Goal: Transaction & Acquisition: Book appointment/travel/reservation

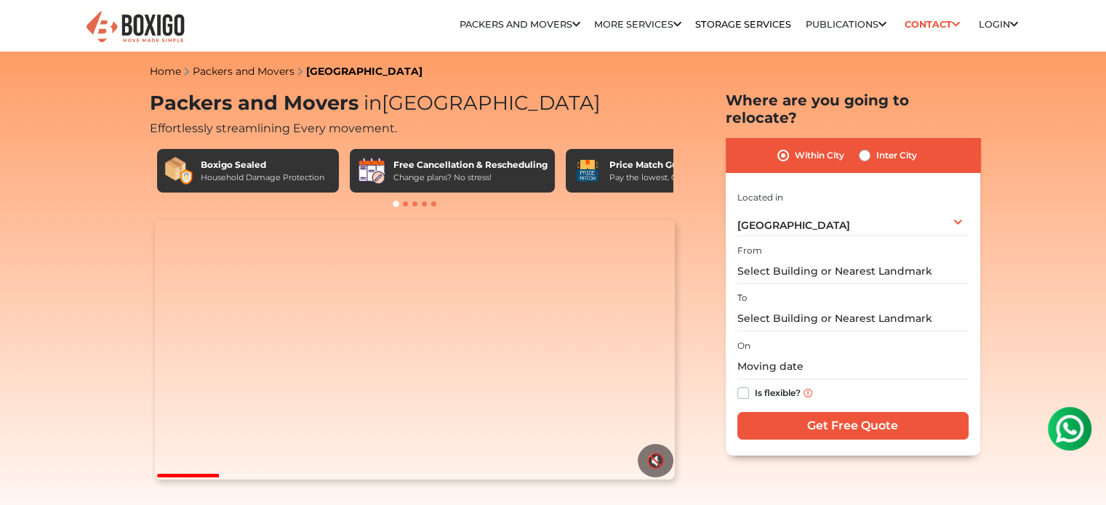
click at [876, 147] on label "Inter City" at bounding box center [896, 155] width 41 height 17
click at [862, 147] on input "Inter City" at bounding box center [865, 154] width 12 height 15
radio input "true"
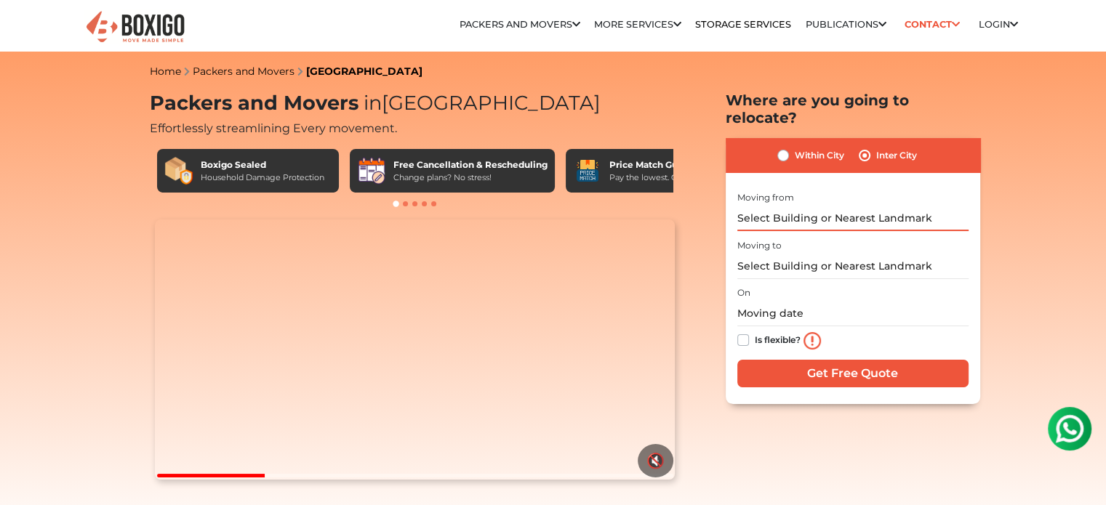
click at [809, 206] on input "text" at bounding box center [852, 218] width 231 height 25
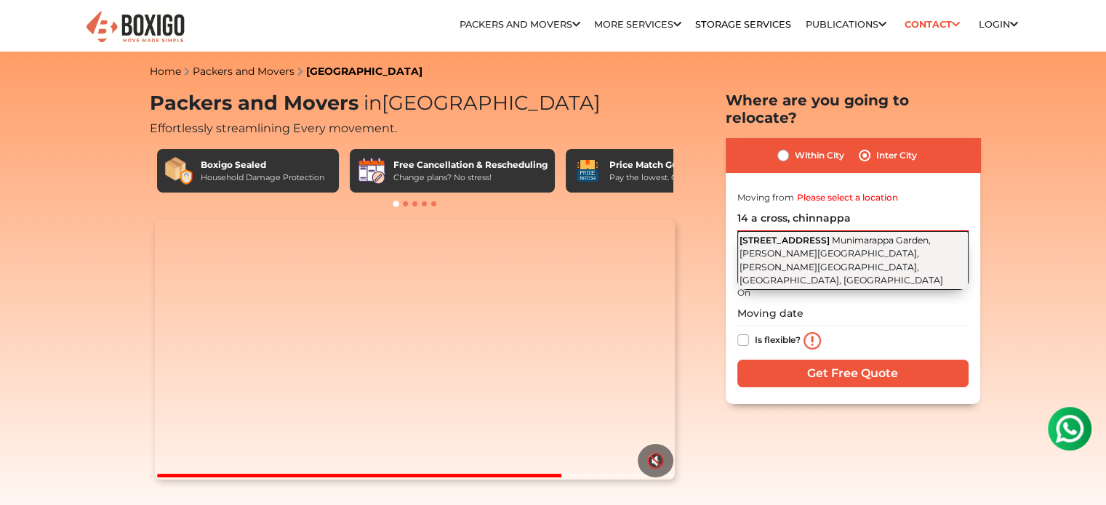
click at [846, 235] on span "Munimarappa Garden, [PERSON_NAME][GEOGRAPHIC_DATA], [PERSON_NAME][GEOGRAPHIC_DA…" at bounding box center [841, 261] width 204 height 52
type input "[STREET_ADDRESS][PERSON_NAME][PERSON_NAME]"
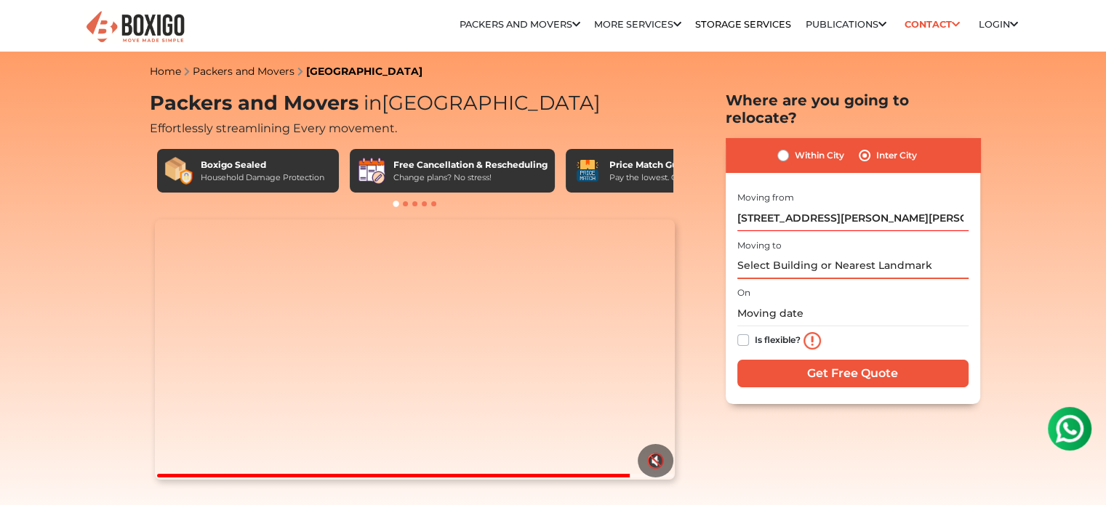
click at [846, 254] on input "text" at bounding box center [852, 266] width 231 height 25
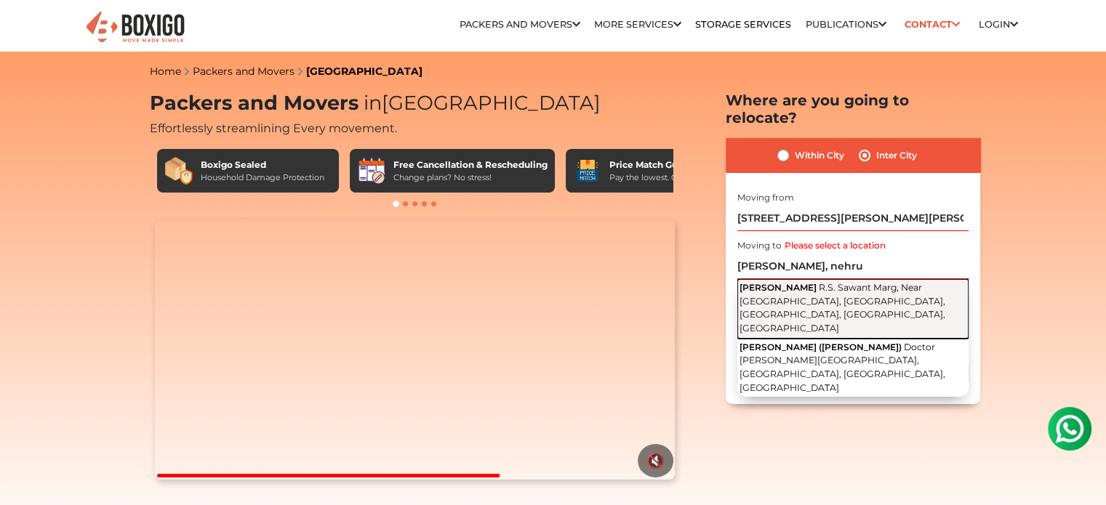
click at [884, 282] on span "R.S. Sawant Marg, Near [GEOGRAPHIC_DATA], [GEOGRAPHIC_DATA], [GEOGRAPHIC_DATA],…" at bounding box center [842, 308] width 206 height 52
type input "[PERSON_NAME], R.S. Sawant Marg, Near [GEOGRAPHIC_DATA], [GEOGRAPHIC_DATA], [GE…"
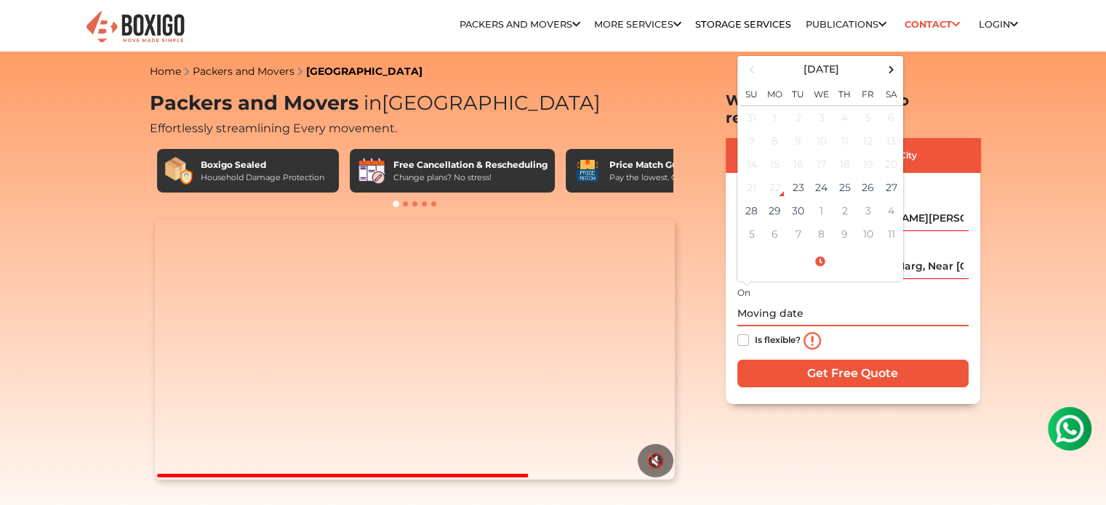
click at [798, 301] on input "text" at bounding box center [852, 313] width 231 height 25
click at [849, 176] on td "25" at bounding box center [844, 187] width 23 height 23
type input "09/25/2025 12:00 AM"
click at [925, 301] on input "09/25/2025 12:00 AM" at bounding box center [852, 313] width 231 height 25
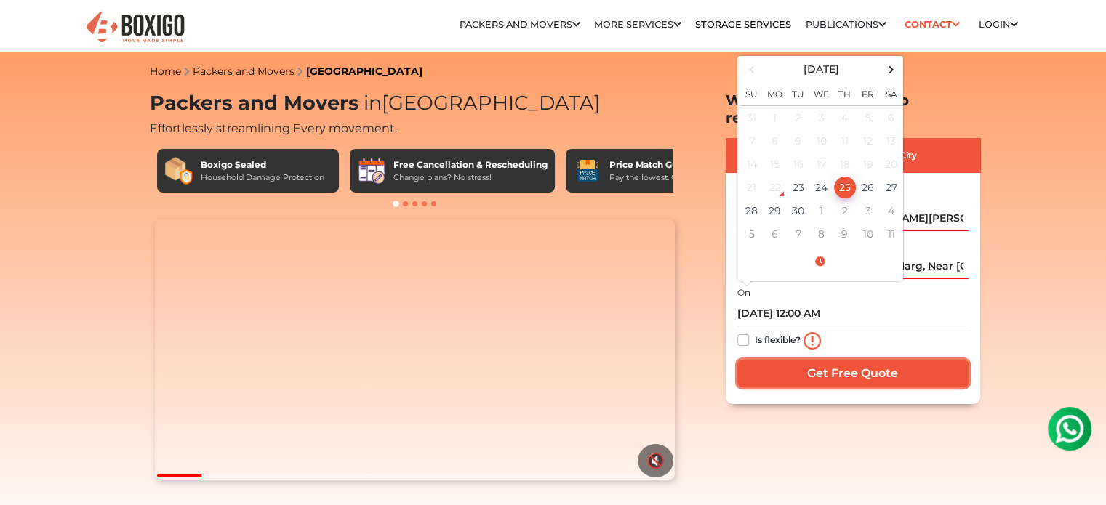
click at [848, 360] on input "Get Free Quote" at bounding box center [852, 374] width 231 height 28
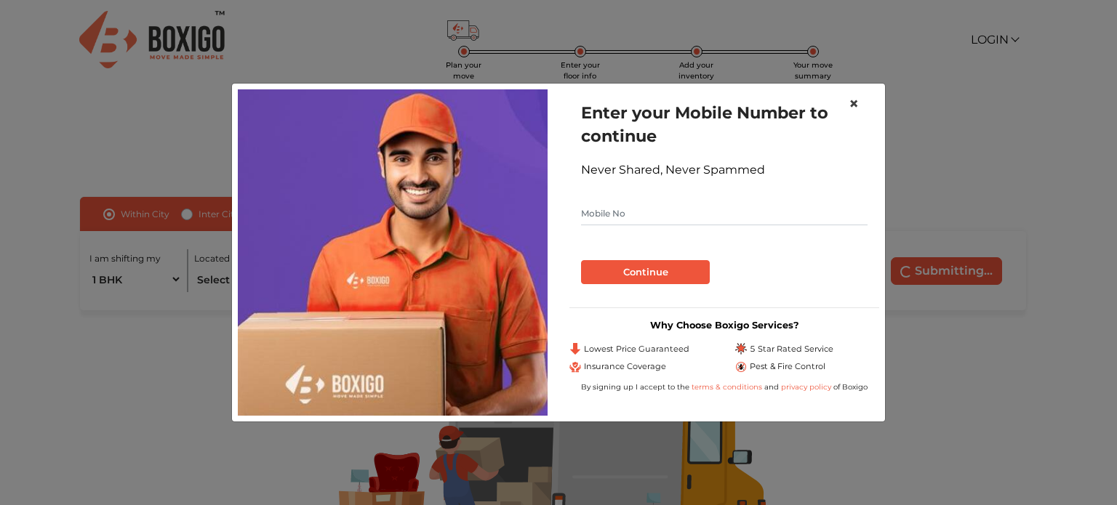
click at [854, 105] on span "×" at bounding box center [854, 103] width 10 height 21
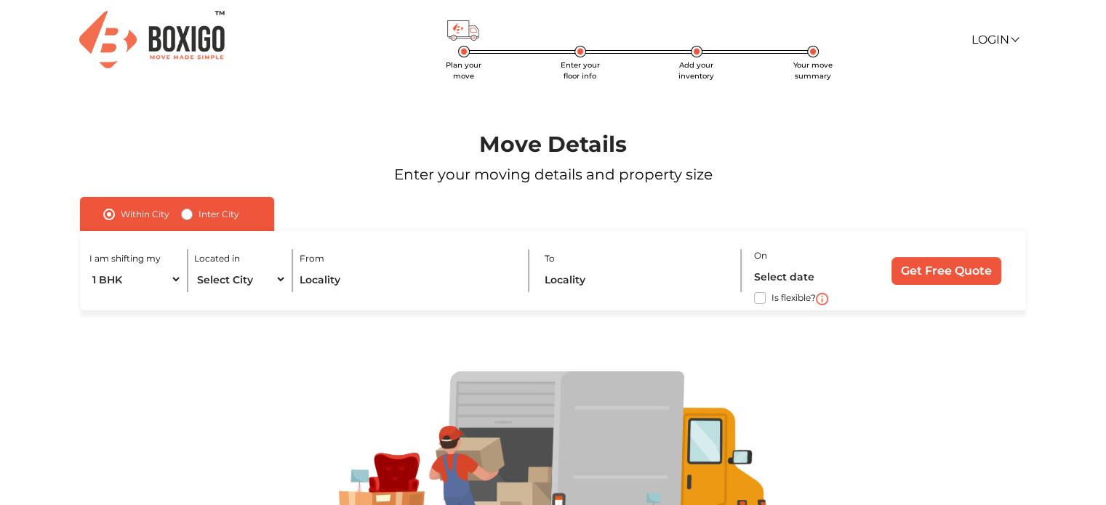
scroll to position [124, 0]
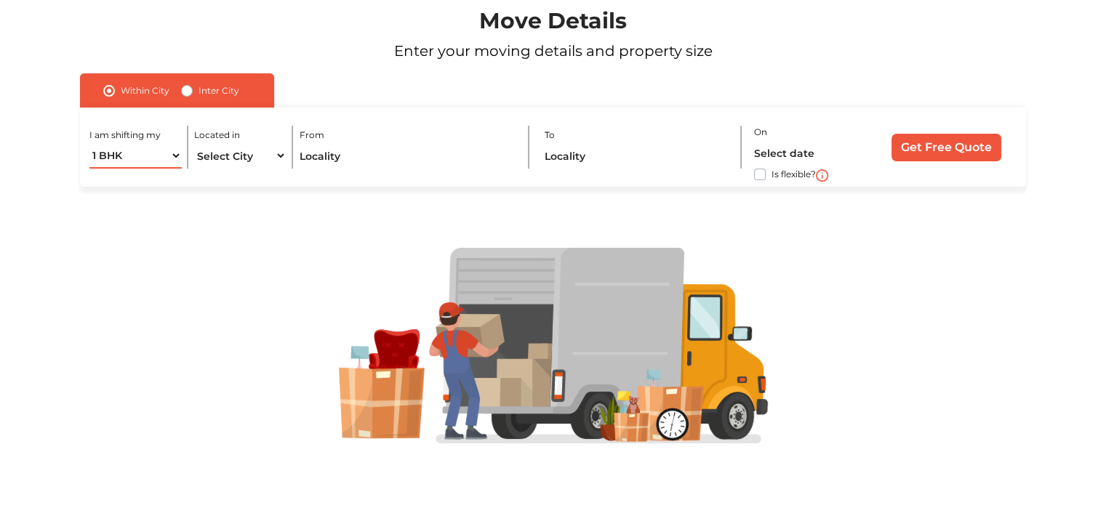
click at [158, 156] on select "1 BHK 2 BHK 3 BHK 3 + BHK FEW ITEMS" at bounding box center [135, 155] width 92 height 25
click at [250, 159] on select "Select City [GEOGRAPHIC_DATA] [GEOGRAPHIC_DATA] [GEOGRAPHIC_DATA] [GEOGRAPHIC_D…" at bounding box center [240, 155] width 92 height 25
select select "[GEOGRAPHIC_DATA]"
click at [194, 143] on select "Select City [GEOGRAPHIC_DATA] [GEOGRAPHIC_DATA] [GEOGRAPHIC_DATA] [GEOGRAPHIC_D…" at bounding box center [240, 155] width 92 height 25
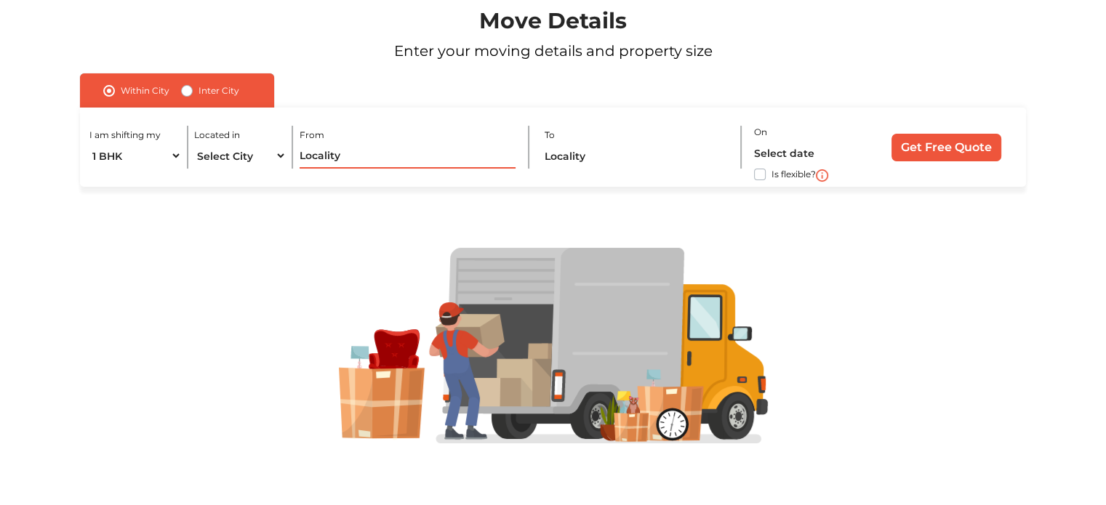
click at [364, 159] on input "text" at bounding box center [408, 155] width 217 height 25
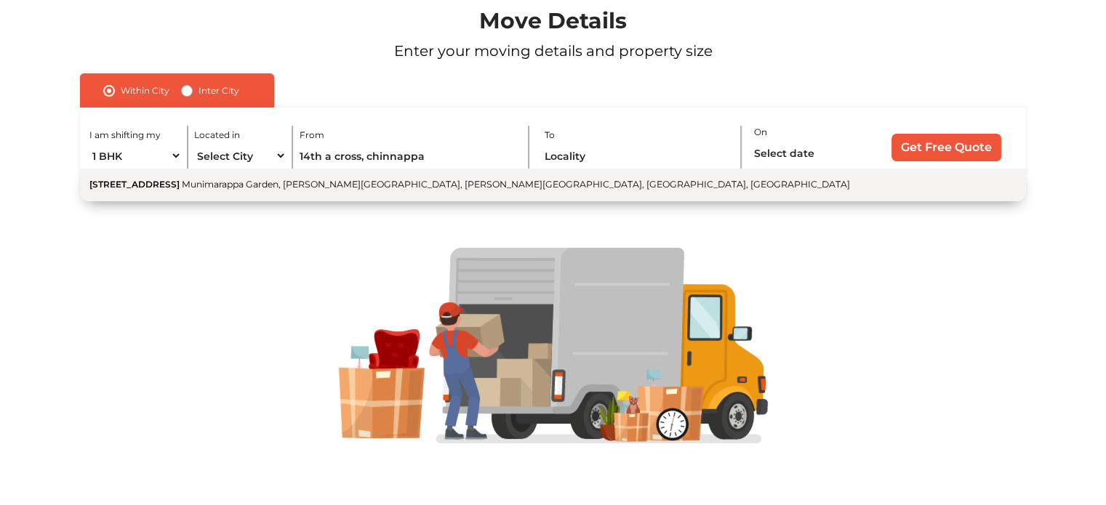
click at [343, 190] on span "Munimarappa Garden, [PERSON_NAME][GEOGRAPHIC_DATA], [PERSON_NAME][GEOGRAPHIC_DA…" at bounding box center [516, 184] width 668 height 11
type input "[STREET_ADDRESS][PERSON_NAME][PERSON_NAME]"
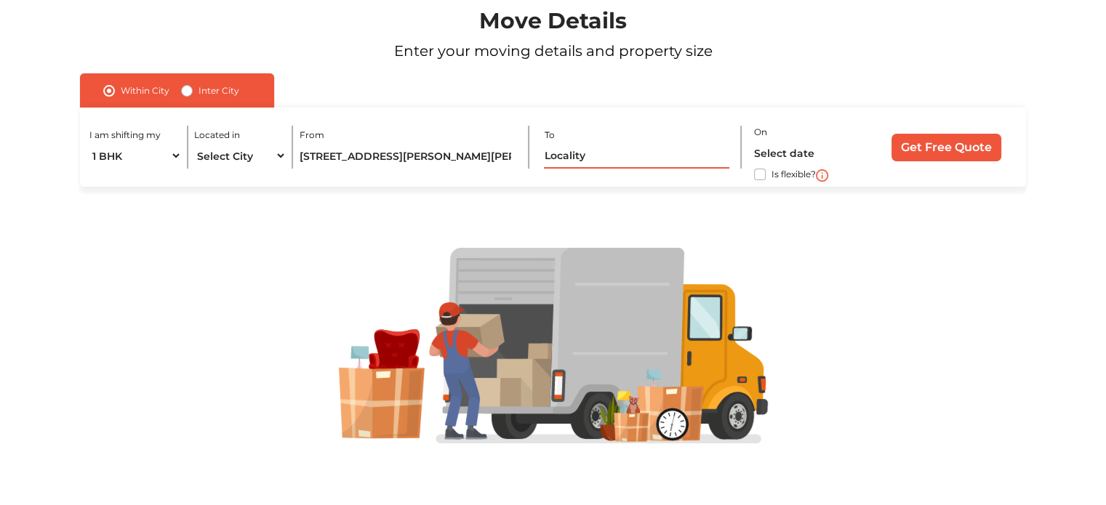
click at [550, 156] on input "text" at bounding box center [636, 155] width 185 height 25
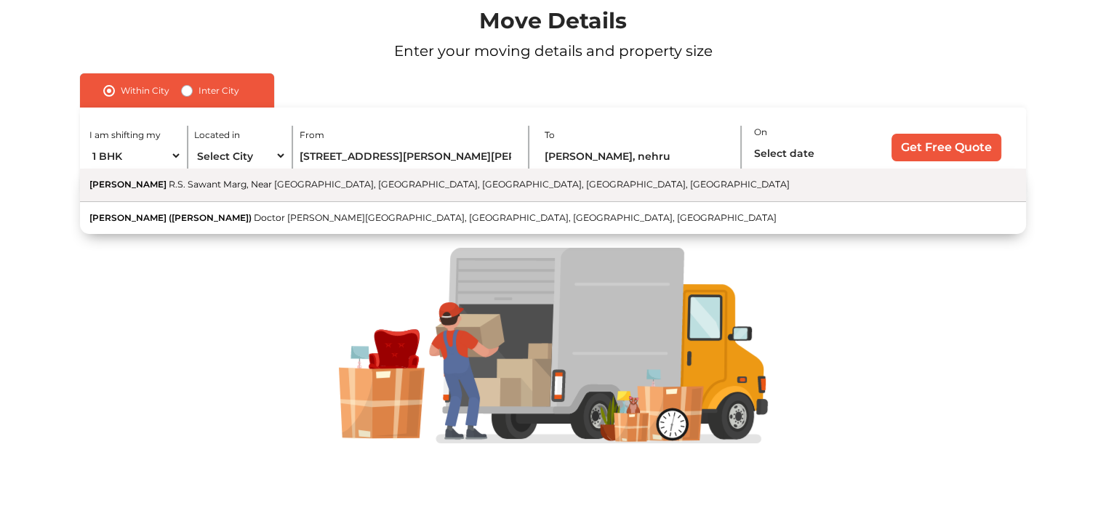
click at [447, 187] on span "R.S. Sawant Marg, Near [GEOGRAPHIC_DATA], [GEOGRAPHIC_DATA], [GEOGRAPHIC_DATA],…" at bounding box center [479, 184] width 621 height 11
type input "[PERSON_NAME], R.S. Sawant Marg, Near [GEOGRAPHIC_DATA], [GEOGRAPHIC_DATA], [GE…"
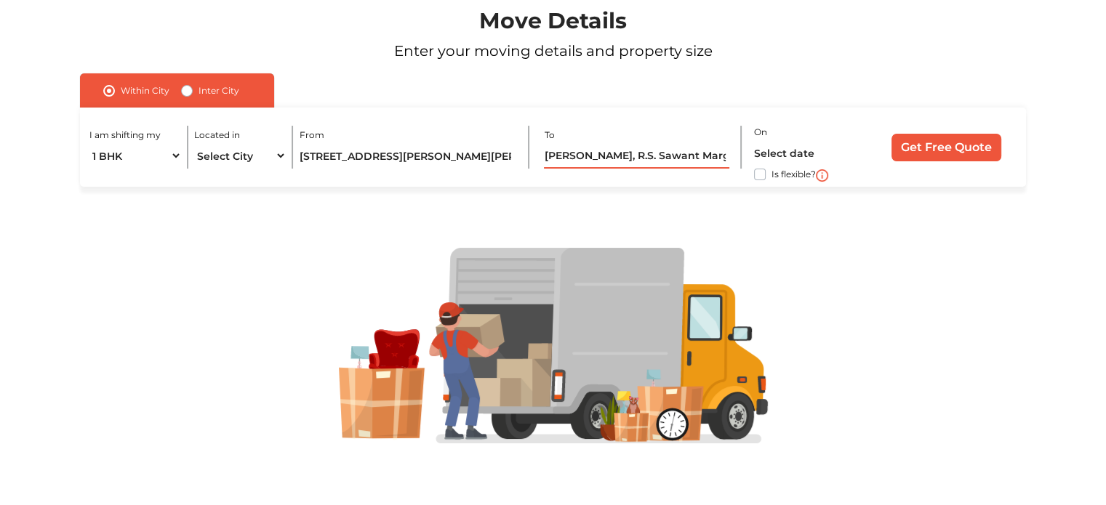
click at [554, 160] on input "[PERSON_NAME], R.S. Sawant Marg, Near [GEOGRAPHIC_DATA], [GEOGRAPHIC_DATA], [GE…" at bounding box center [636, 155] width 185 height 25
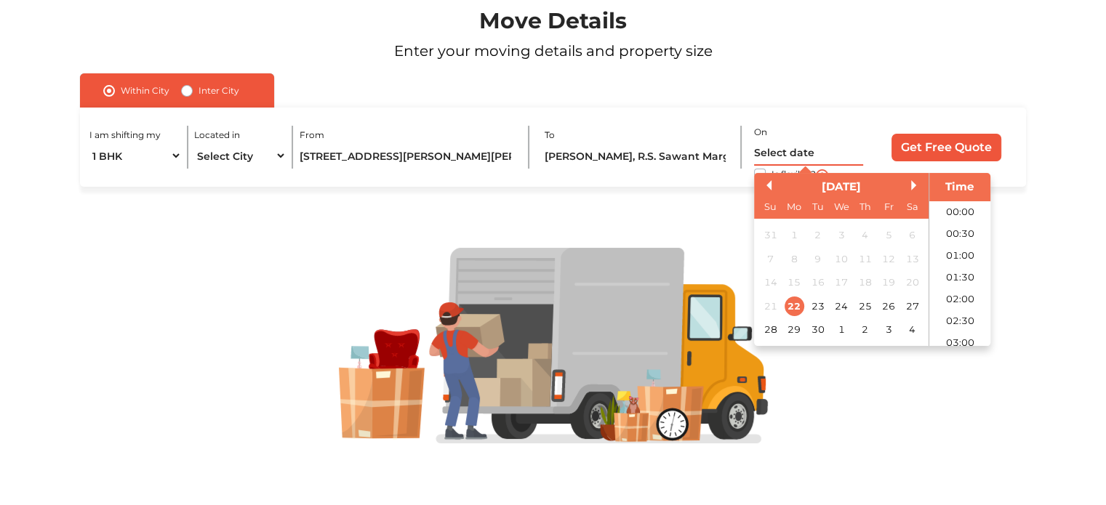
scroll to position [571, 0]
click at [791, 153] on input "text" at bounding box center [808, 152] width 109 height 25
click at [862, 311] on div "25" at bounding box center [865, 307] width 20 height 20
click at [964, 244] on li "14:00" at bounding box center [960, 252] width 62 height 22
type input "[DATE] 2:00 PM"
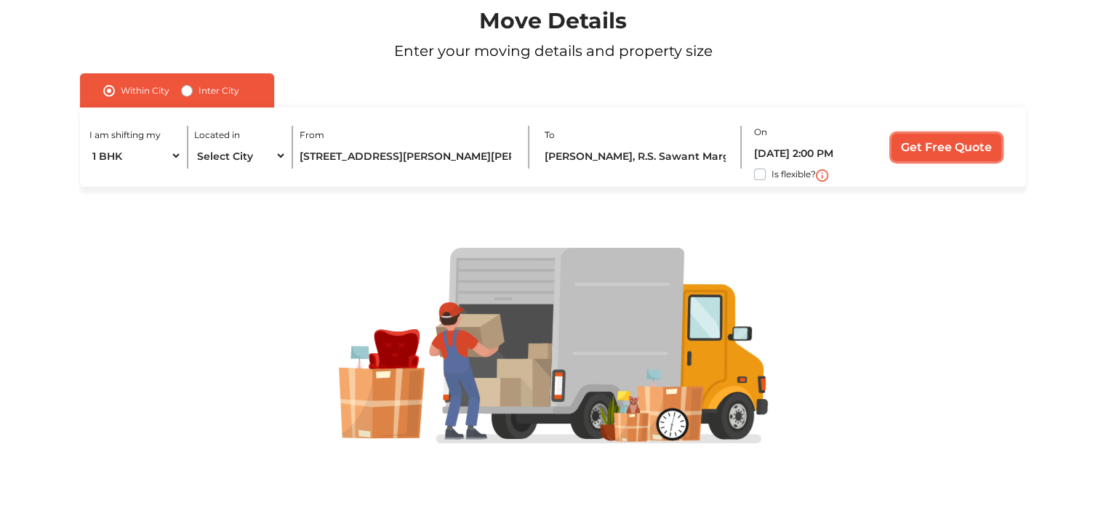
click at [934, 161] on input "Get Free Quote" at bounding box center [946, 148] width 110 height 28
click at [199, 89] on label "Inter City" at bounding box center [219, 90] width 41 height 17
click at [181, 89] on input "Inter City" at bounding box center [187, 89] width 12 height 15
radio input "true"
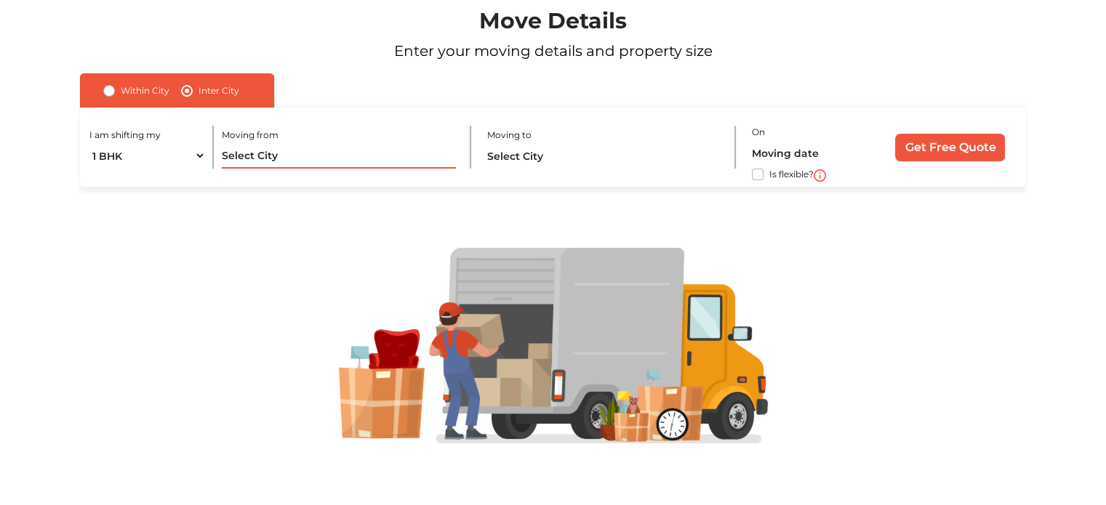
click at [302, 156] on input "text" at bounding box center [339, 155] width 234 height 25
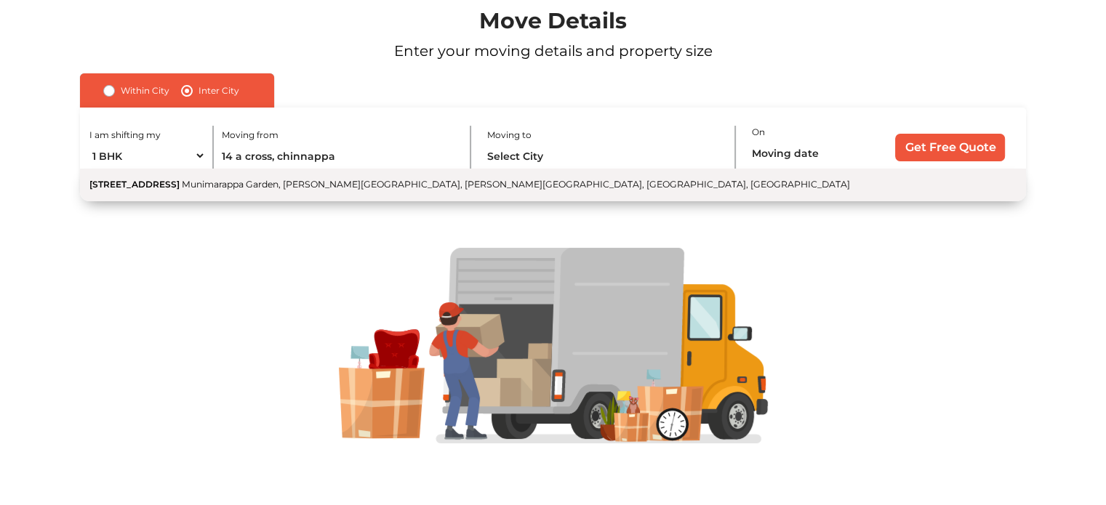
click at [359, 182] on span "Munimarappa Garden, [PERSON_NAME][GEOGRAPHIC_DATA], [PERSON_NAME][GEOGRAPHIC_DA…" at bounding box center [516, 184] width 668 height 11
type input "[STREET_ADDRESS][PERSON_NAME][PERSON_NAME]"
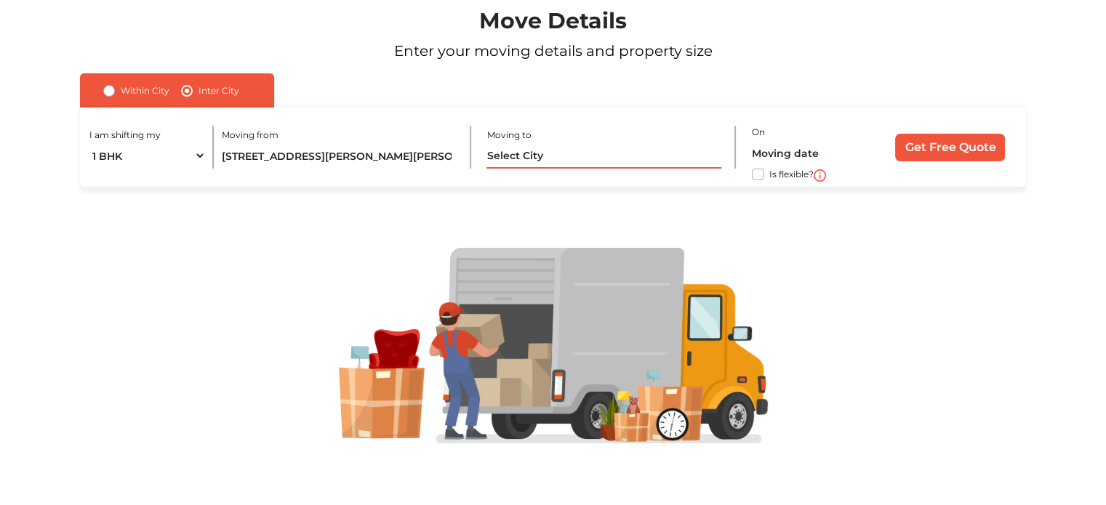
click at [541, 153] on input "text" at bounding box center [603, 155] width 234 height 25
paste input "[PERSON_NAME], R.S. Sawant Marg, Near [GEOGRAPHIC_DATA], [GEOGRAPHIC_DATA], [GE…"
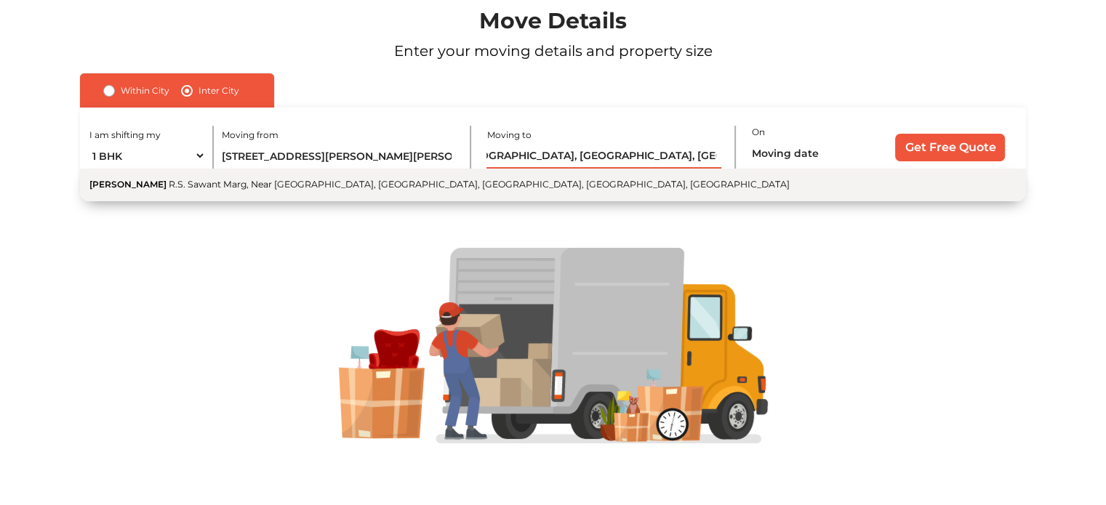
type input "[PERSON_NAME], R.S. Sawant Marg, Near [GEOGRAPHIC_DATA], [GEOGRAPHIC_DATA], [GE…"
click at [547, 180] on button "[PERSON_NAME] R.S. Sawant Marg, Near [GEOGRAPHIC_DATA], [GEOGRAPHIC_DATA], [GEO…" at bounding box center [553, 185] width 946 height 33
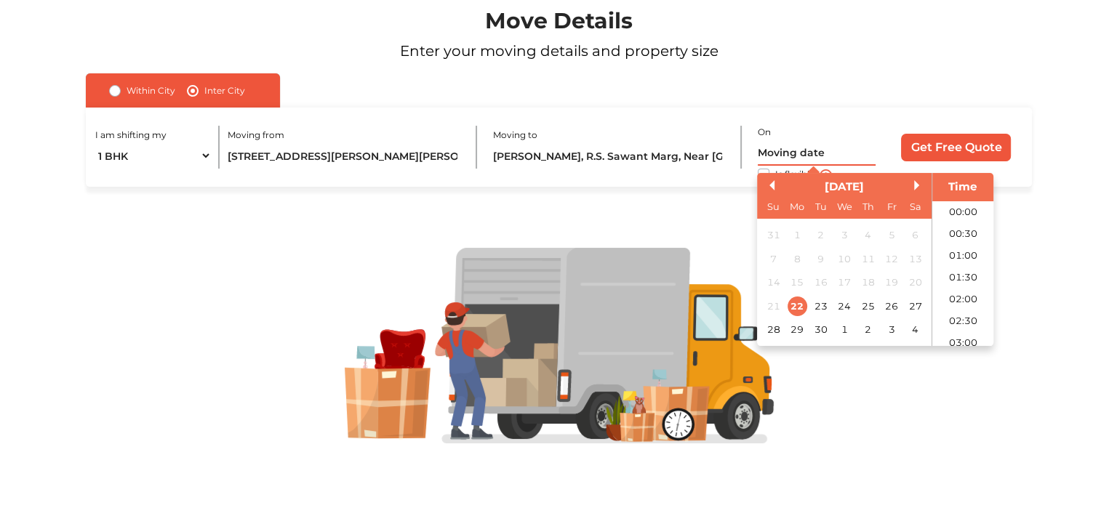
scroll to position [571, 0]
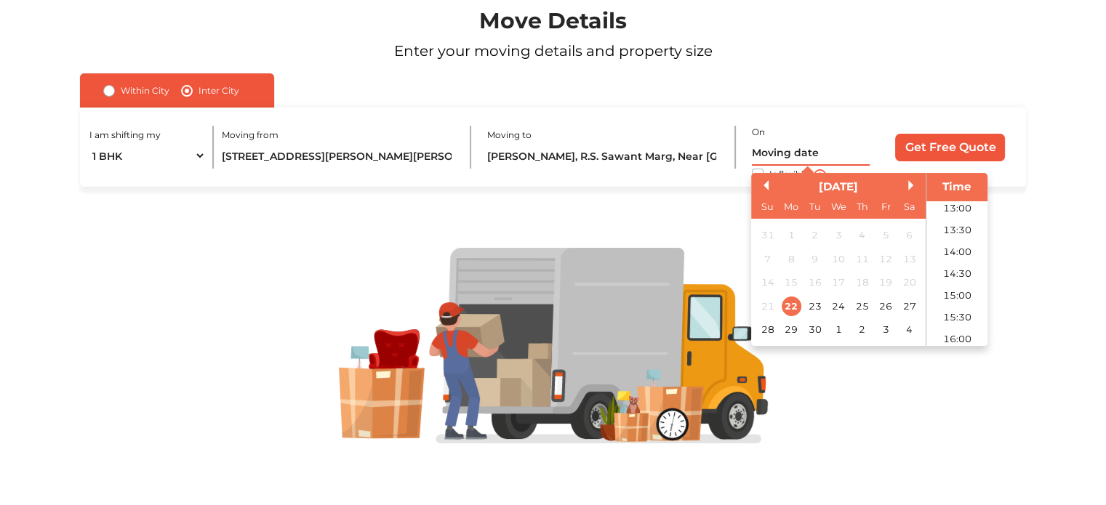
click at [778, 145] on input "text" at bounding box center [811, 152] width 118 height 25
click at [867, 305] on div "25" at bounding box center [862, 307] width 20 height 20
click at [960, 246] on li "14:00" at bounding box center [957, 252] width 62 height 22
type input "[DATE] 2:00 PM"
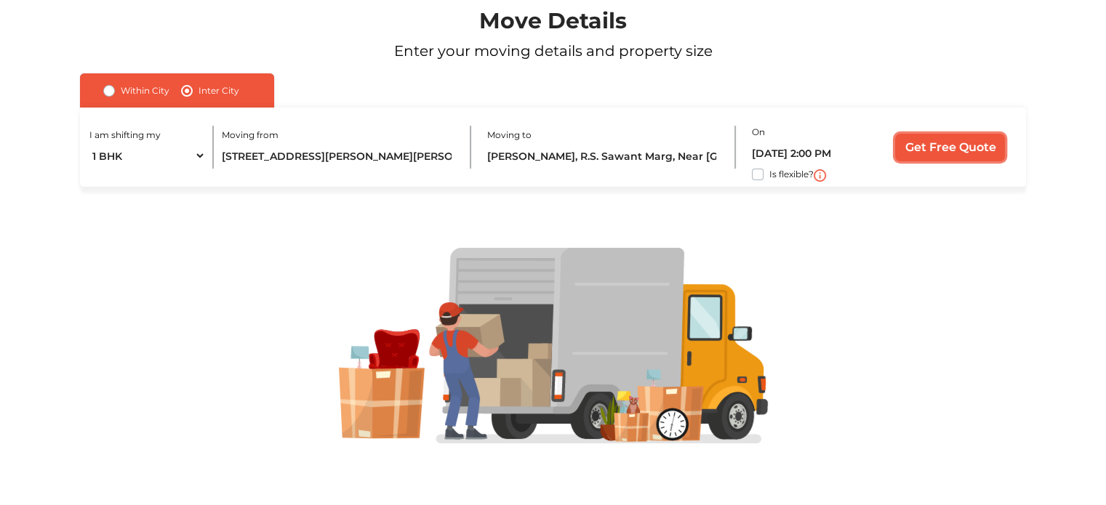
click at [950, 140] on input "Get Free Quote" at bounding box center [950, 148] width 110 height 28
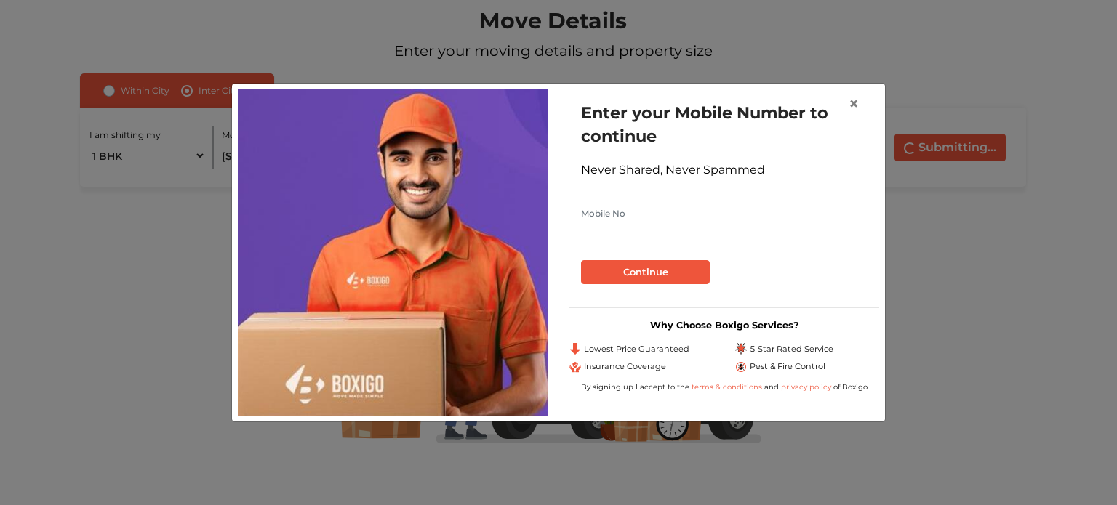
click at [950, 140] on div "× Enter your Mobile Number to continue Never Shared, Never Spammed Continue Why…" at bounding box center [558, 252] width 1117 height 505
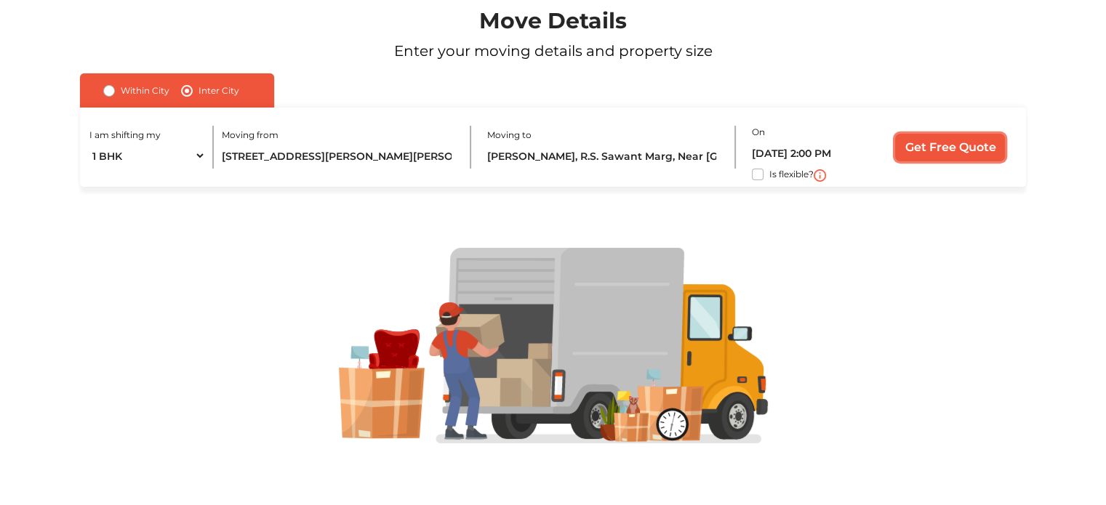
click at [967, 153] on input "Get Free Quote" at bounding box center [950, 148] width 110 height 28
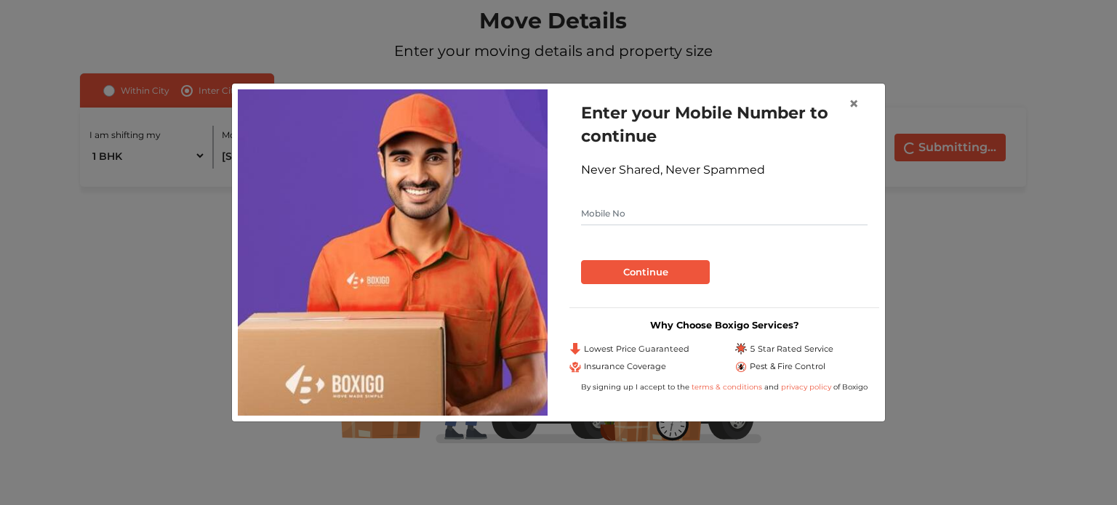
click at [699, 221] on input "text" at bounding box center [724, 213] width 286 height 23
type input "9605496002"
click at [581, 260] on button "Continue" at bounding box center [645, 272] width 129 height 25
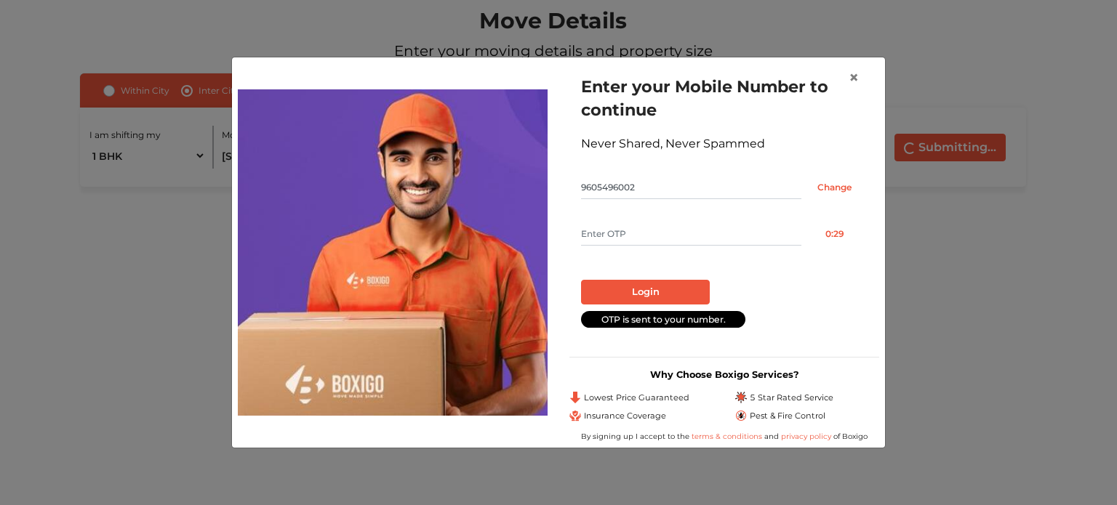
click at [634, 233] on input "text" at bounding box center [691, 233] width 220 height 23
type input "1727"
click at [581, 280] on button "Login" at bounding box center [645, 292] width 129 height 25
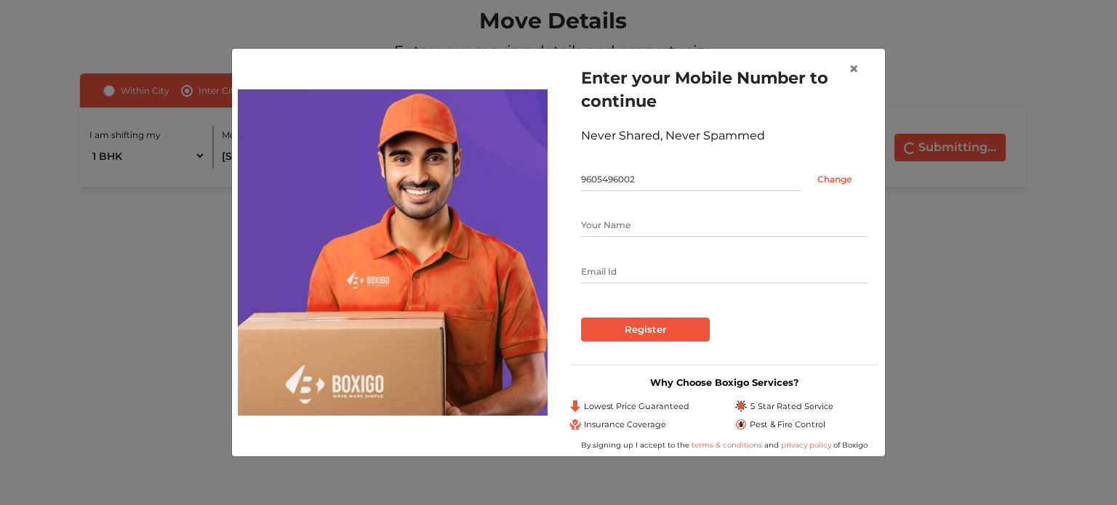
click at [634, 232] on input "text" at bounding box center [724, 225] width 286 height 23
type input "[PERSON_NAME]"
type input "[EMAIL_ADDRESS][DOMAIN_NAME]"
click at [581, 318] on input "Register" at bounding box center [645, 330] width 129 height 25
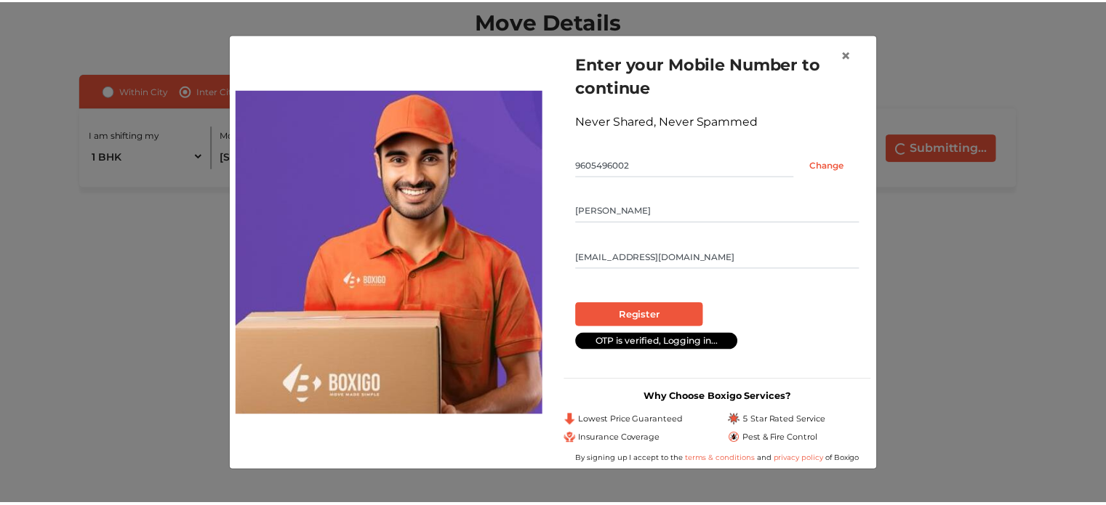
scroll to position [44, 0]
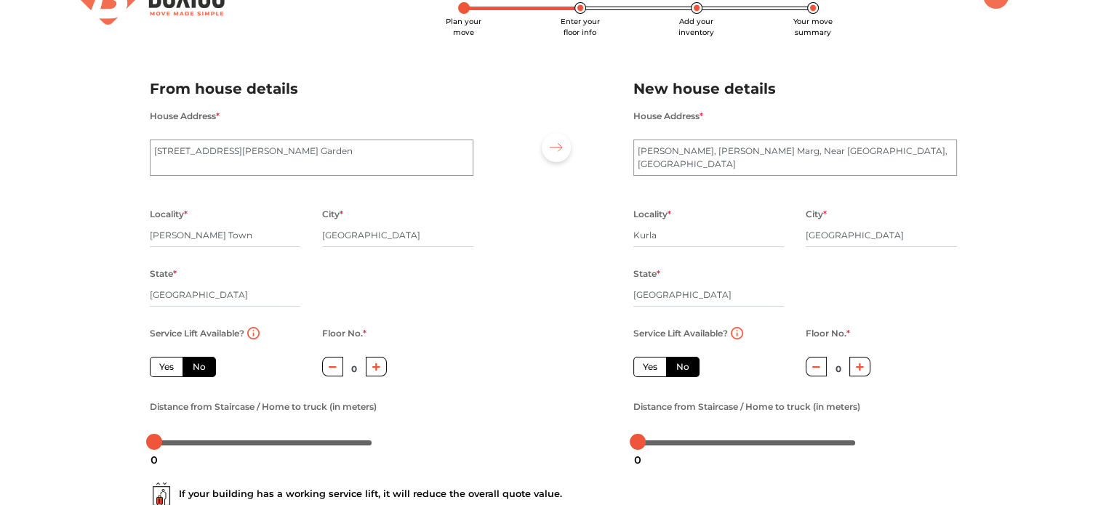
click at [195, 369] on label "No" at bounding box center [199, 367] width 33 height 20
click at [195, 369] on input "No" at bounding box center [197, 365] width 9 height 9
radio input "true"
click at [162, 366] on label "Yes" at bounding box center [166, 367] width 33 height 20
click at [162, 366] on input "Yes" at bounding box center [163, 365] width 9 height 9
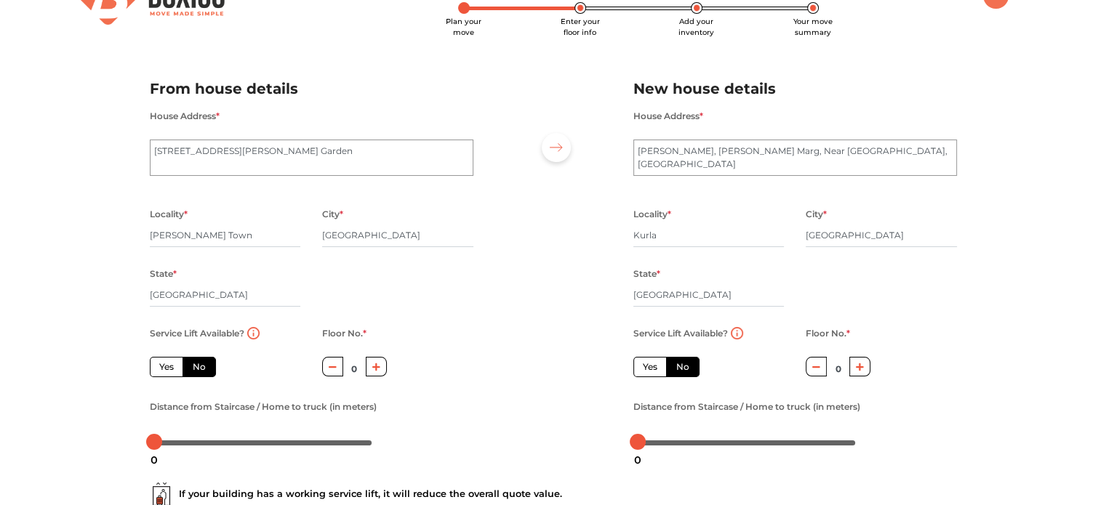
radio input "true"
click at [186, 374] on label "No" at bounding box center [199, 367] width 33 height 20
click at [193, 370] on input "No" at bounding box center [197, 365] width 9 height 9
radio input "true"
click at [377, 366] on icon "button" at bounding box center [376, 368] width 8 height 8
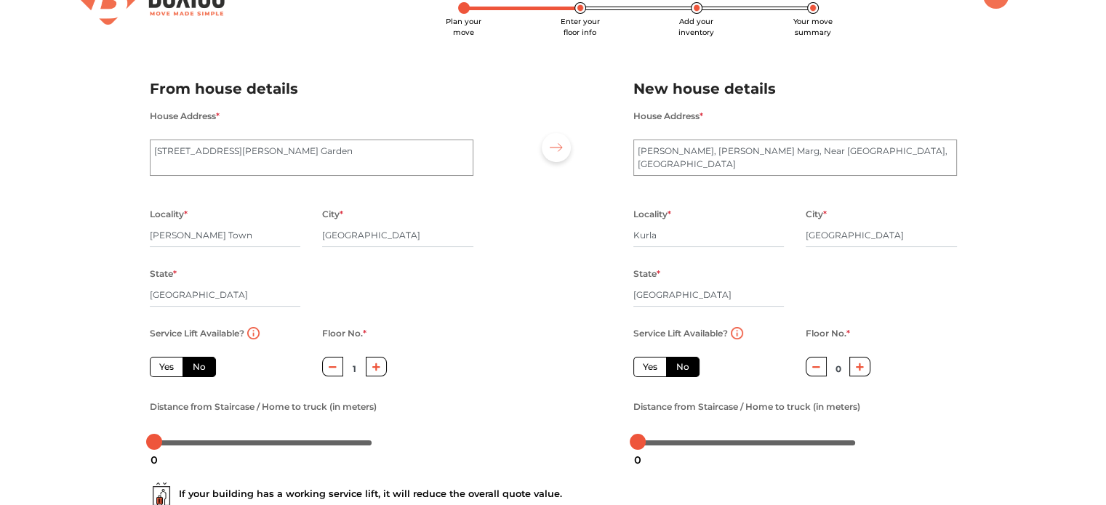
click at [377, 366] on icon "button" at bounding box center [376, 368] width 8 height 8
type input "2"
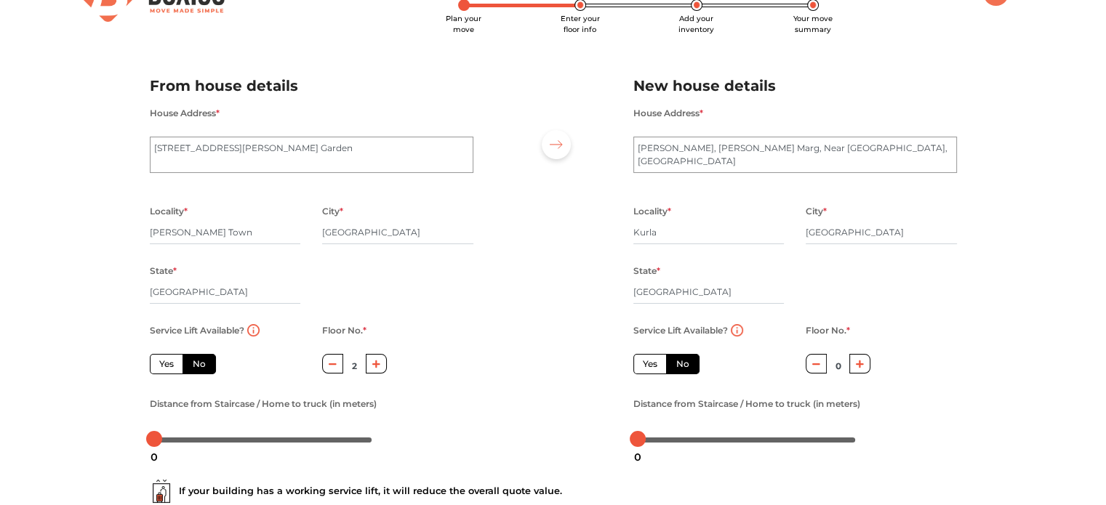
scroll to position [0, 0]
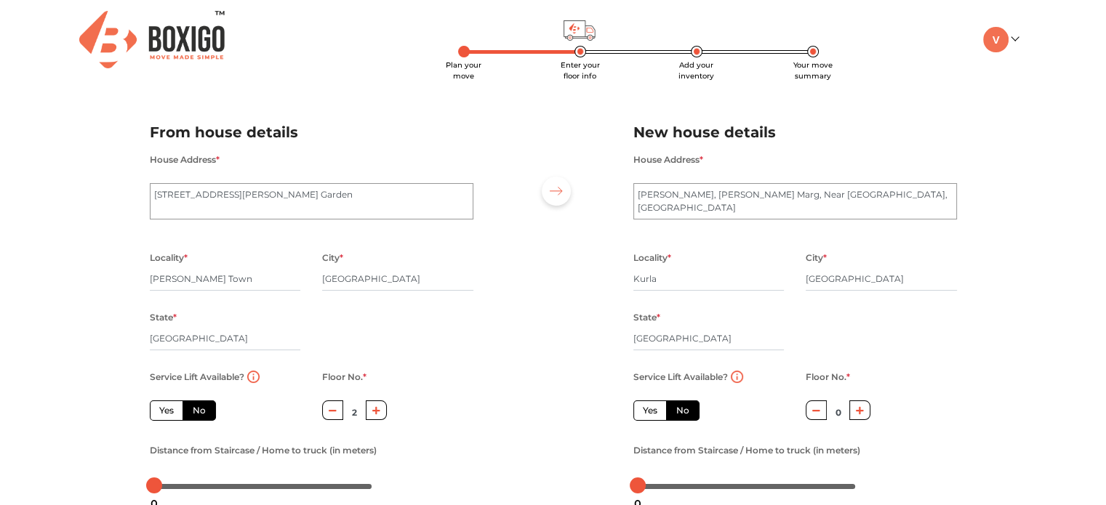
click at [659, 410] on label "Yes" at bounding box center [649, 411] width 33 height 20
click at [652, 410] on input "Yes" at bounding box center [647, 408] width 9 height 9
radio input "true"
radio input "false"
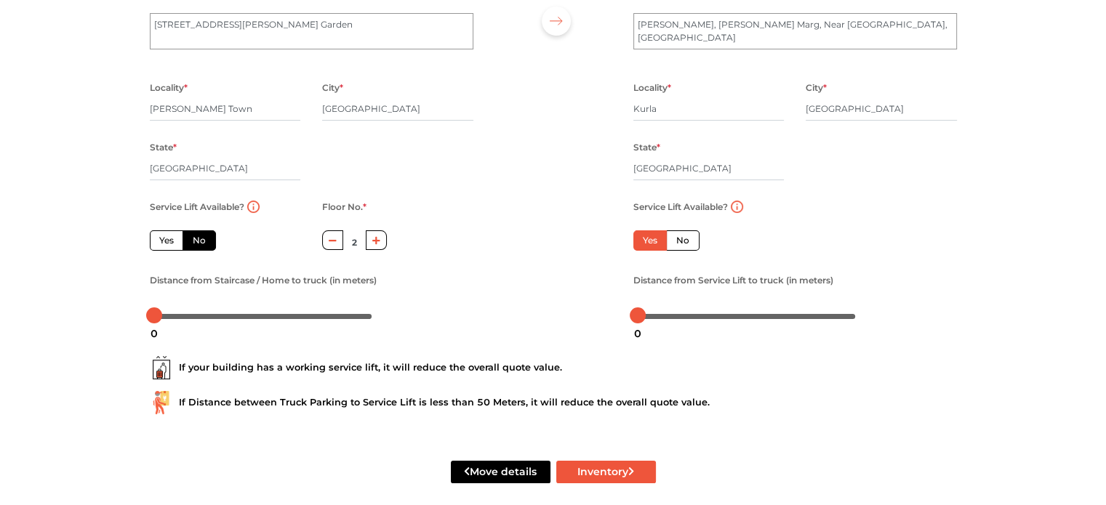
scroll to position [185, 0]
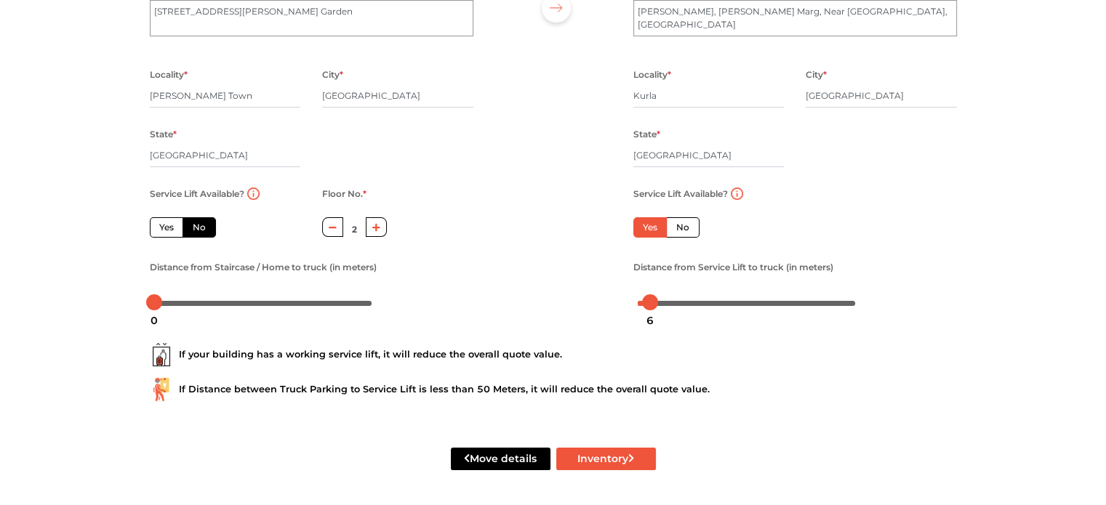
drag, startPoint x: 639, startPoint y: 306, endPoint x: 649, endPoint y: 307, distance: 10.2
click at [649, 308] on div "6" at bounding box center [650, 320] width 19 height 25
click at [589, 460] on button "Inventory" at bounding box center [606, 459] width 100 height 23
radio input "true"
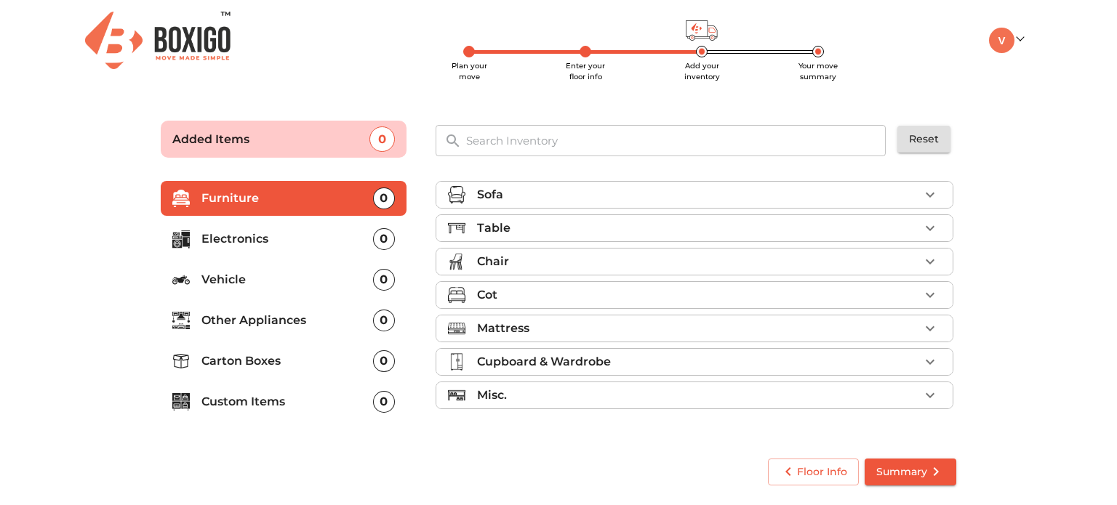
click at [864, 228] on div "Table" at bounding box center [698, 228] width 442 height 17
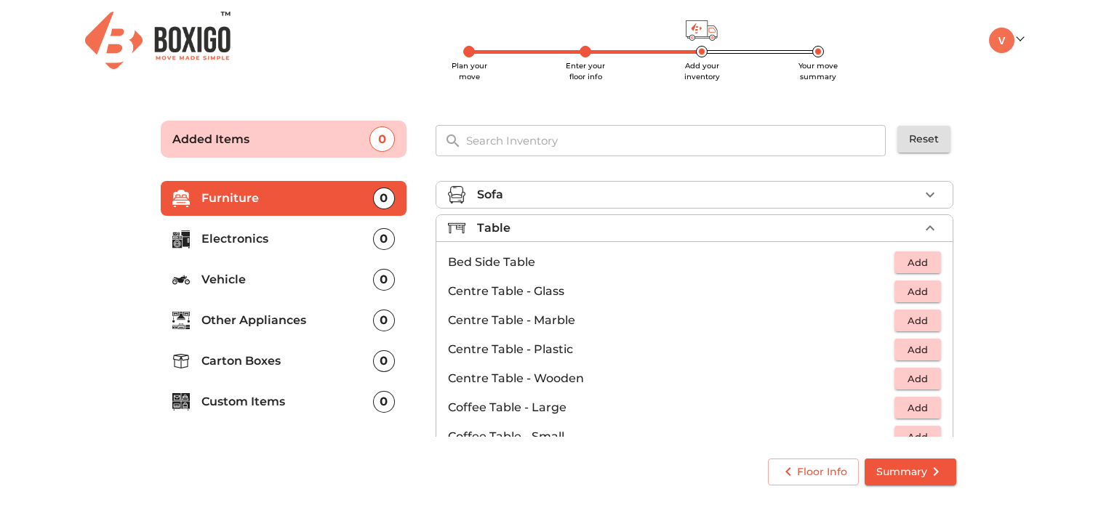
drag, startPoint x: 1116, startPoint y: 132, endPoint x: 1085, endPoint y: 165, distance: 45.3
click at [1085, 165] on main "Plan your move Enter your floor info Add your inventory Your move summary Added…" at bounding box center [558, 300] width 1117 height 400
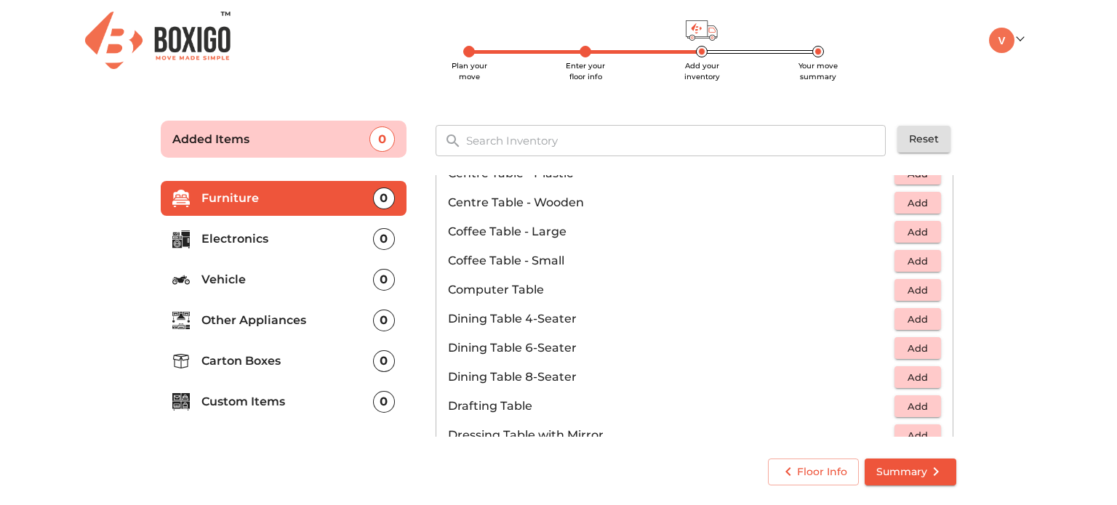
scroll to position [195, 0]
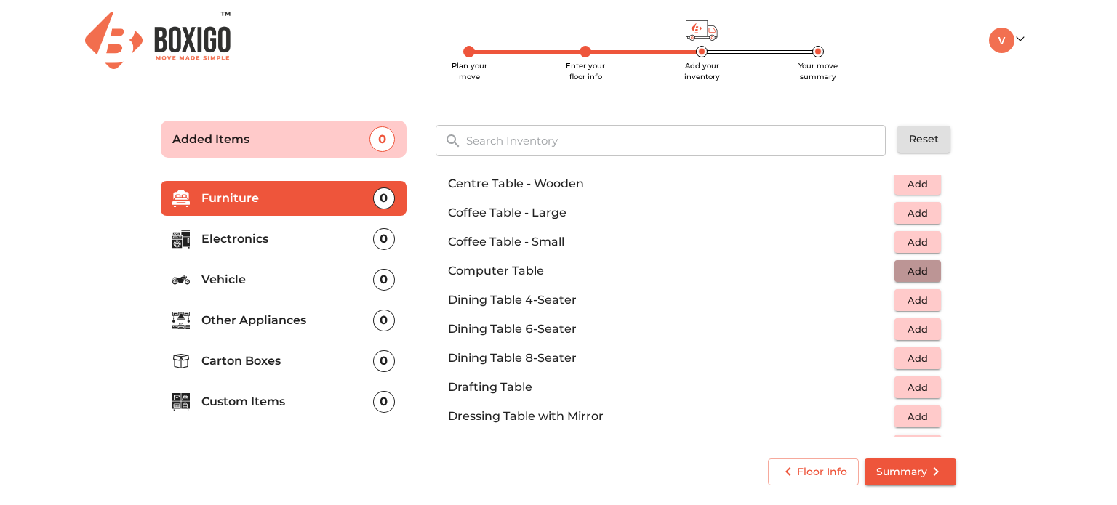
click at [915, 265] on span "Add" at bounding box center [918, 271] width 32 height 17
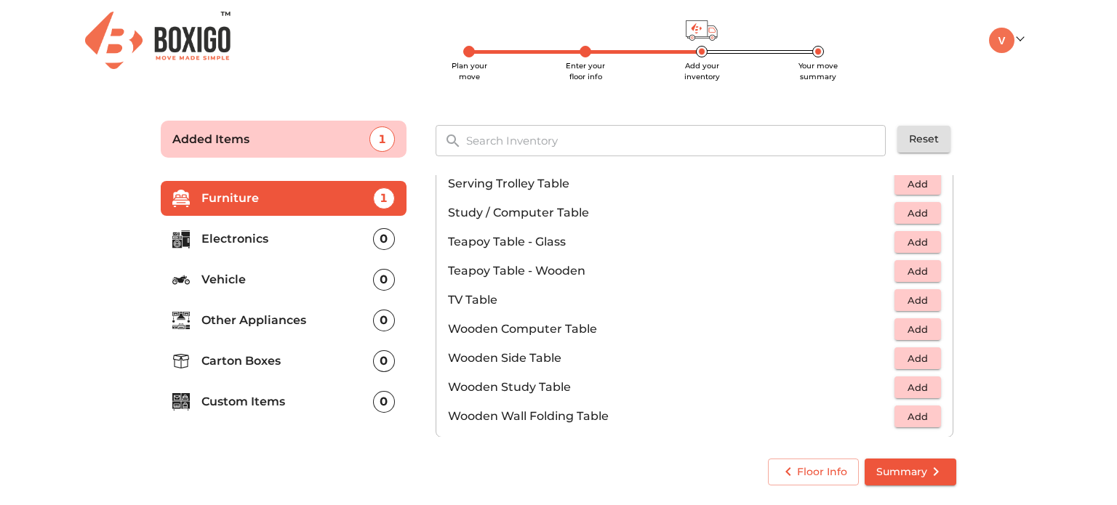
scroll to position [838, 0]
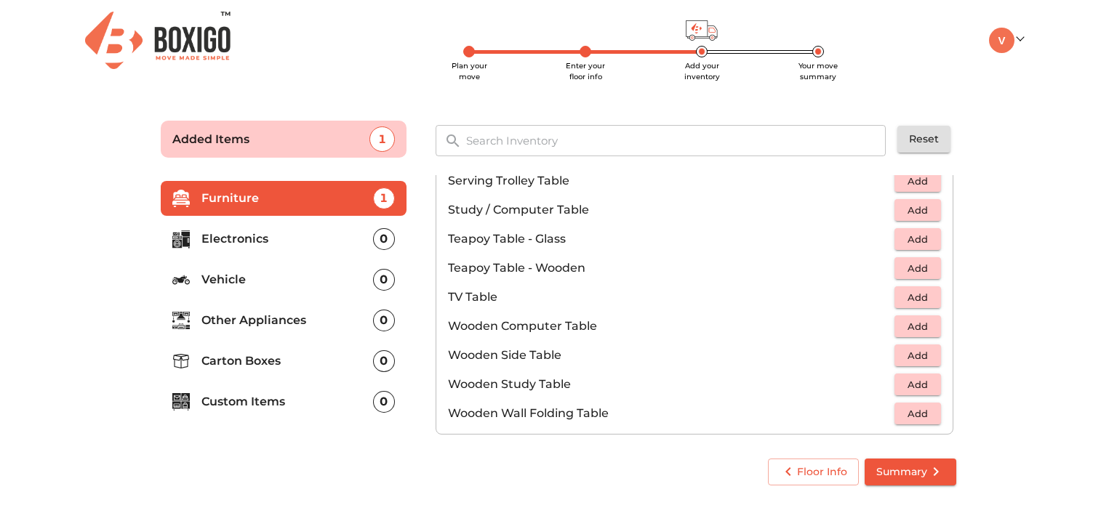
drag, startPoint x: 948, startPoint y: 364, endPoint x: 951, endPoint y: 356, distance: 8.5
click at [951, 356] on div "Sofa Table 1 Added Bed Side Table Add Centre Table - Glass Add Centre Table - M…" at bounding box center [696, 306] width 521 height 262
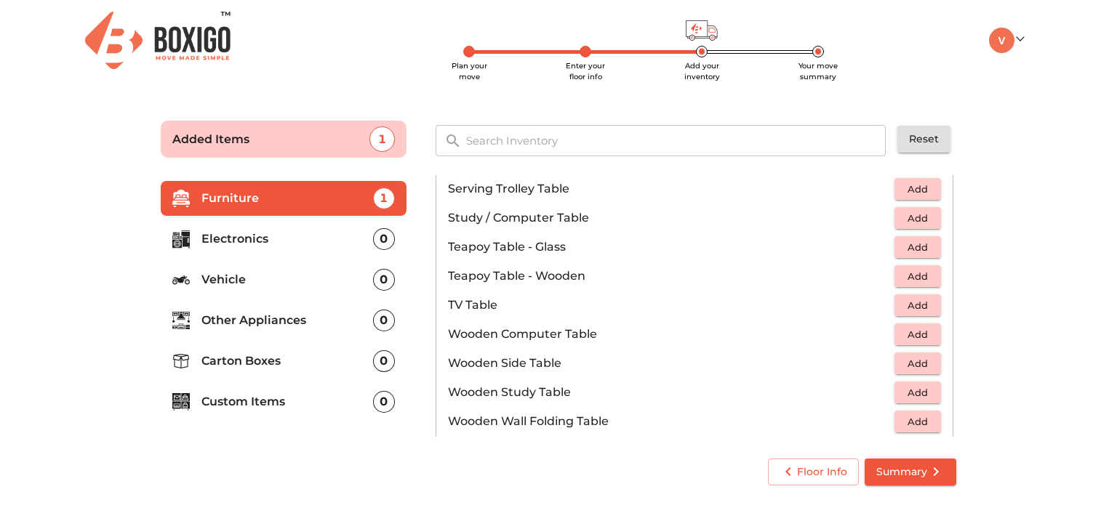
scroll to position [836, 0]
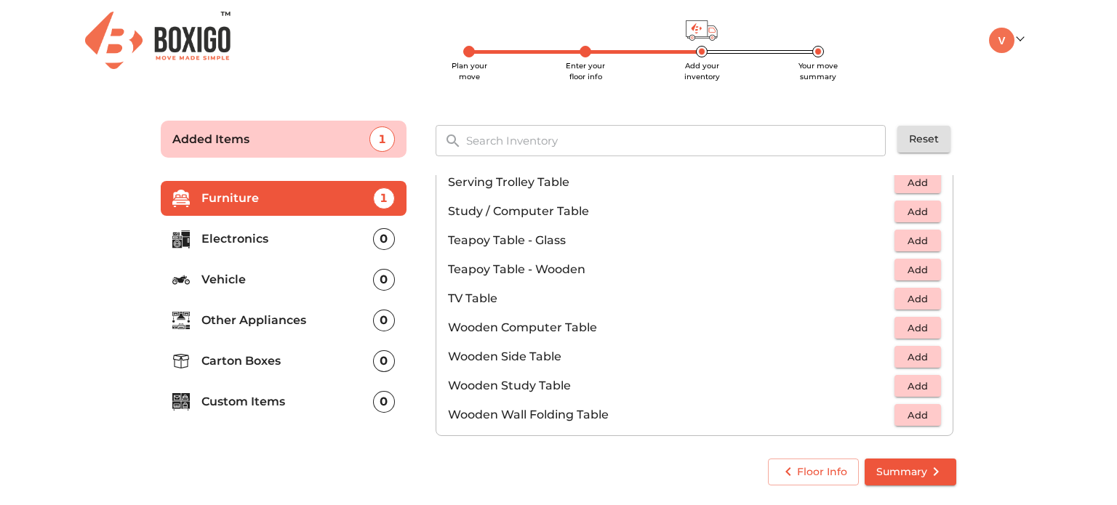
click at [910, 380] on span "Add" at bounding box center [918, 386] width 32 height 17
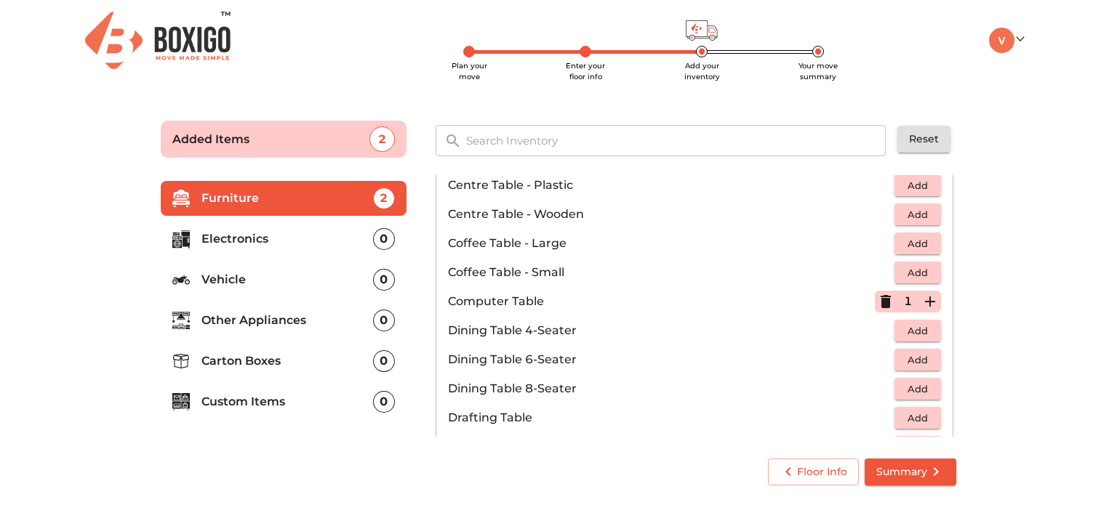
scroll to position [161, 0]
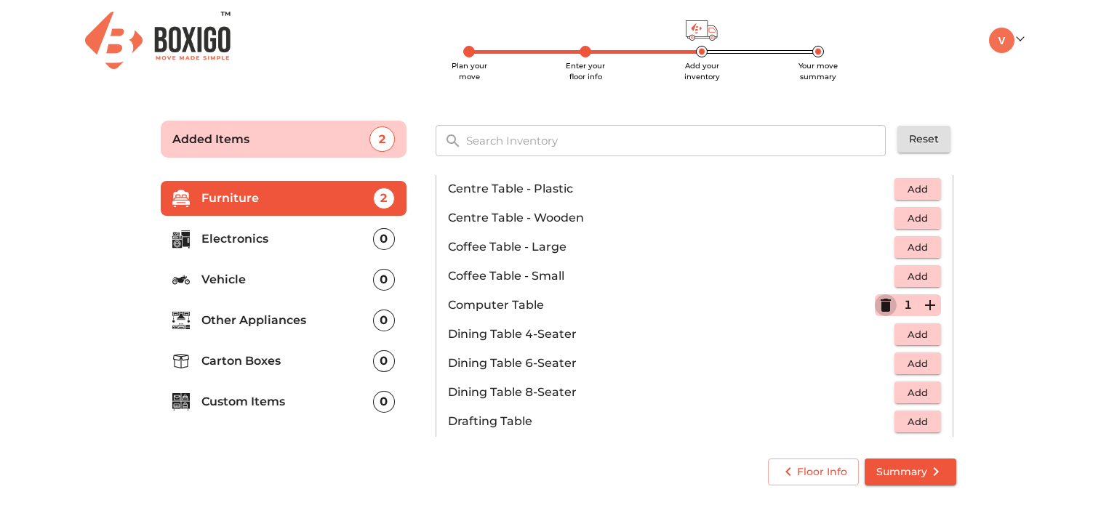
click at [881, 310] on icon "button" at bounding box center [886, 305] width 10 height 13
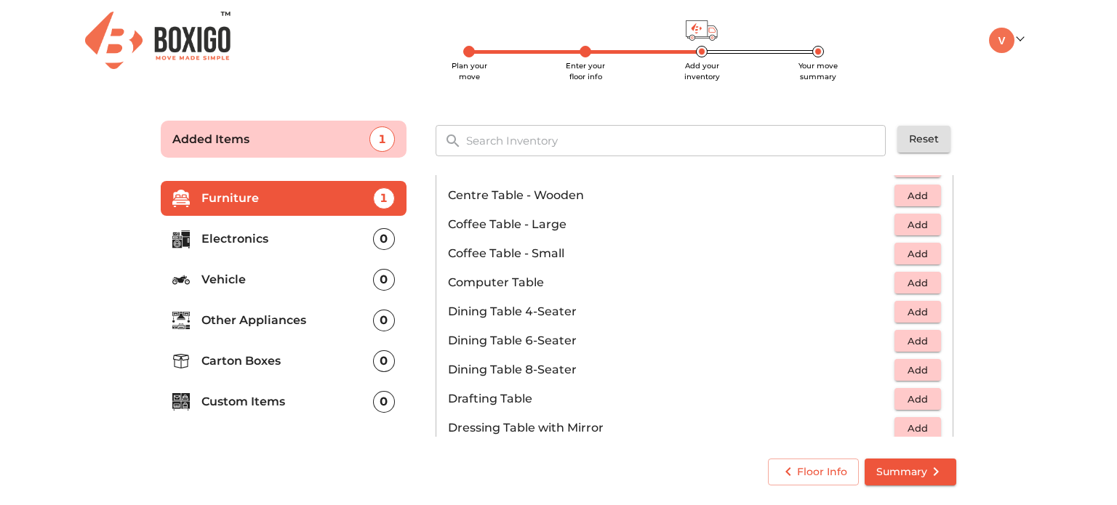
scroll to position [192, 0]
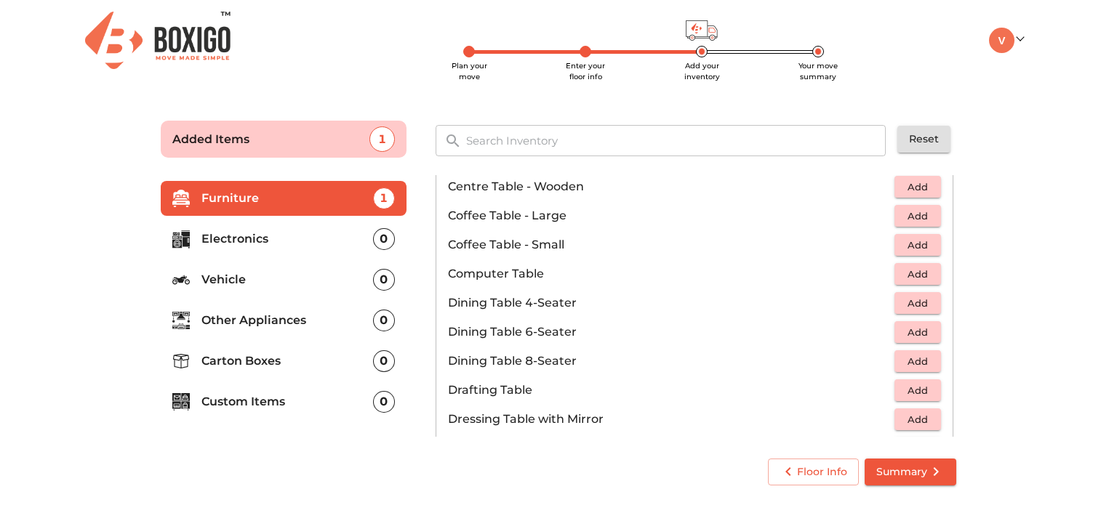
click at [291, 239] on p "Electronics" at bounding box center [287, 238] width 172 height 17
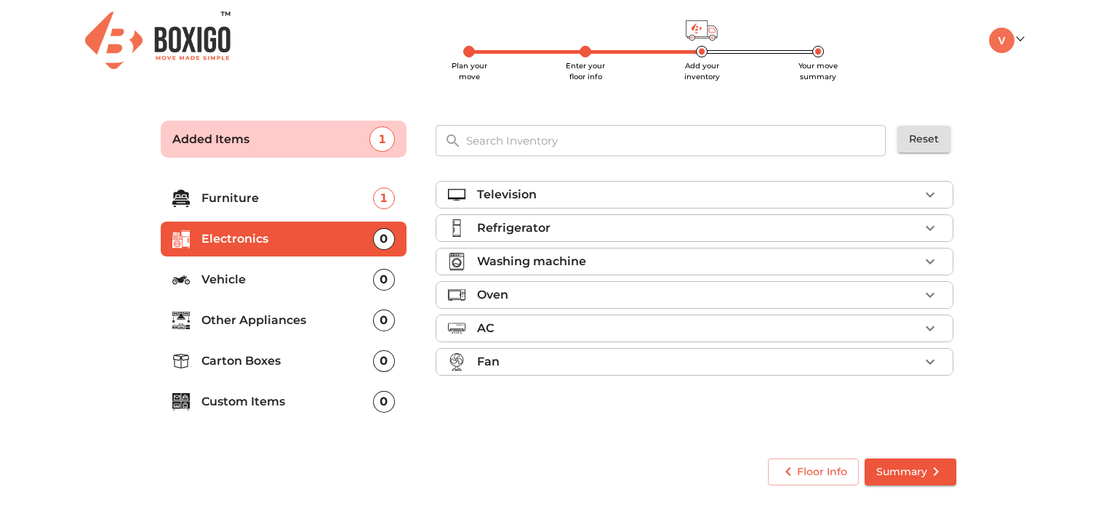
scroll to position [0, 0]
click at [602, 188] on div "Television" at bounding box center [698, 194] width 442 height 17
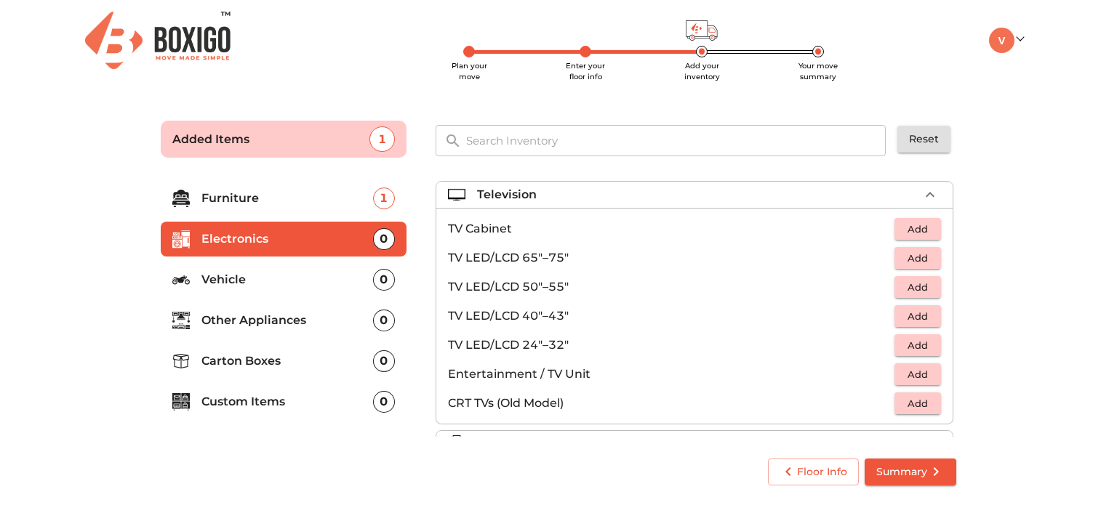
click at [912, 319] on span "Add" at bounding box center [918, 316] width 32 height 17
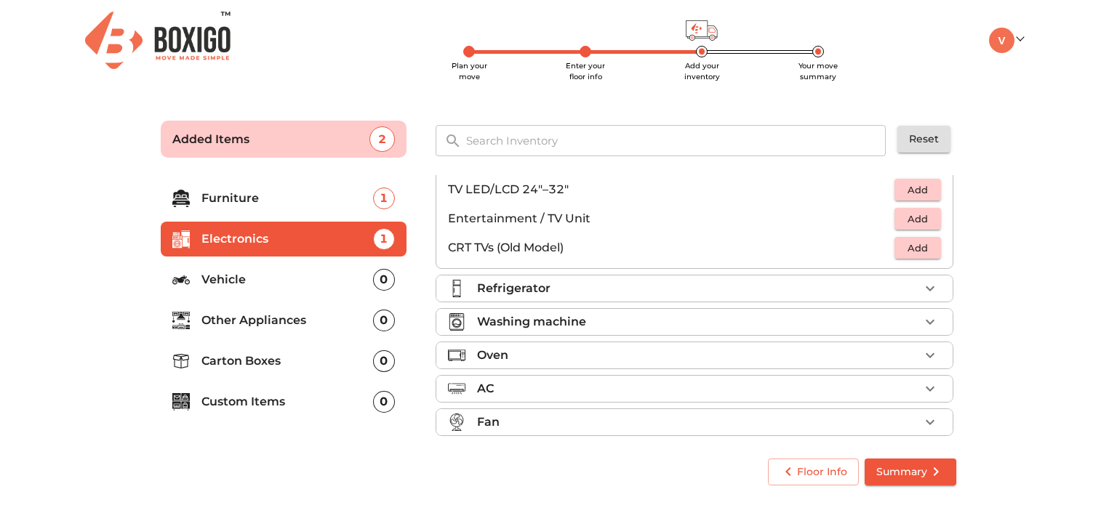
scroll to position [164, 0]
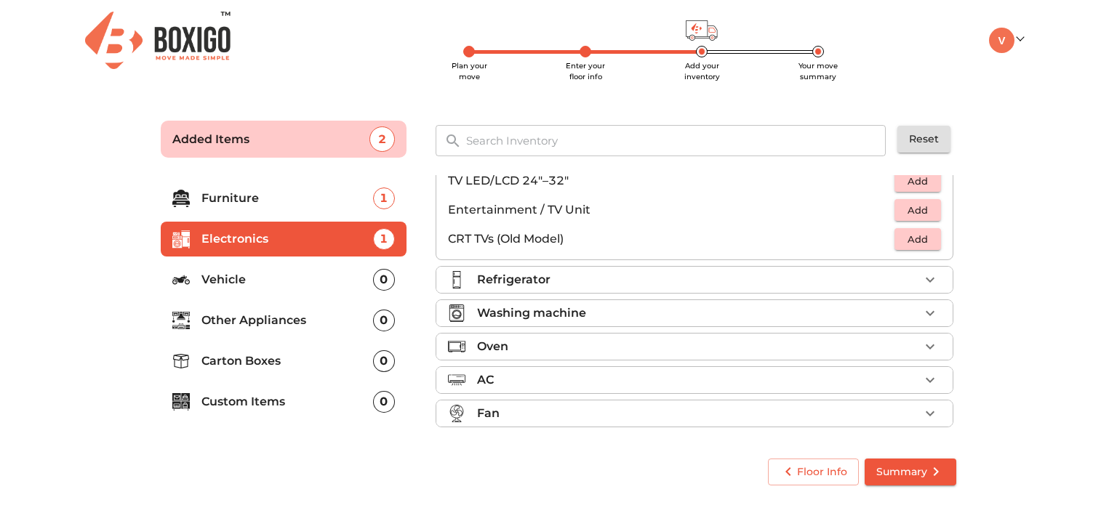
click at [839, 273] on div "Refrigerator" at bounding box center [698, 279] width 442 height 17
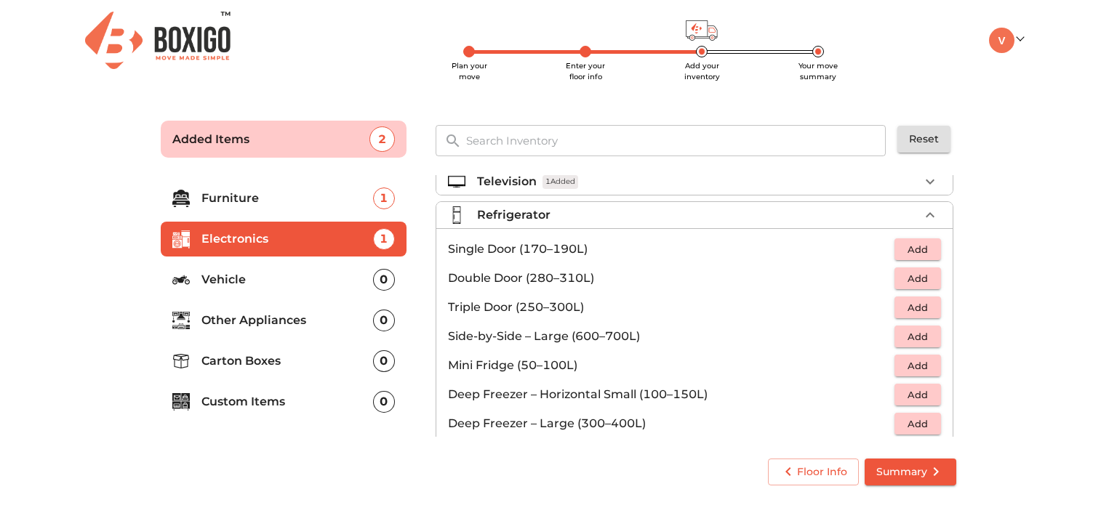
scroll to position [9, 0]
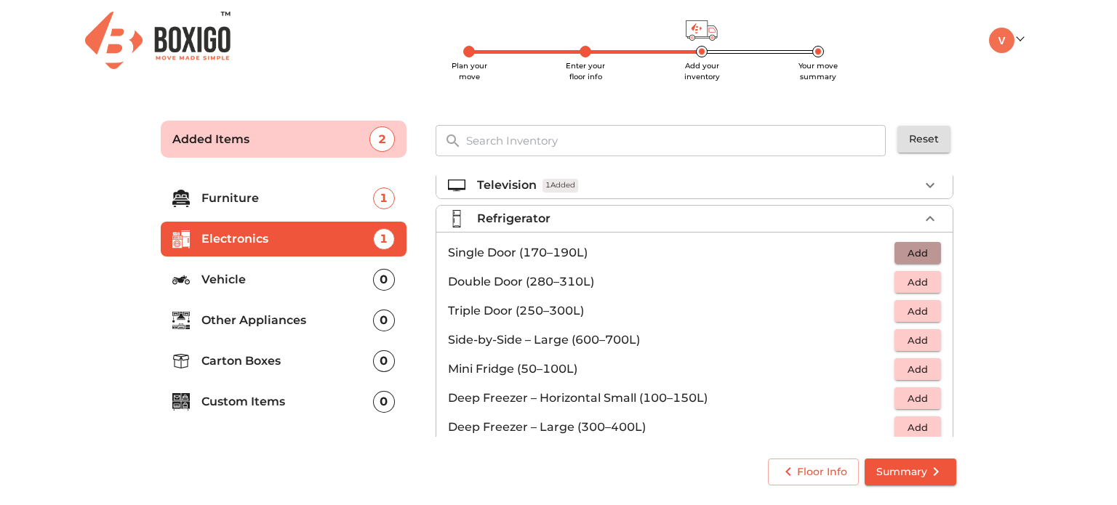
click at [914, 245] on span "Add" at bounding box center [918, 253] width 32 height 17
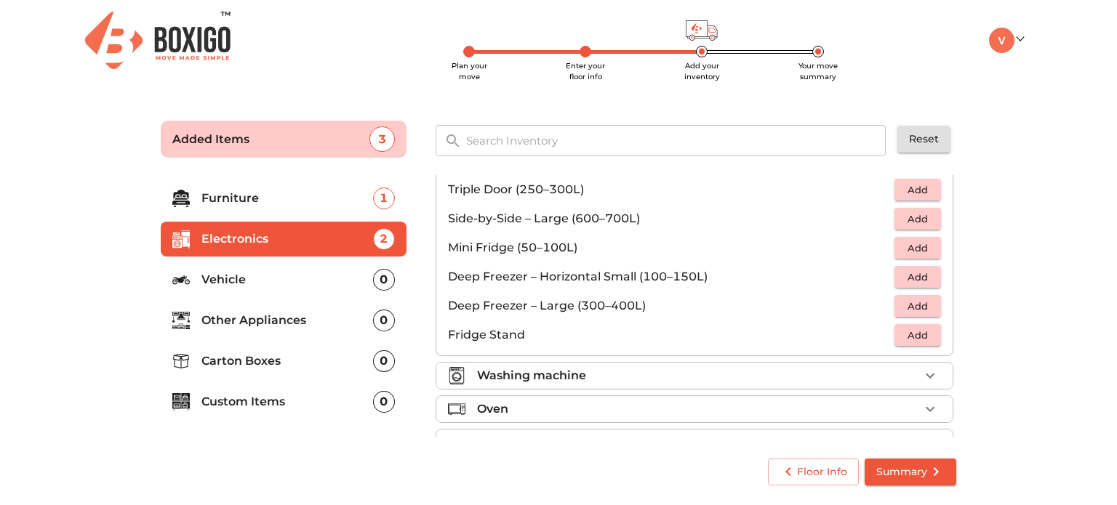
scroll to position [193, 0]
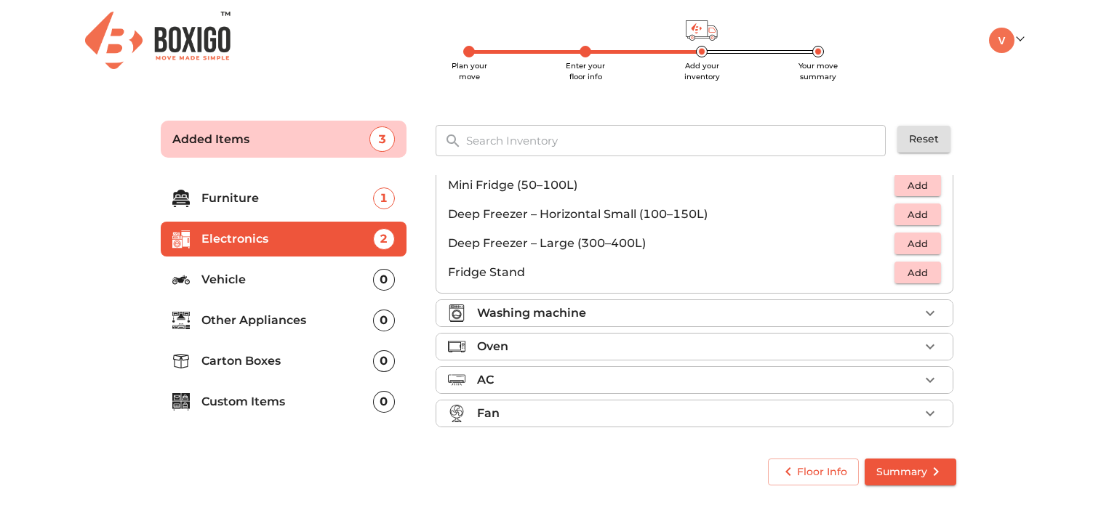
click at [905, 318] on div "Washing machine" at bounding box center [698, 313] width 442 height 17
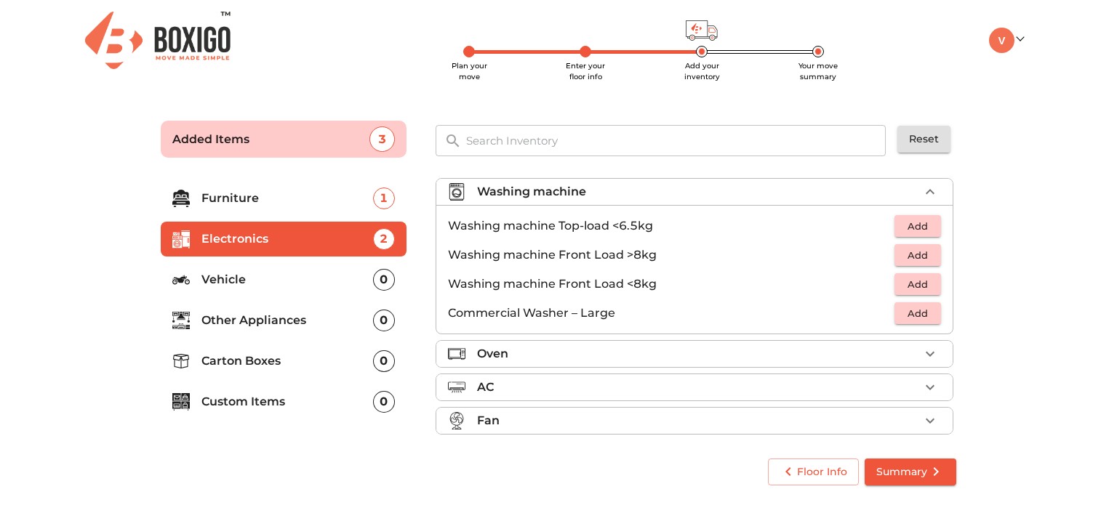
scroll to position [68, 0]
click at [904, 229] on span "Add" at bounding box center [918, 228] width 32 height 17
click at [873, 348] on div "Oven" at bounding box center [698, 356] width 442 height 17
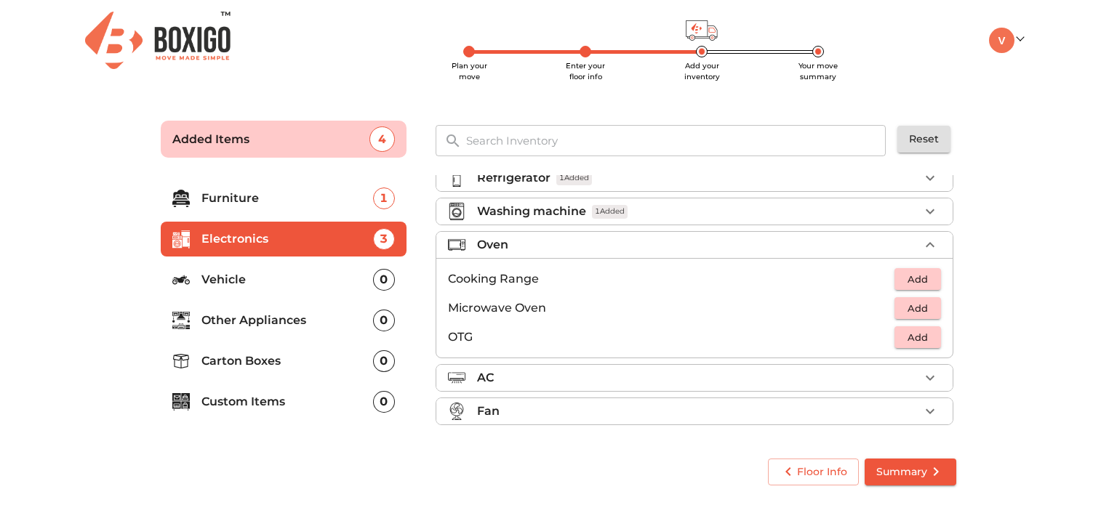
scroll to position [48, 0]
click at [302, 324] on p "Other Appliances" at bounding box center [287, 320] width 172 height 17
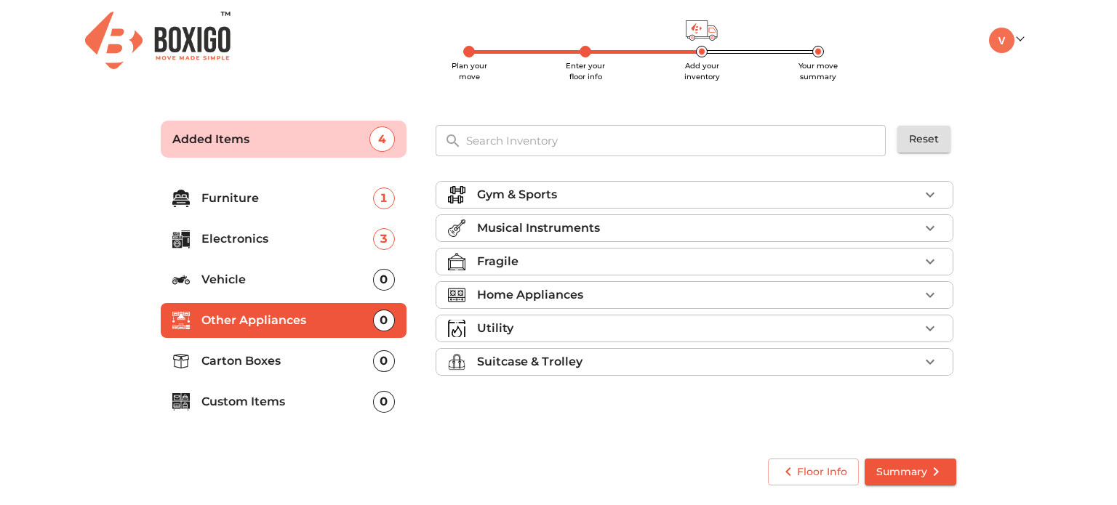
click at [727, 262] on div "Fragile" at bounding box center [698, 261] width 442 height 17
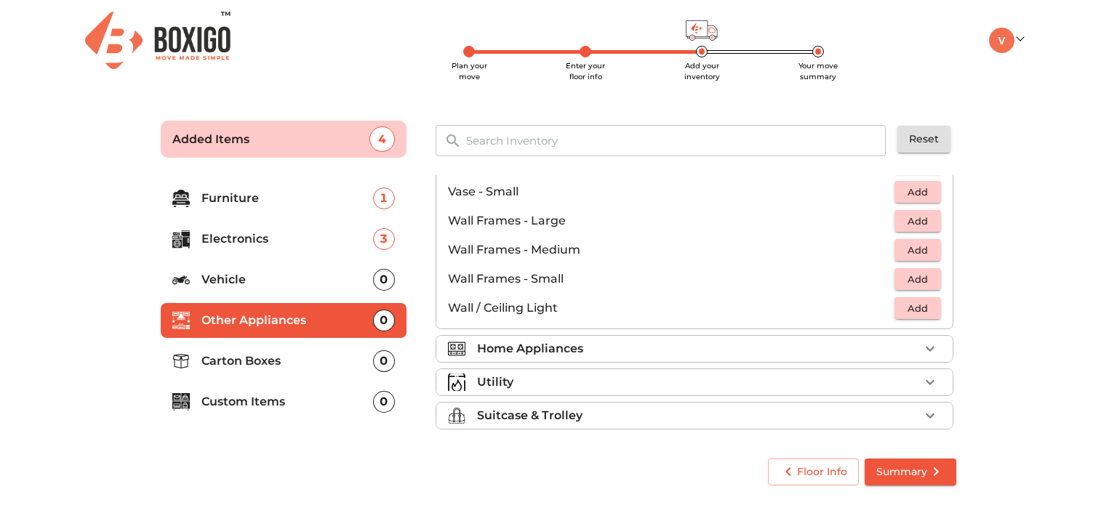
scroll to position [979, 0]
click at [902, 348] on div "Home Appliances" at bounding box center [698, 346] width 442 height 17
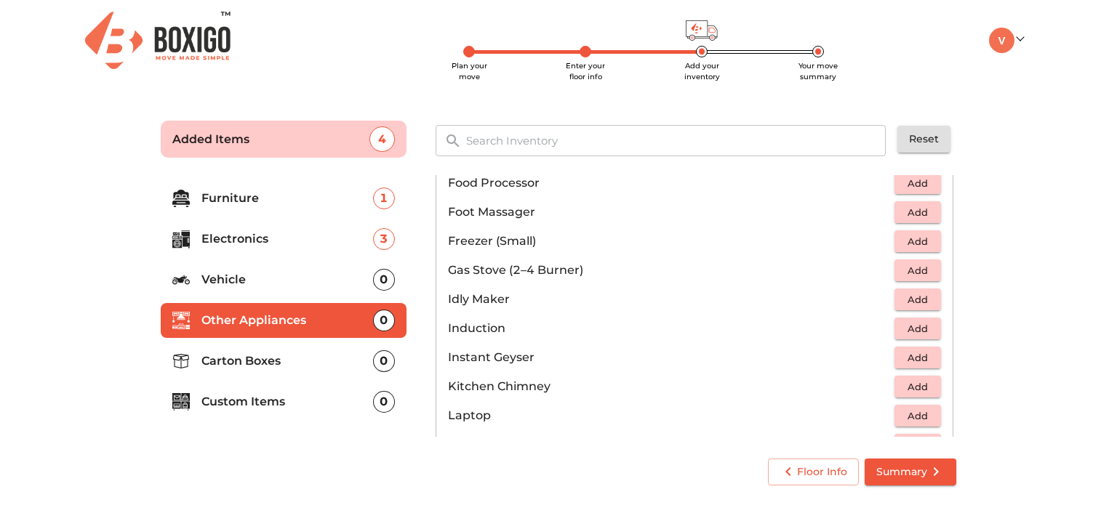
scroll to position [556, 0]
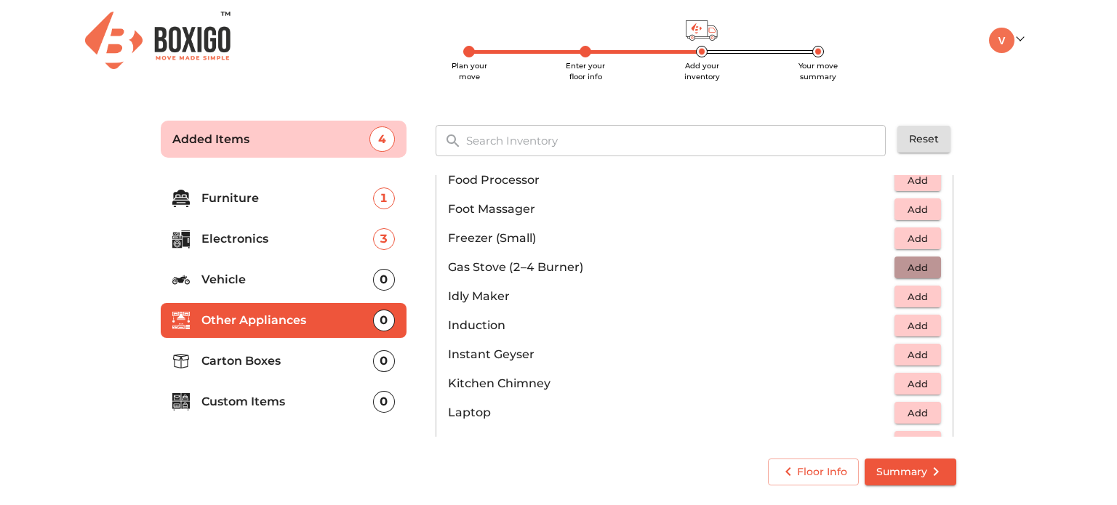
click at [905, 267] on span "Add" at bounding box center [918, 268] width 32 height 17
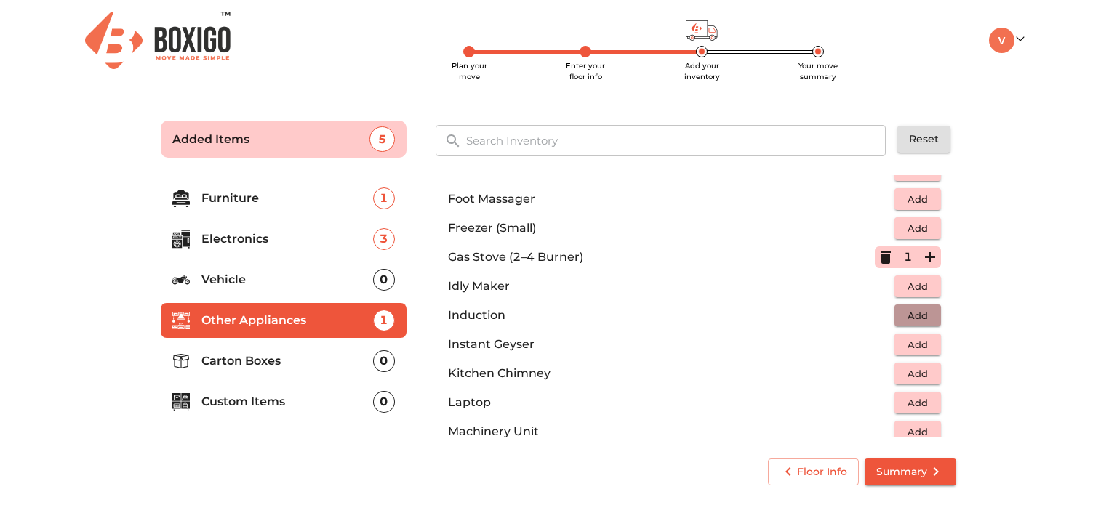
click at [914, 318] on span "Add" at bounding box center [918, 316] width 32 height 17
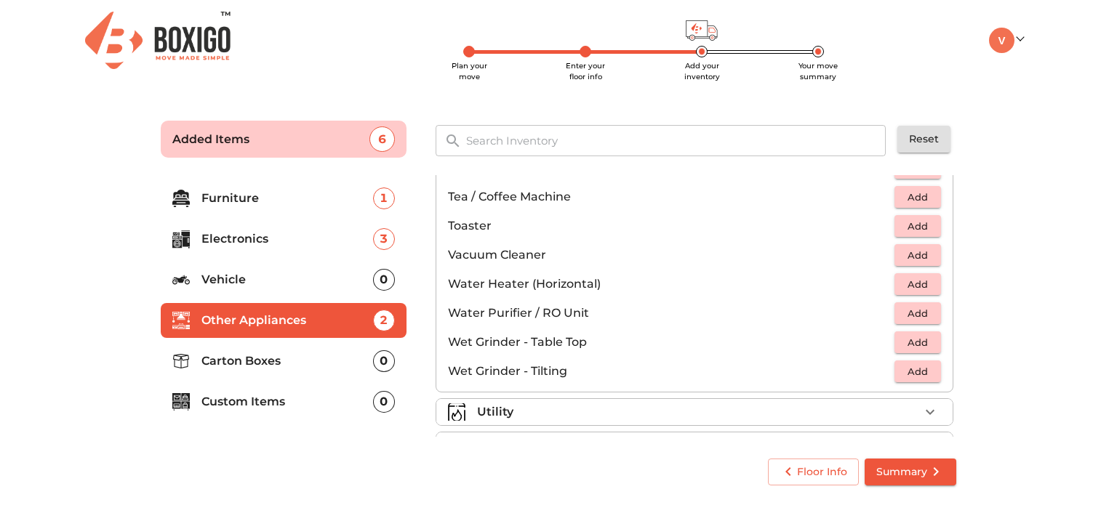
scroll to position [979, 0]
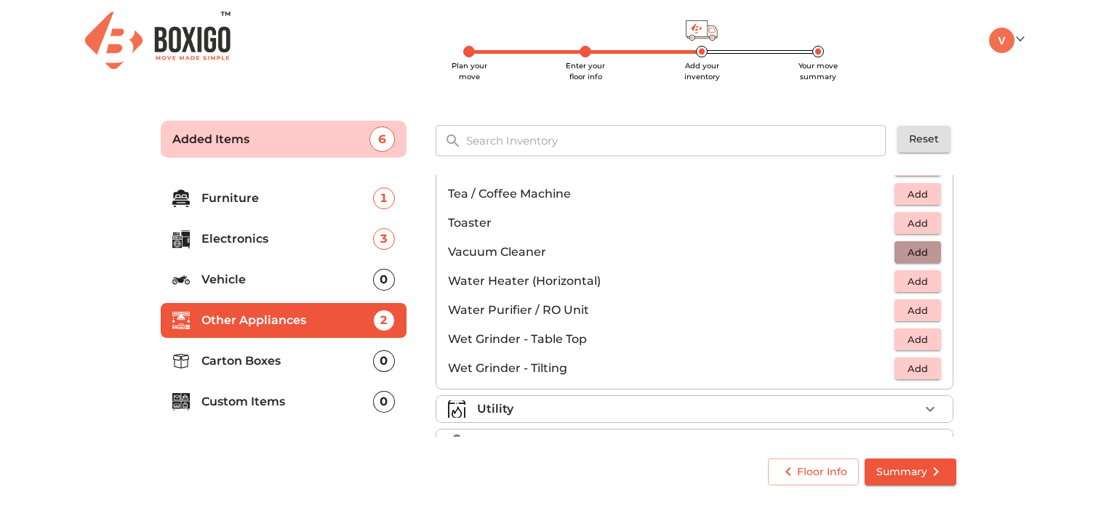
click at [916, 247] on span "Add" at bounding box center [918, 252] width 32 height 17
drag, startPoint x: 945, startPoint y: 374, endPoint x: 951, endPoint y: 390, distance: 17.0
click at [951, 390] on div "Gym & Sports Musical Instruments Fragile Home Appliances 3 Added Air Fryer Add …" at bounding box center [696, 306] width 521 height 262
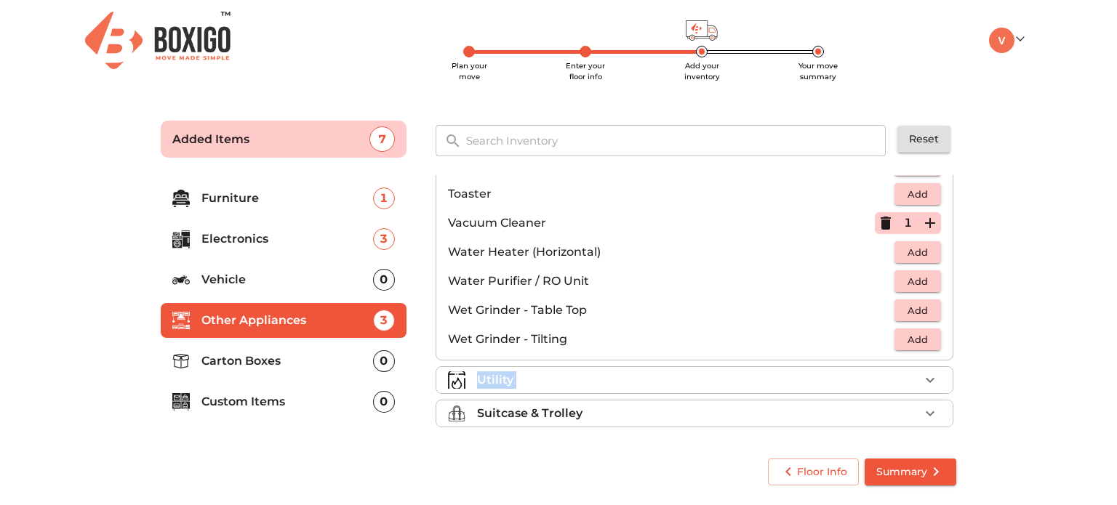
click at [815, 368] on li "Utility" at bounding box center [694, 380] width 516 height 26
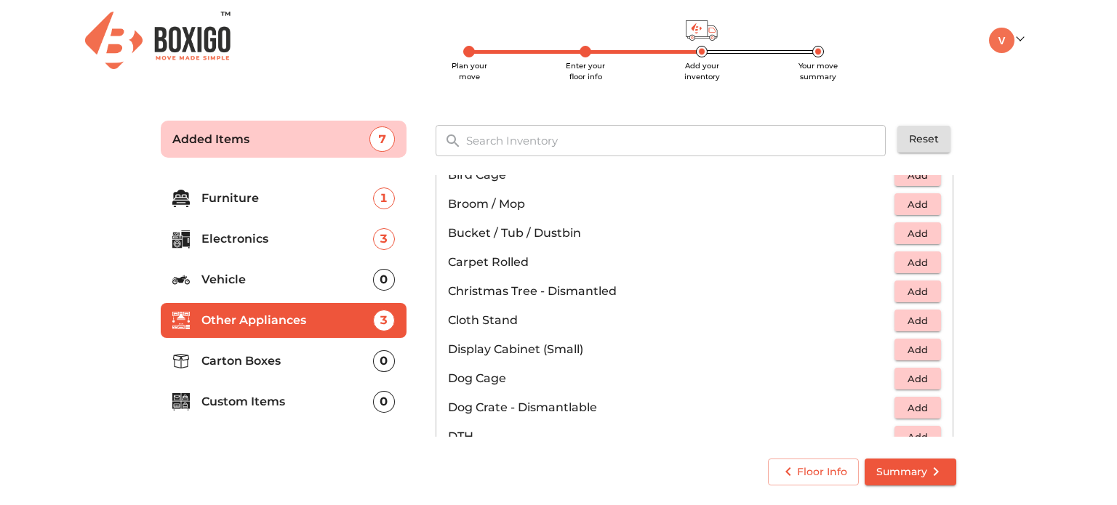
scroll to position [301, 0]
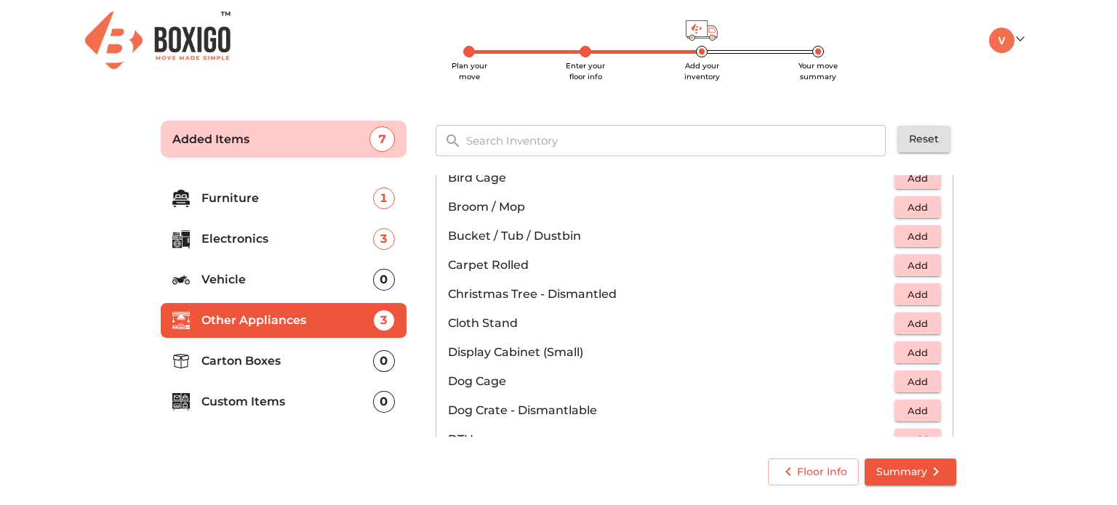
click at [912, 236] on span "Add" at bounding box center [918, 236] width 32 height 17
click at [916, 260] on span "Add" at bounding box center [918, 265] width 32 height 17
click at [925, 234] on icon "button" at bounding box center [930, 236] width 10 height 10
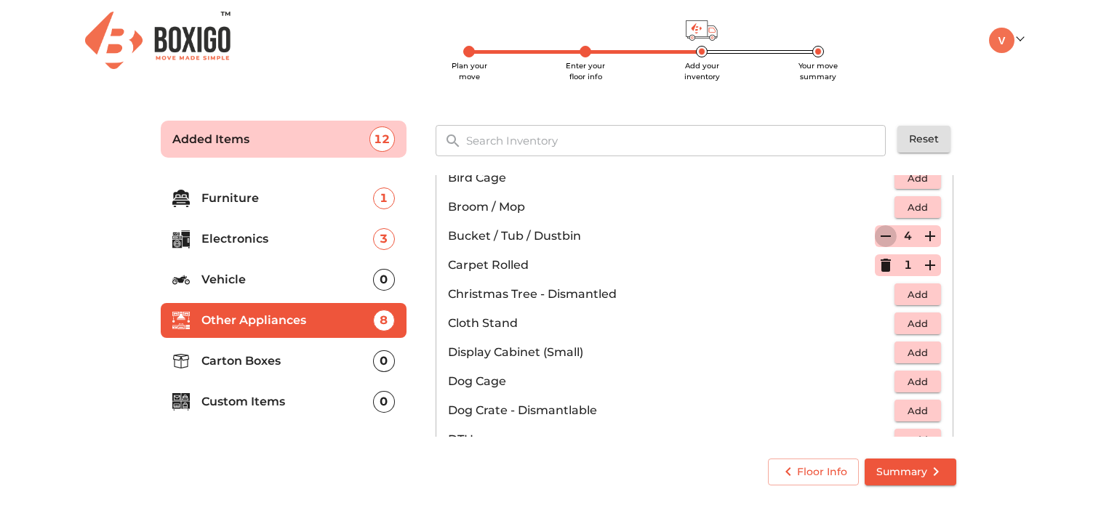
click at [878, 236] on icon "button" at bounding box center [885, 236] width 17 height 17
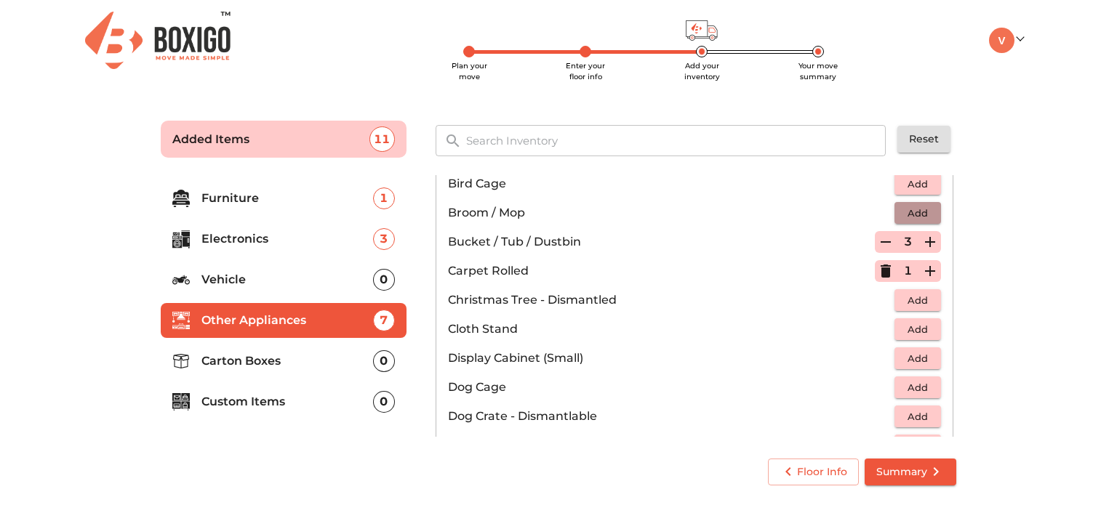
click at [923, 210] on span "Add" at bounding box center [918, 213] width 32 height 17
click at [881, 211] on icon "button" at bounding box center [886, 212] width 10 height 13
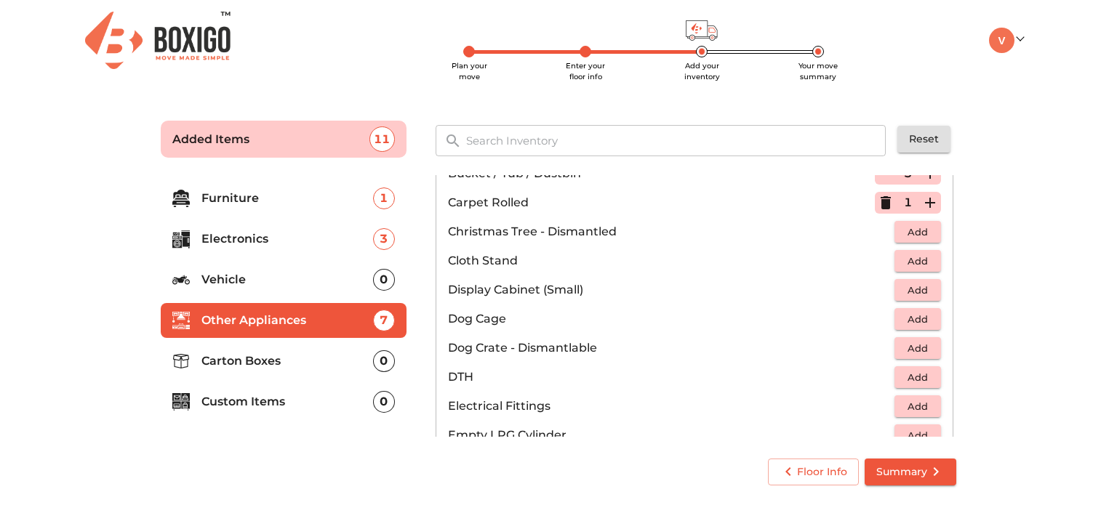
scroll to position [370, 0]
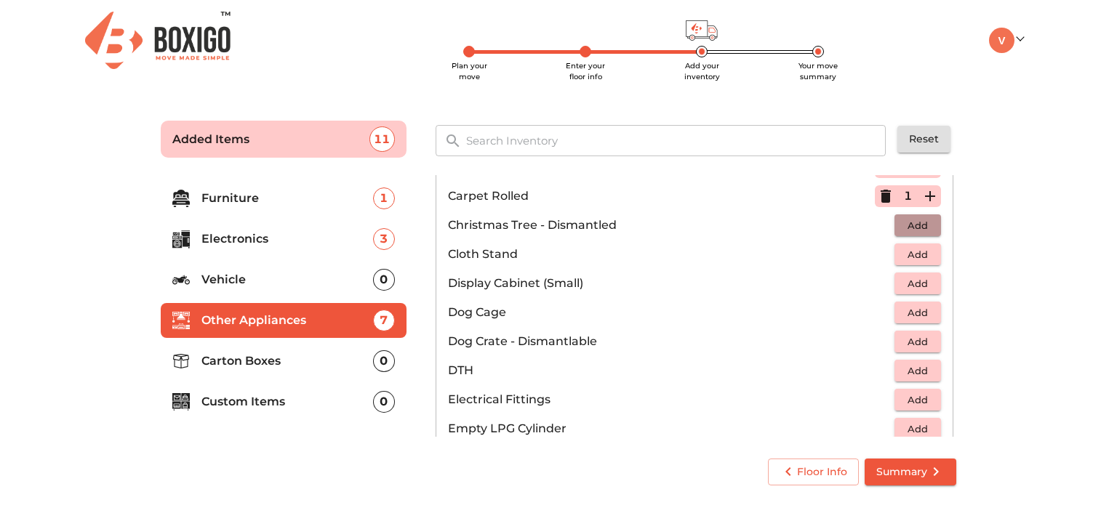
click at [915, 217] on span "Add" at bounding box center [918, 225] width 32 height 17
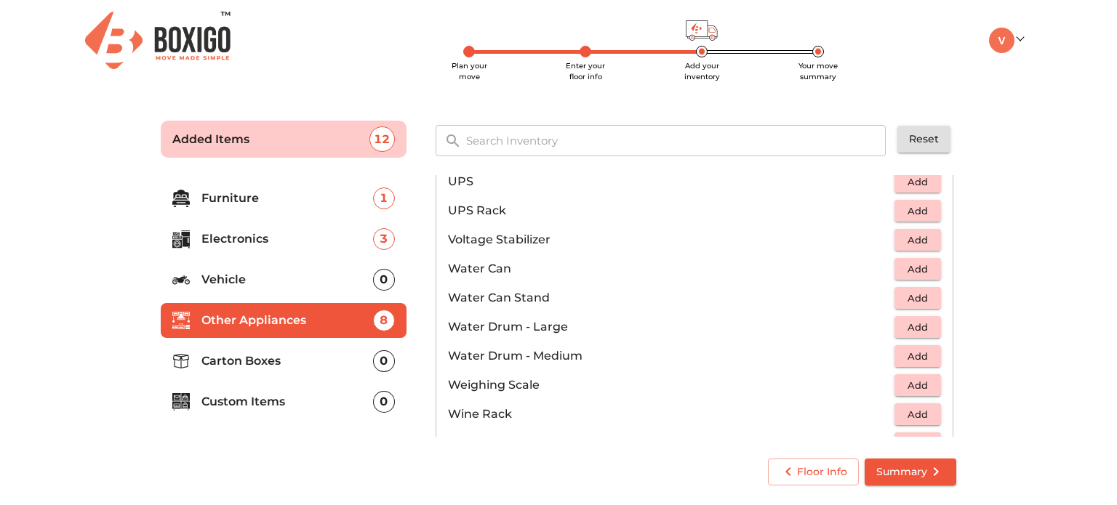
scroll to position [1028, 0]
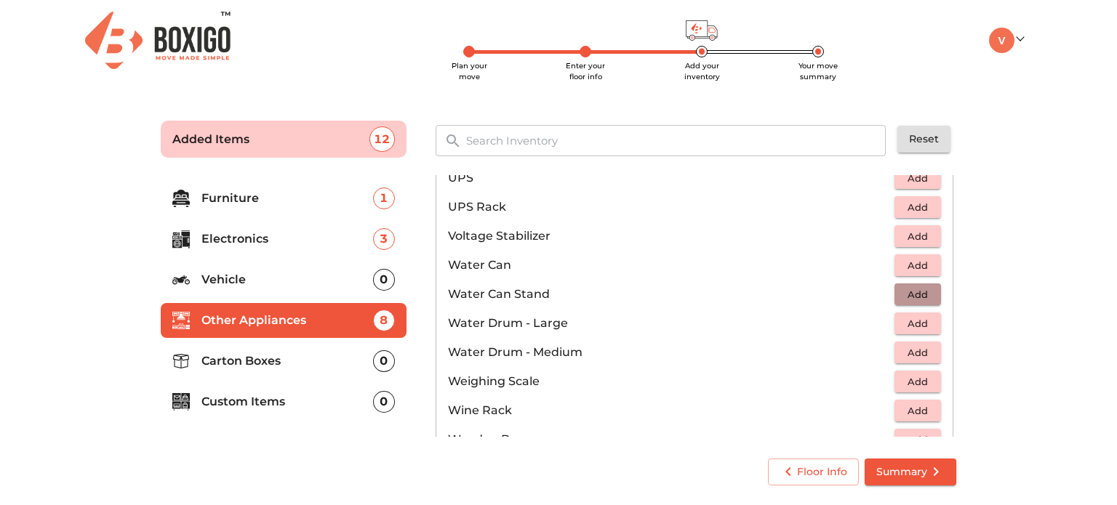
click at [907, 291] on span "Add" at bounding box center [918, 294] width 32 height 17
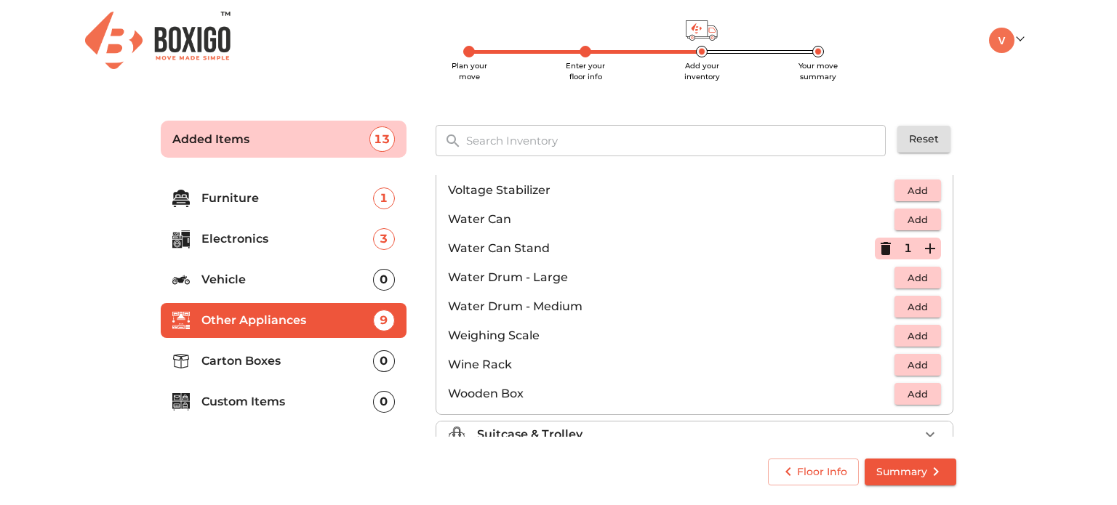
scroll to position [1095, 0]
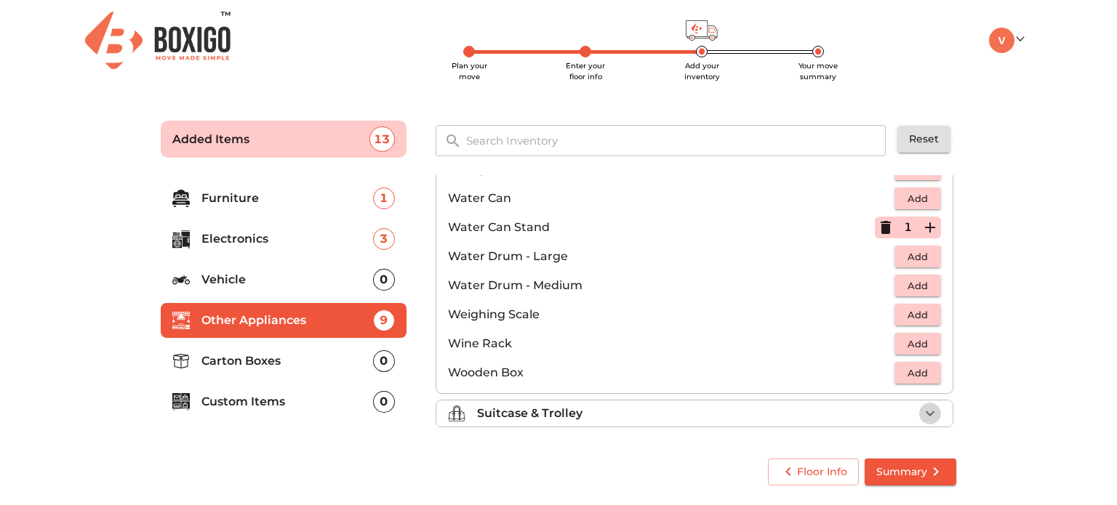
click at [926, 414] on icon "button" at bounding box center [930, 414] width 9 height 5
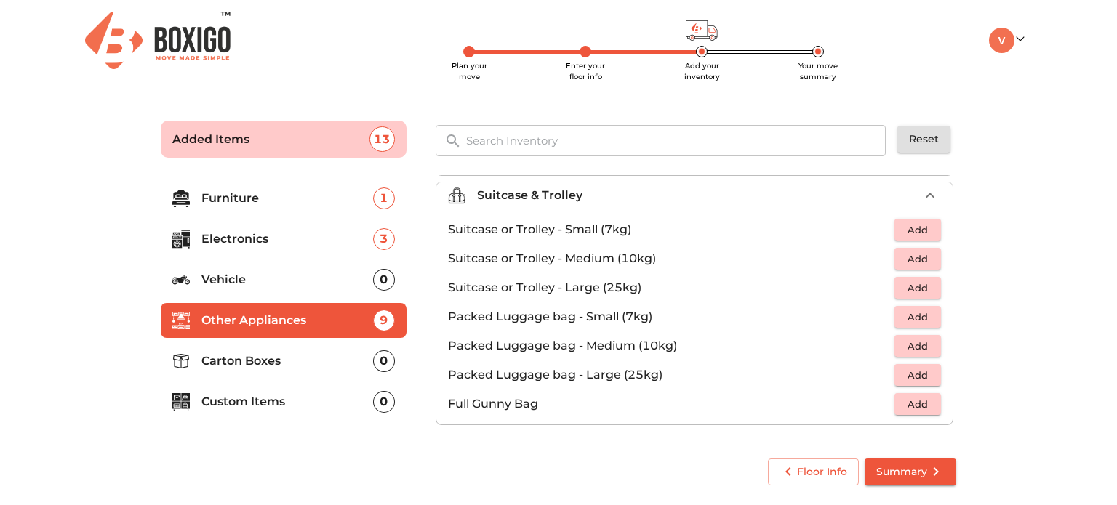
scroll to position [164, 0]
click at [915, 236] on span "Add" at bounding box center [918, 232] width 32 height 17
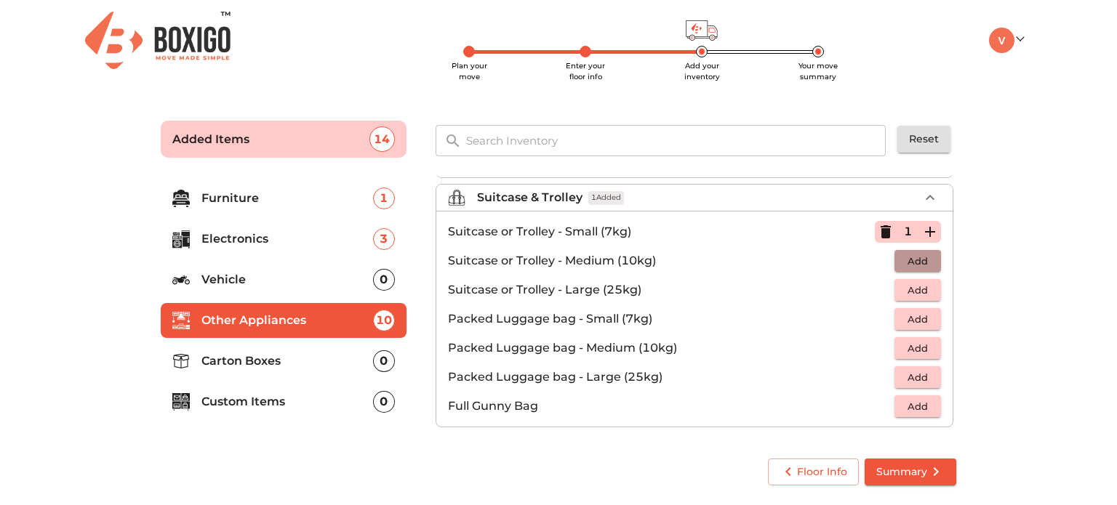
click at [923, 265] on span "Add" at bounding box center [918, 261] width 32 height 17
click at [923, 291] on span "Add" at bounding box center [918, 290] width 32 height 17
click at [923, 380] on span "Add" at bounding box center [918, 377] width 32 height 17
click at [925, 380] on icon "button" at bounding box center [930, 377] width 10 height 10
click at [278, 366] on p "Carton Boxes" at bounding box center [287, 361] width 172 height 17
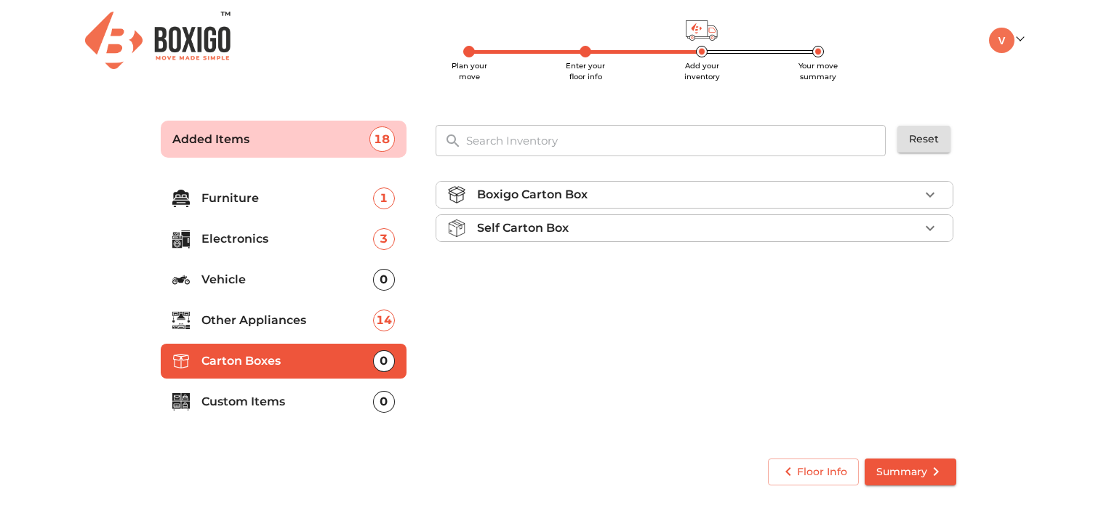
scroll to position [0, 0]
click at [893, 203] on div "Boxigo Carton Box" at bounding box center [698, 194] width 442 height 17
click at [754, 257] on li "Self Carton Box" at bounding box center [694, 270] width 516 height 26
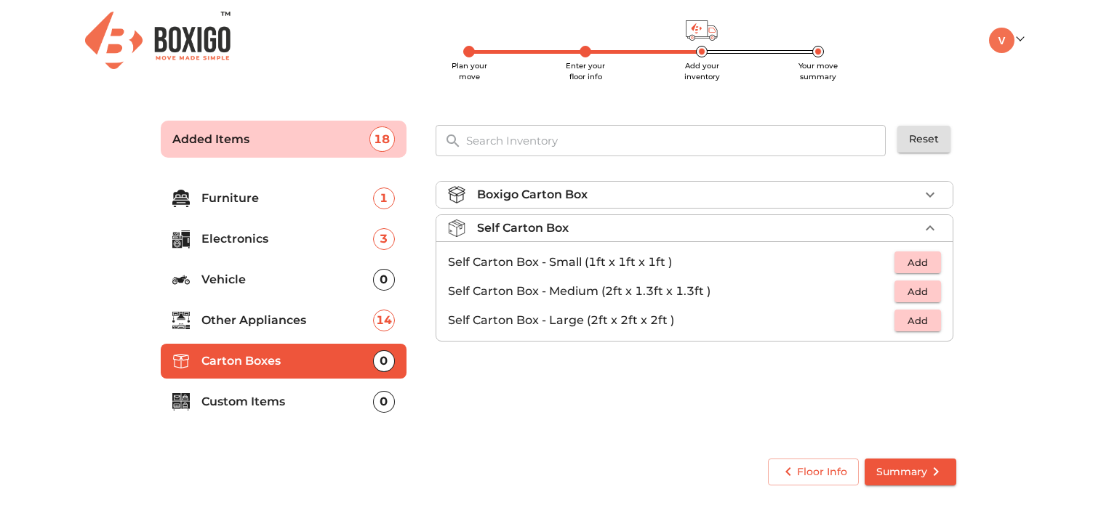
click at [309, 395] on p "Custom Items" at bounding box center [287, 401] width 172 height 17
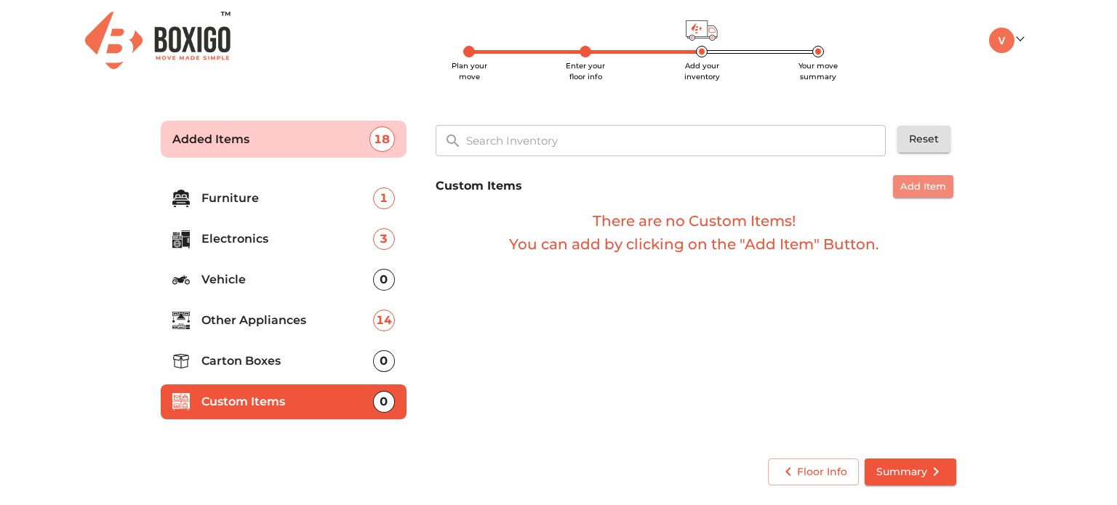
click at [929, 182] on span "Add Item" at bounding box center [923, 186] width 46 height 17
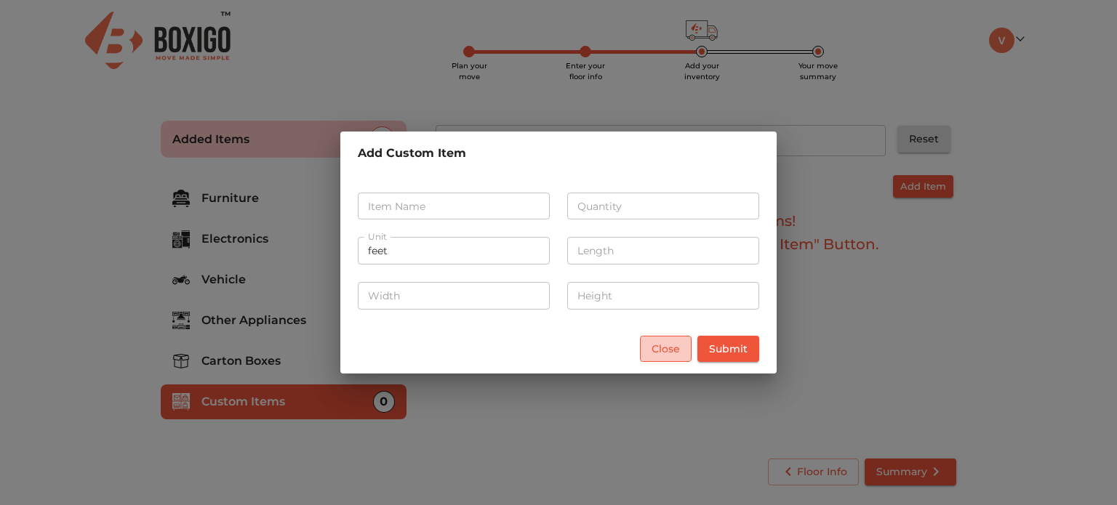
click at [681, 345] on button "Close" at bounding box center [666, 349] width 52 height 27
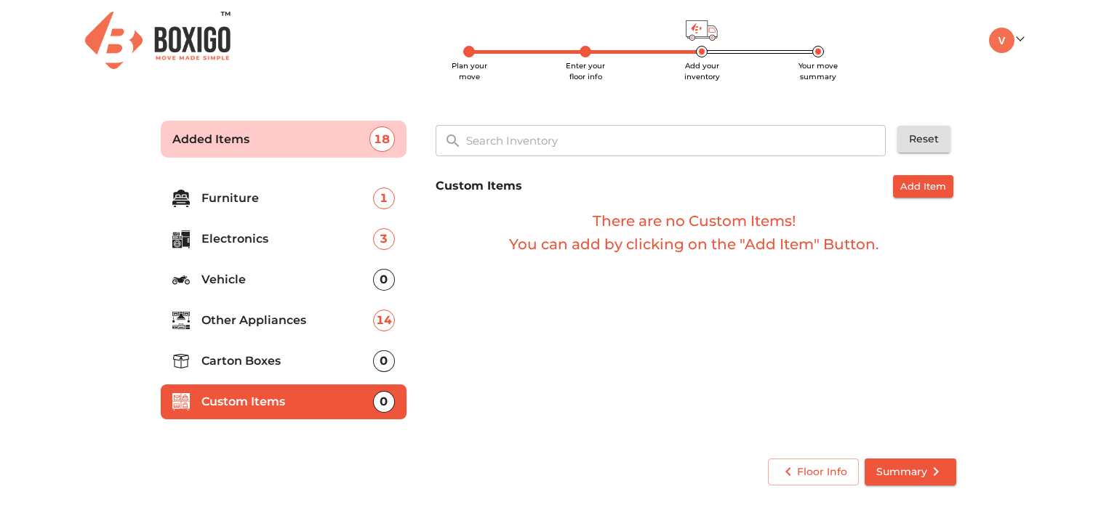
click at [289, 198] on p "Furniture" at bounding box center [287, 198] width 172 height 17
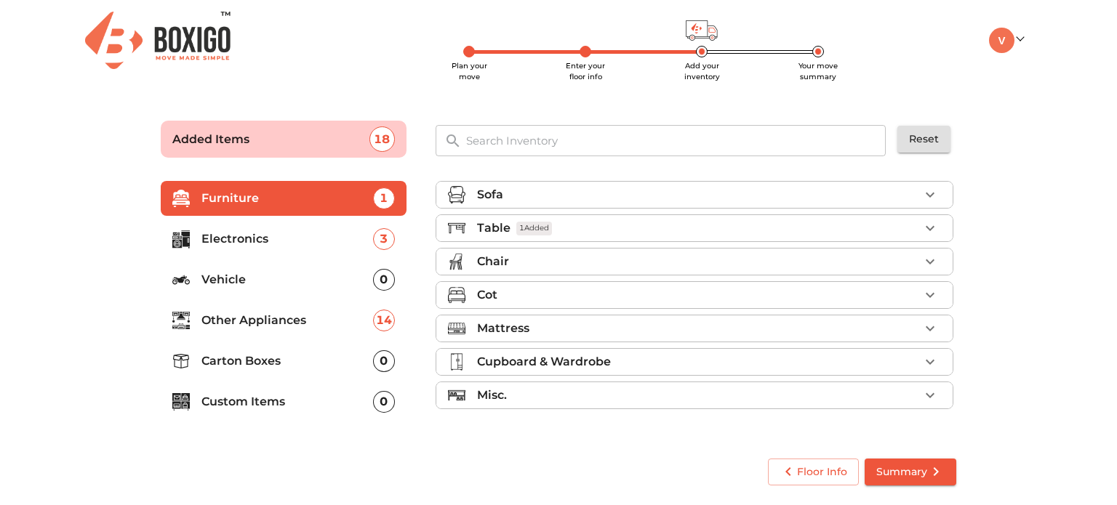
click at [757, 252] on li "Chair" at bounding box center [694, 262] width 516 height 26
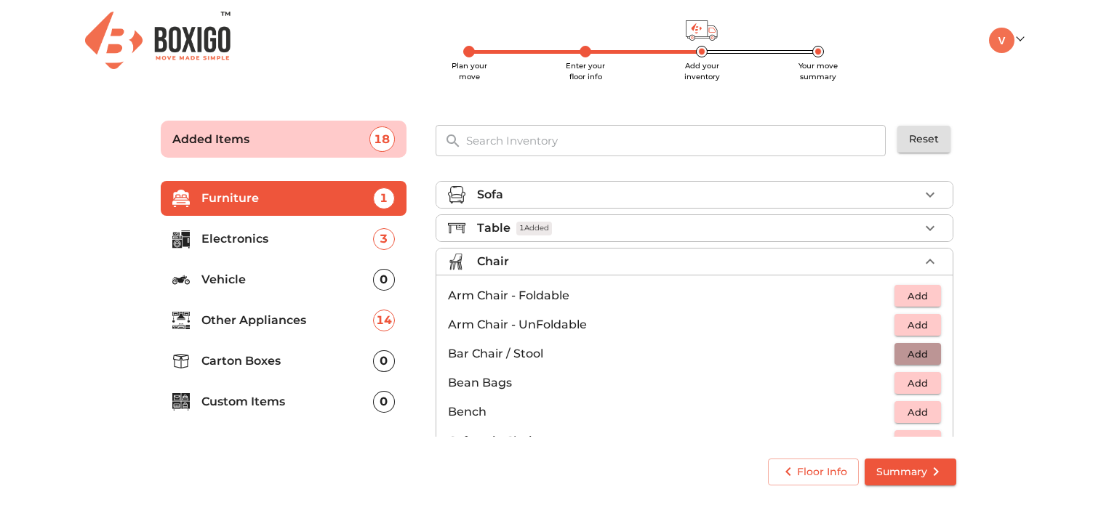
click at [923, 353] on span "Add" at bounding box center [918, 354] width 32 height 17
click at [925, 353] on icon "button" at bounding box center [930, 354] width 10 height 10
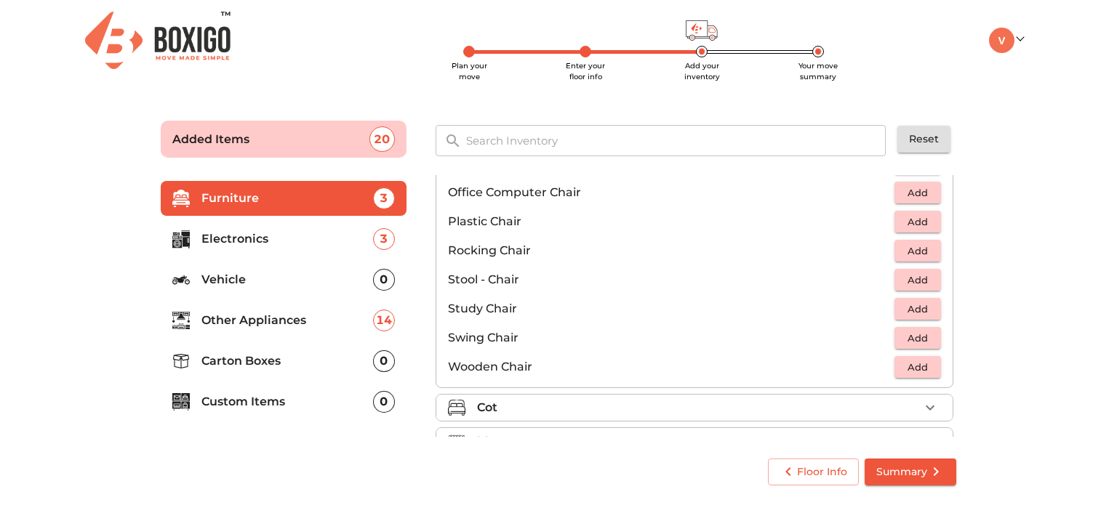
scroll to position [492, 0]
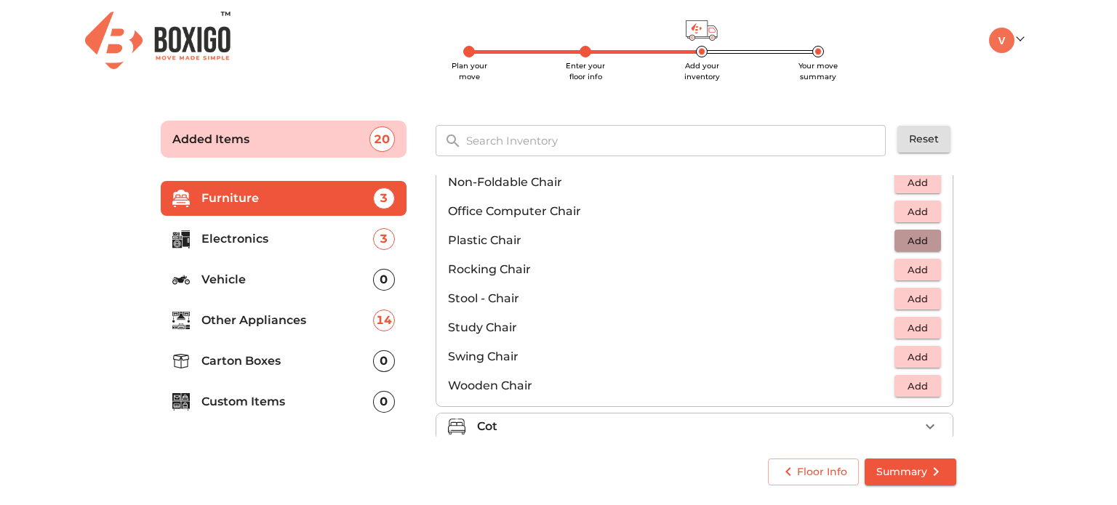
click at [916, 241] on span "Add" at bounding box center [918, 241] width 32 height 17
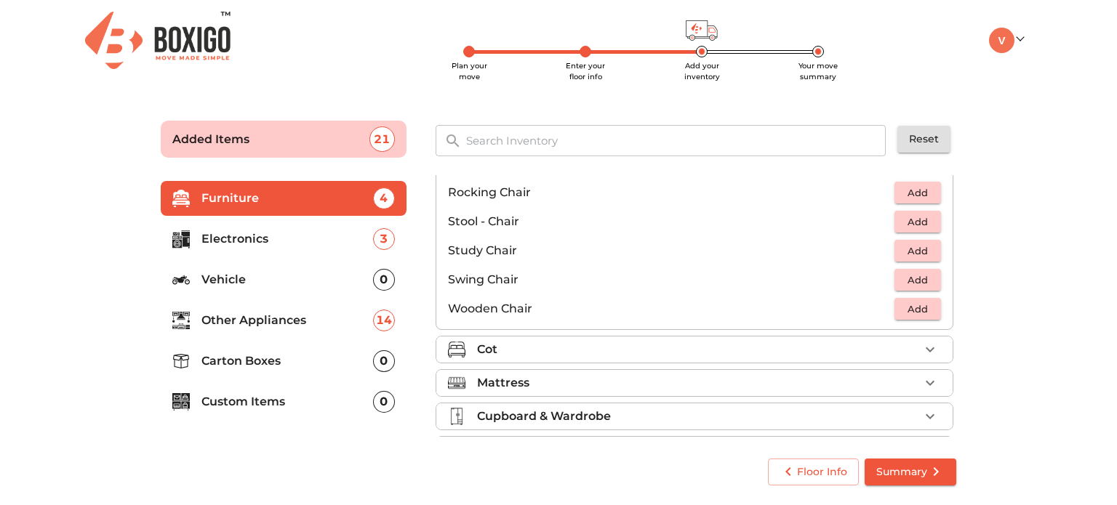
scroll to position [605, 0]
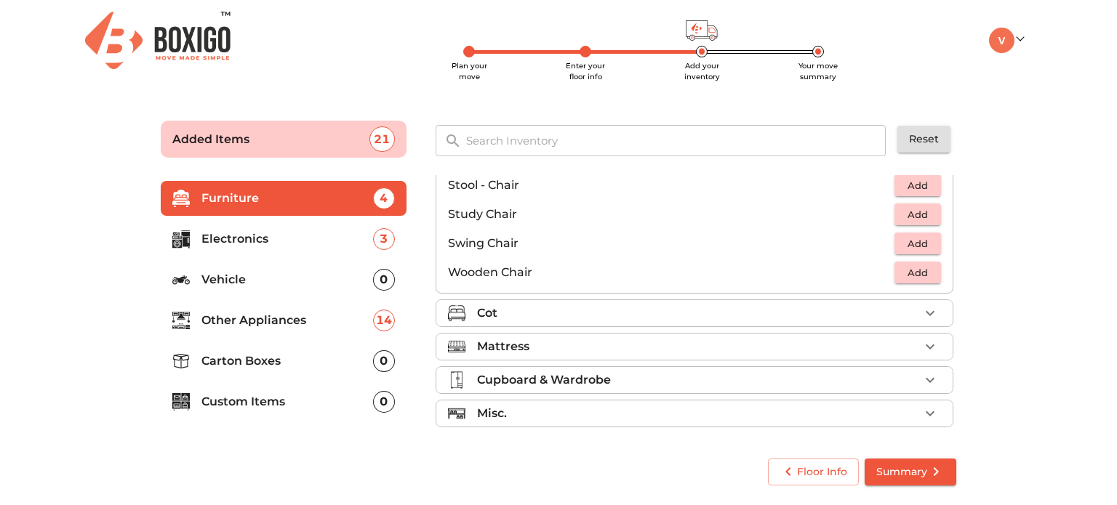
click at [855, 316] on div "Cot" at bounding box center [698, 313] width 442 height 17
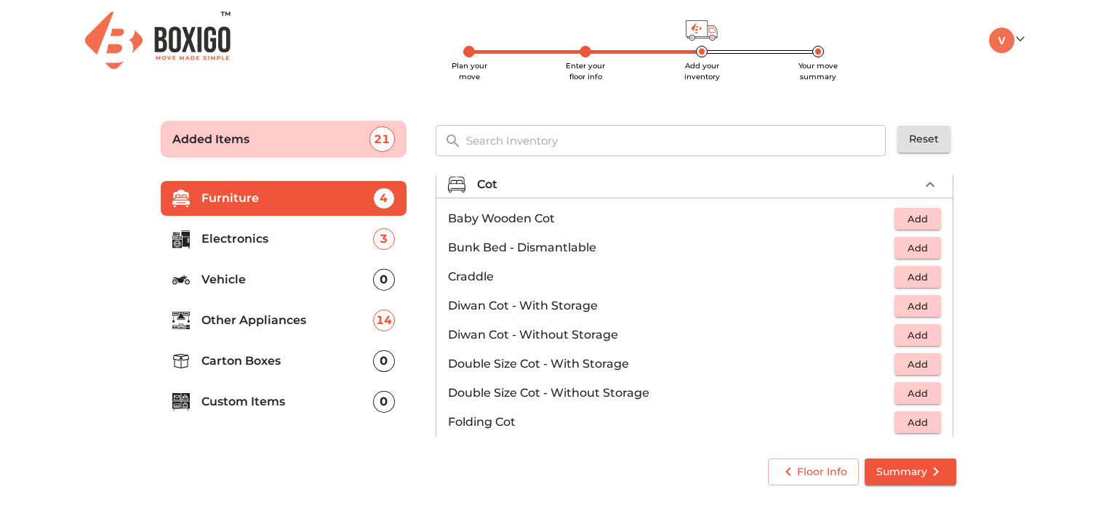
scroll to position [105, 0]
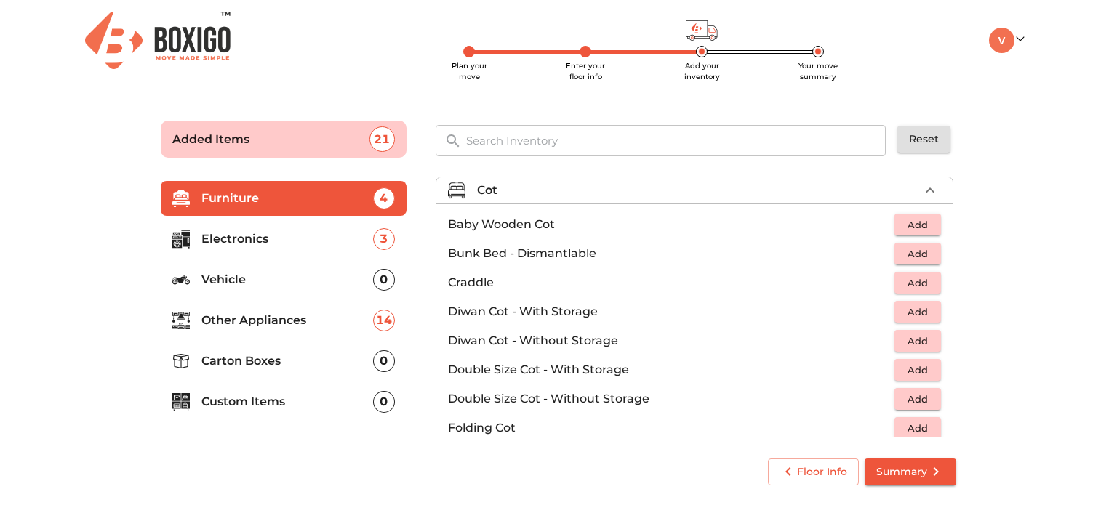
drag, startPoint x: 957, startPoint y: 269, endPoint x: 947, endPoint y: 285, distance: 18.6
click at [947, 285] on div "Sofa Table 1 Added Chair 3 Added Cot Baby Wooden Cot Add Bunk Bed - Dismantlabl…" at bounding box center [696, 305] width 532 height 273
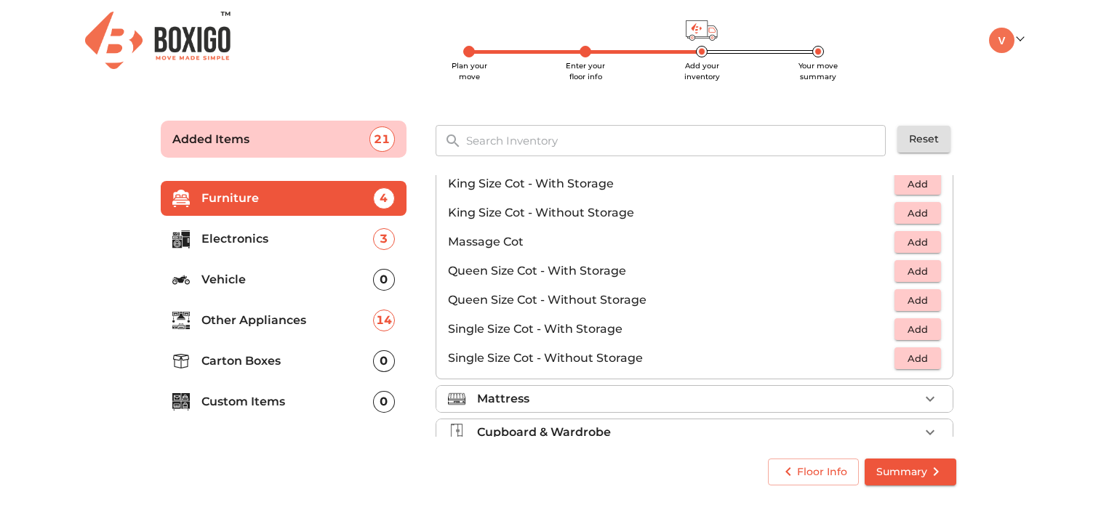
scroll to position [415, 0]
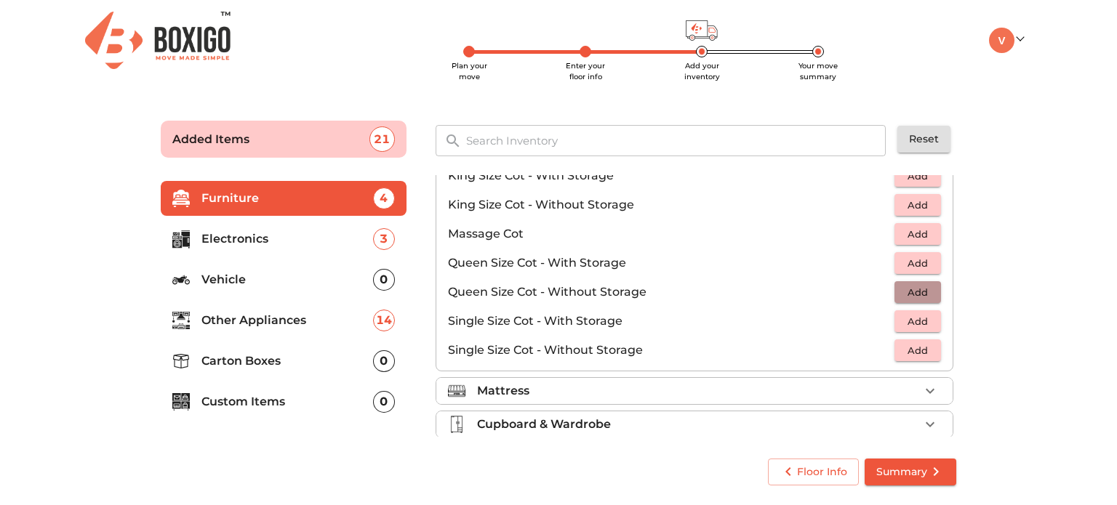
click at [919, 281] on button "Add" at bounding box center [917, 292] width 47 height 23
click at [878, 379] on li "Mattress" at bounding box center [694, 391] width 516 height 26
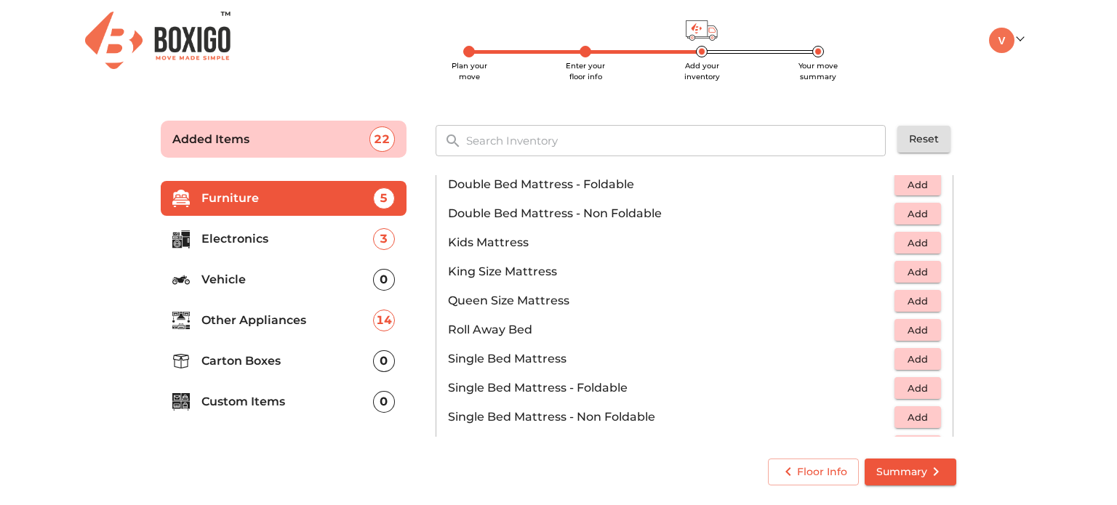
scroll to position [163, 0]
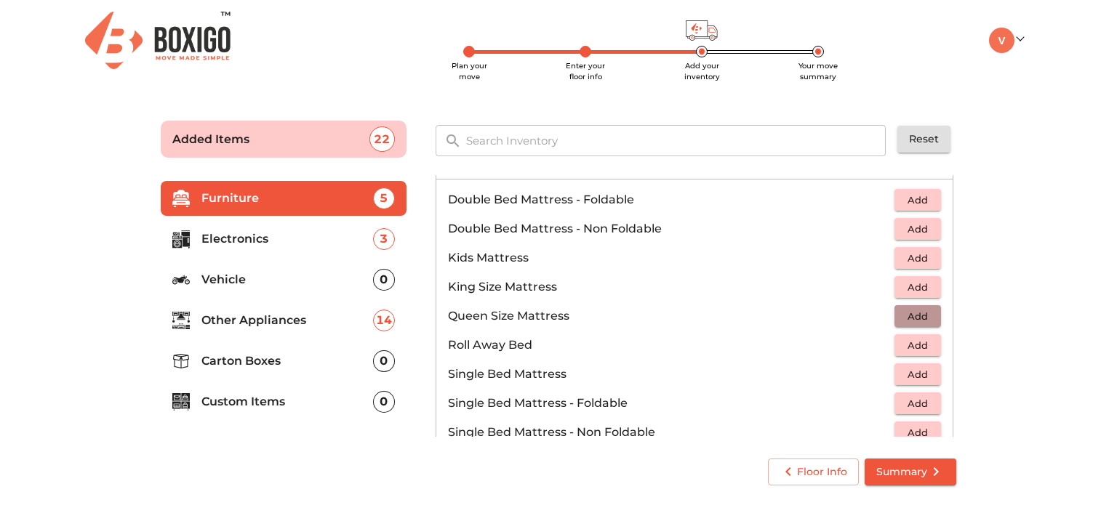
click at [916, 308] on span "Add" at bounding box center [918, 316] width 32 height 17
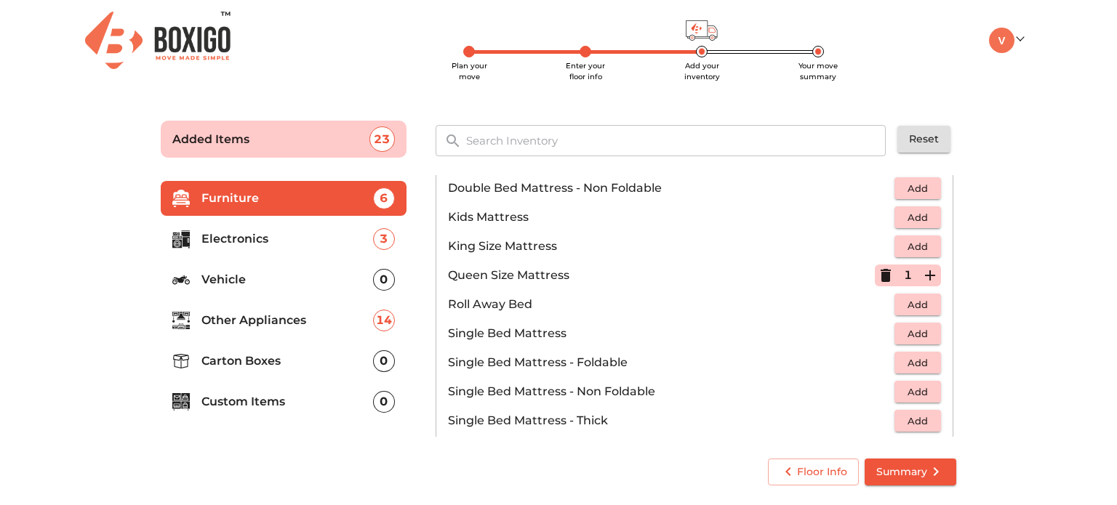
scroll to position [206, 0]
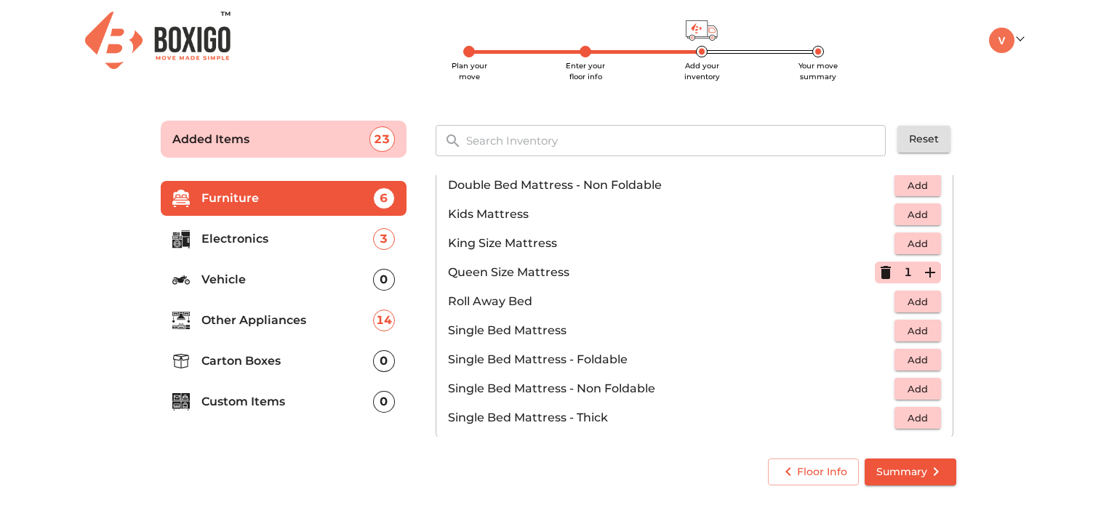
click at [916, 330] on span "Add" at bounding box center [918, 331] width 32 height 17
drag, startPoint x: 957, startPoint y: 318, endPoint x: 957, endPoint y: 345, distance: 26.2
click at [957, 345] on div "Sofa Table 1 Added Chair 3 Added Cot 1 Added Mattress 2 Added Double Bed Mattre…" at bounding box center [696, 305] width 532 height 273
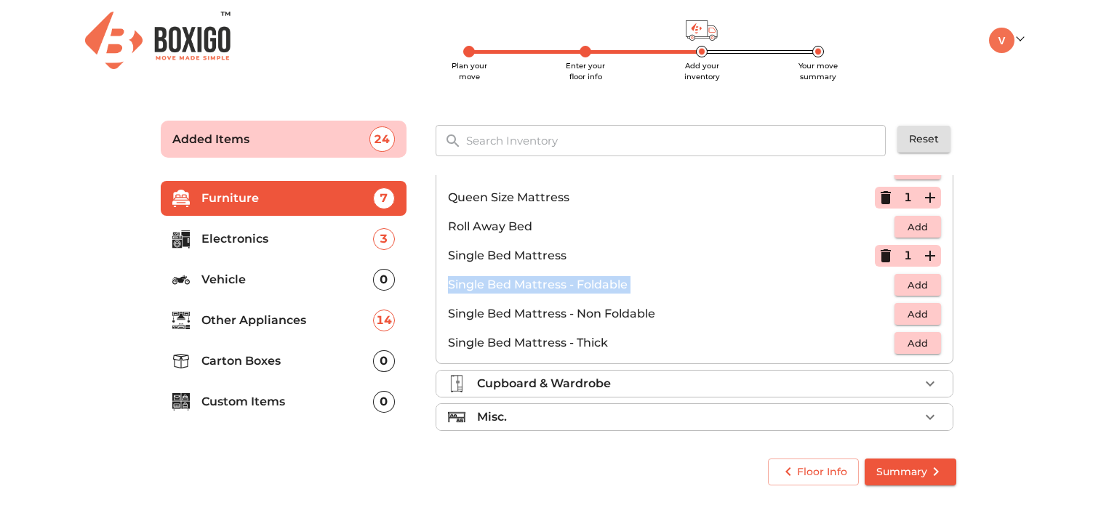
scroll to position [285, 0]
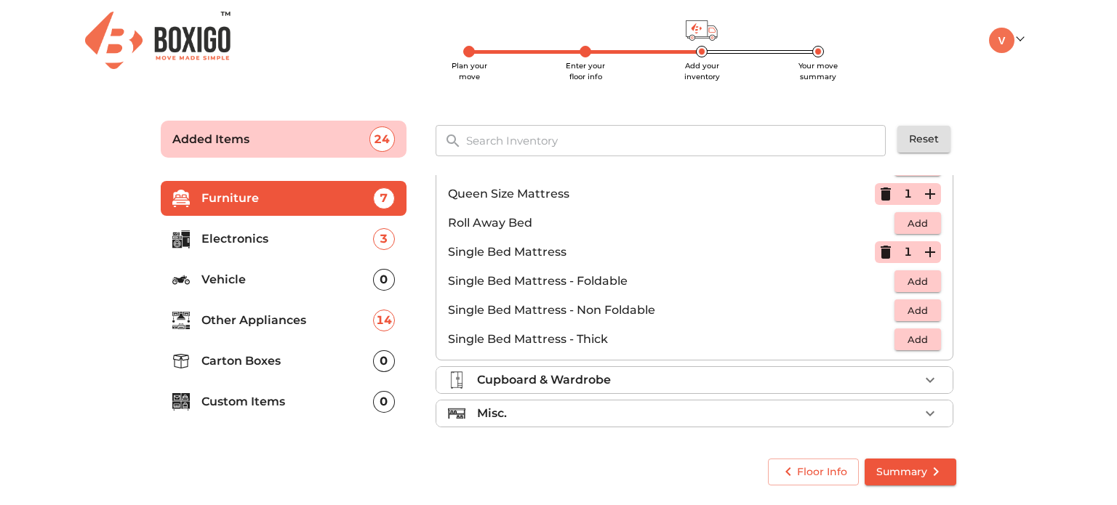
click at [848, 374] on div "Cupboard & Wardrobe" at bounding box center [698, 380] width 442 height 17
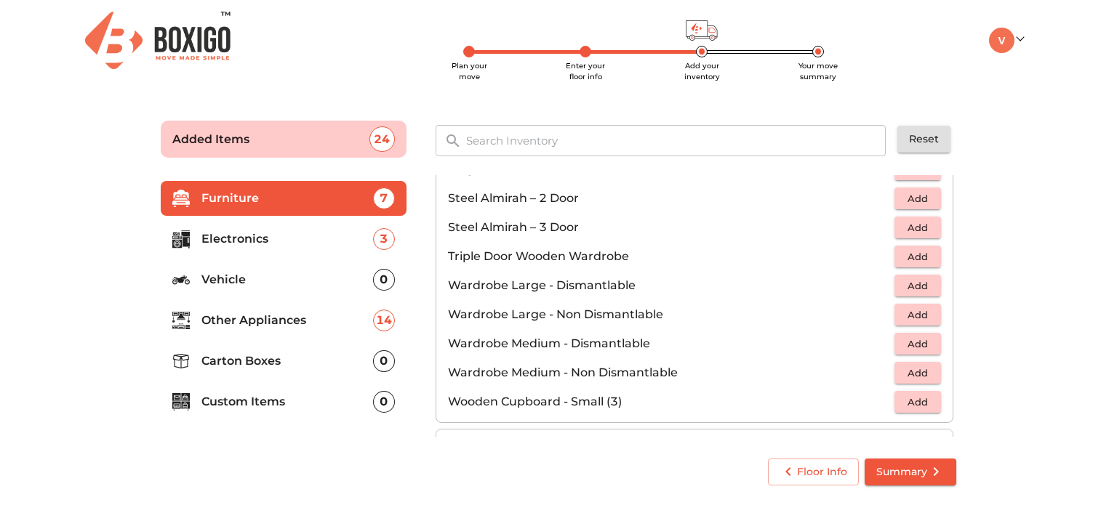
scroll to position [489, 0]
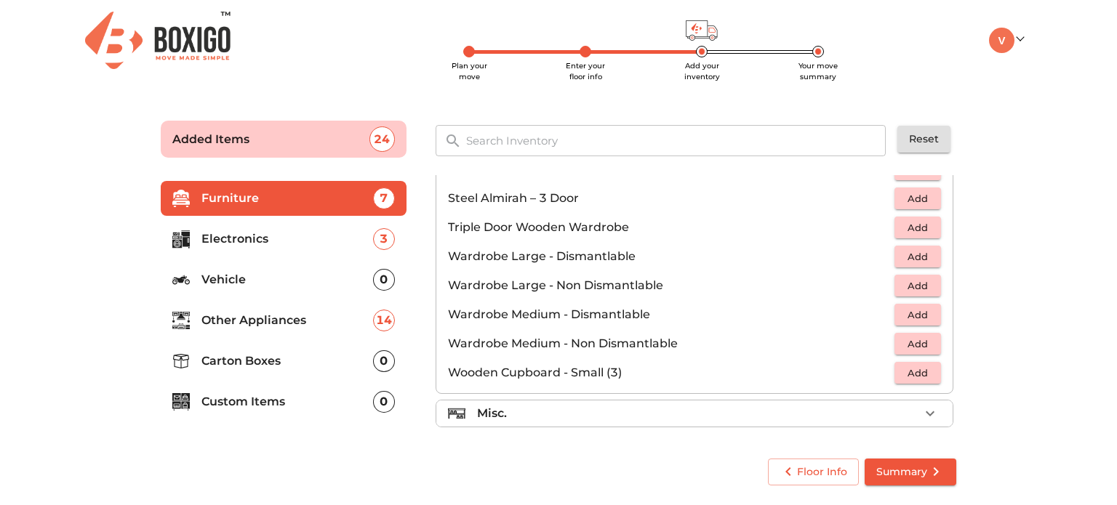
click at [899, 420] on div "Misc." at bounding box center [698, 413] width 442 height 17
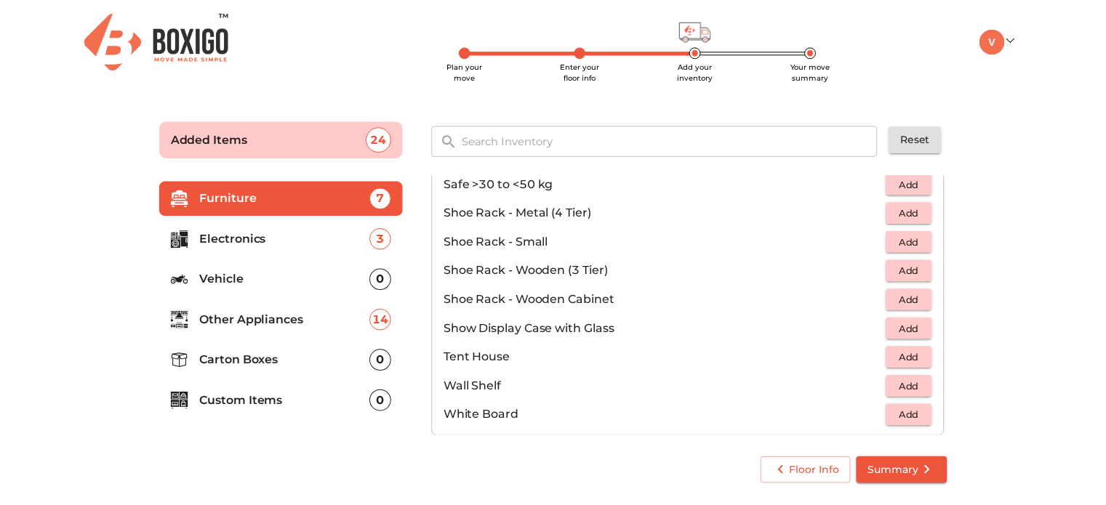
scroll to position [779, 0]
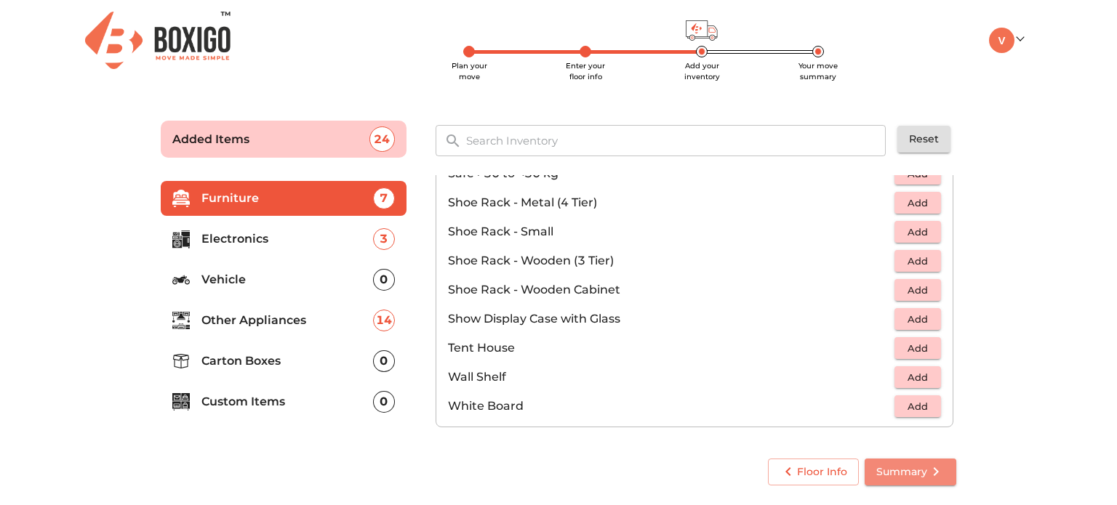
click at [915, 468] on span "Summary" at bounding box center [910, 472] width 68 height 18
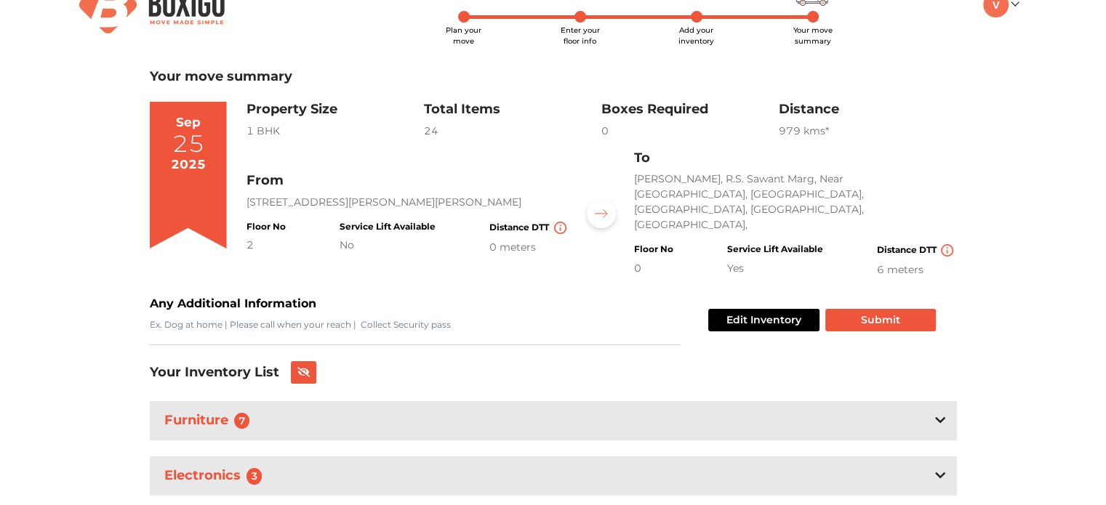
scroll to position [33, 0]
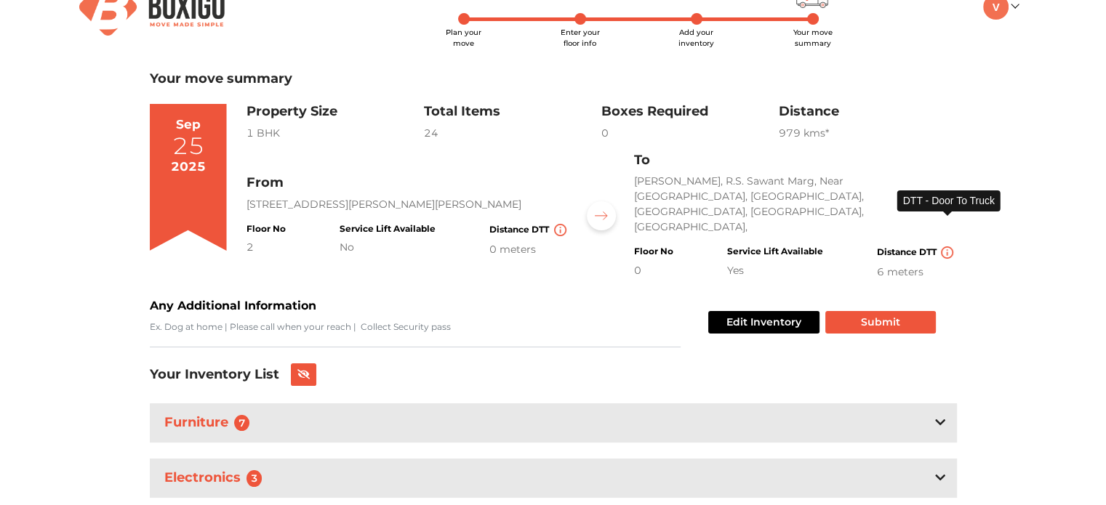
click at [945, 246] on img at bounding box center [947, 252] width 12 height 12
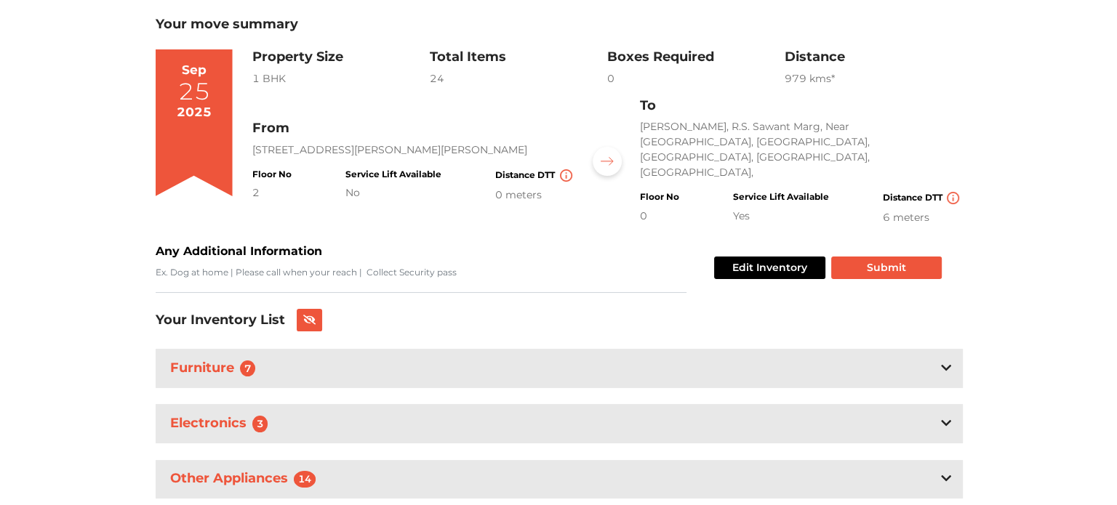
scroll to position [115, 0]
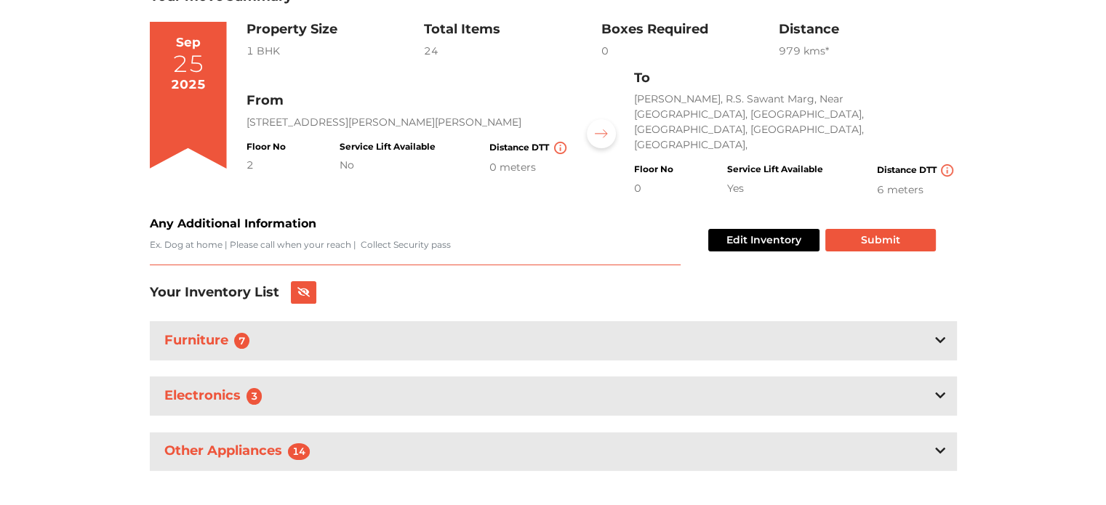
click at [284, 238] on textarea "Any Additional Information" at bounding box center [415, 251] width 531 height 27
click at [888, 229] on button "Submit" at bounding box center [880, 240] width 111 height 23
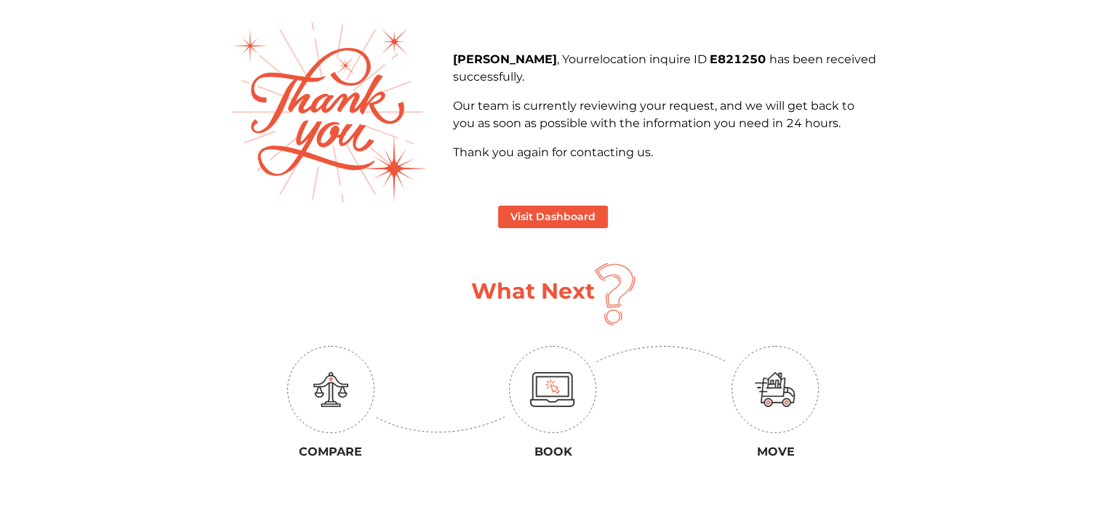
scroll to position [73, 0]
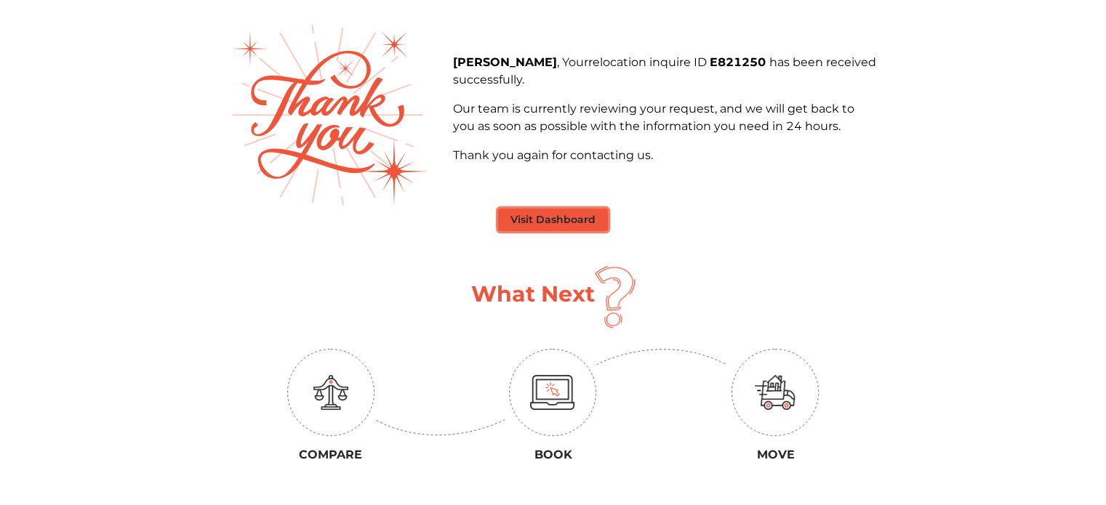
click at [572, 220] on button "Visit Dashboard" at bounding box center [553, 220] width 110 height 23
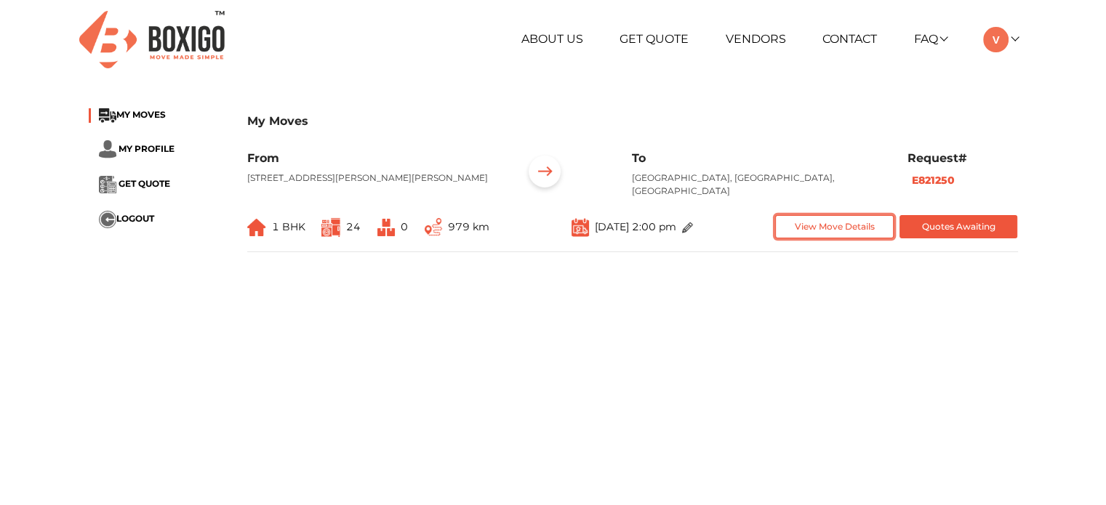
click at [862, 221] on button "View Move Details" at bounding box center [834, 227] width 119 height 24
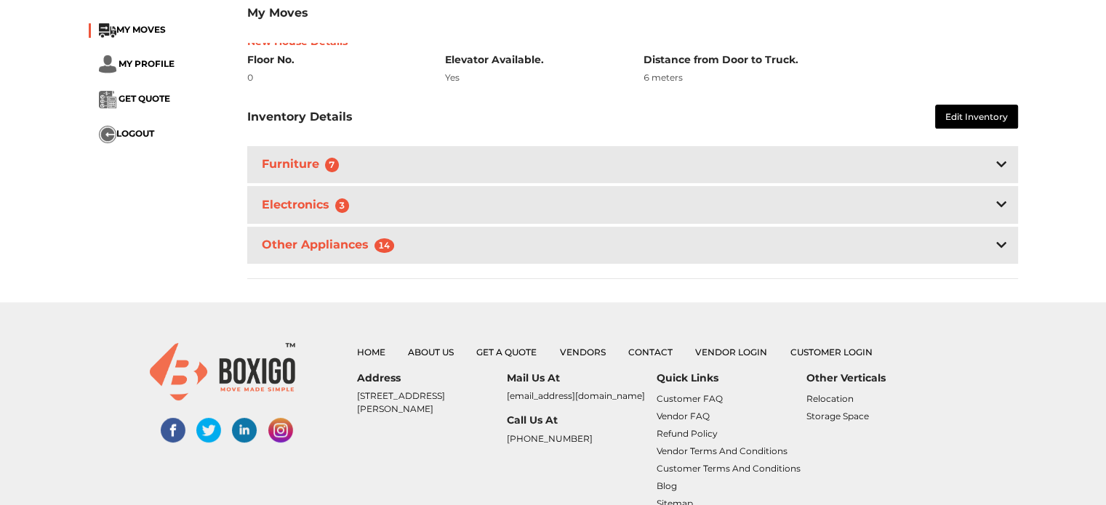
scroll to position [342, 0]
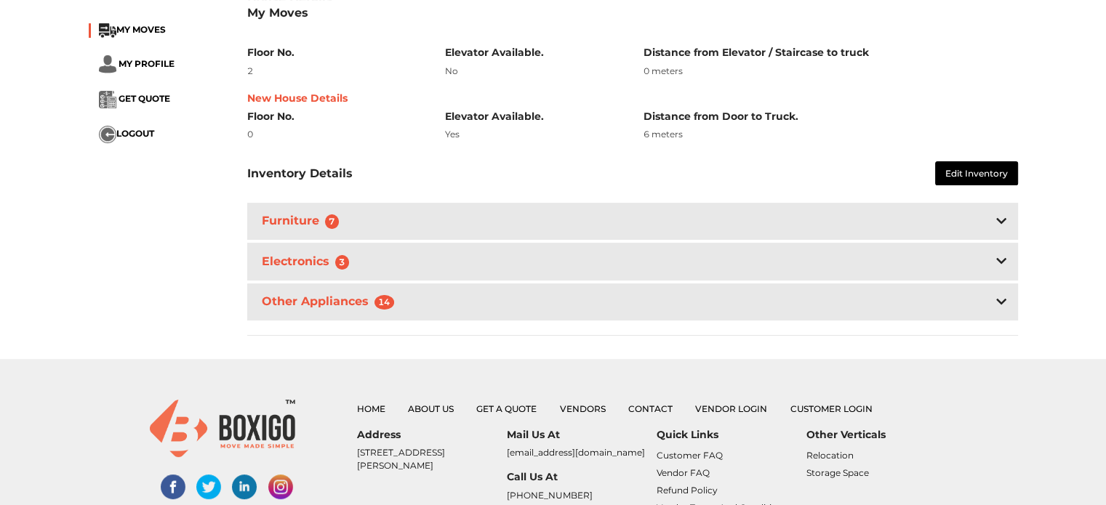
click at [1001, 220] on icon at bounding box center [1001, 221] width 10 height 12
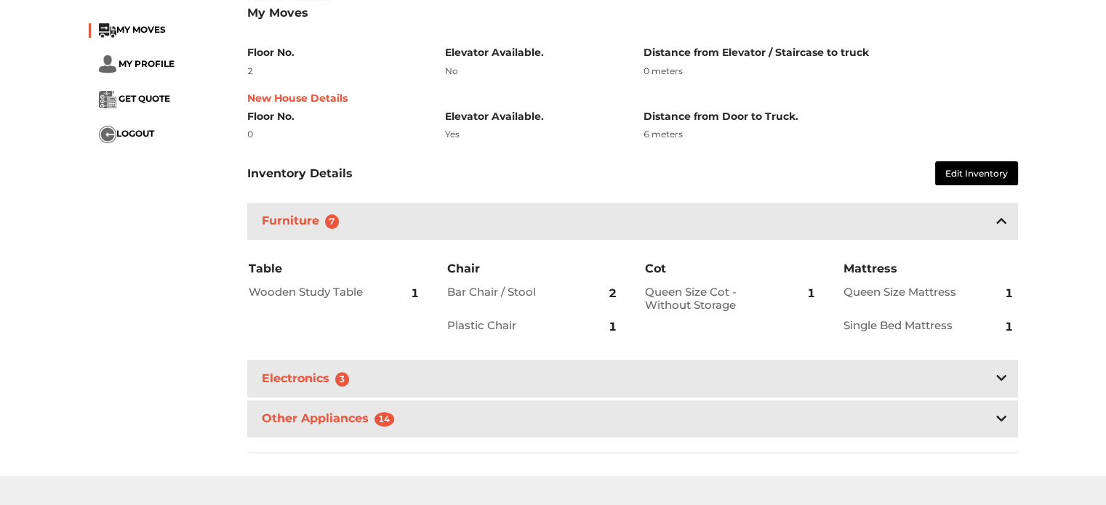
click at [999, 368] on div "Electronics 3" at bounding box center [632, 378] width 771 height 37
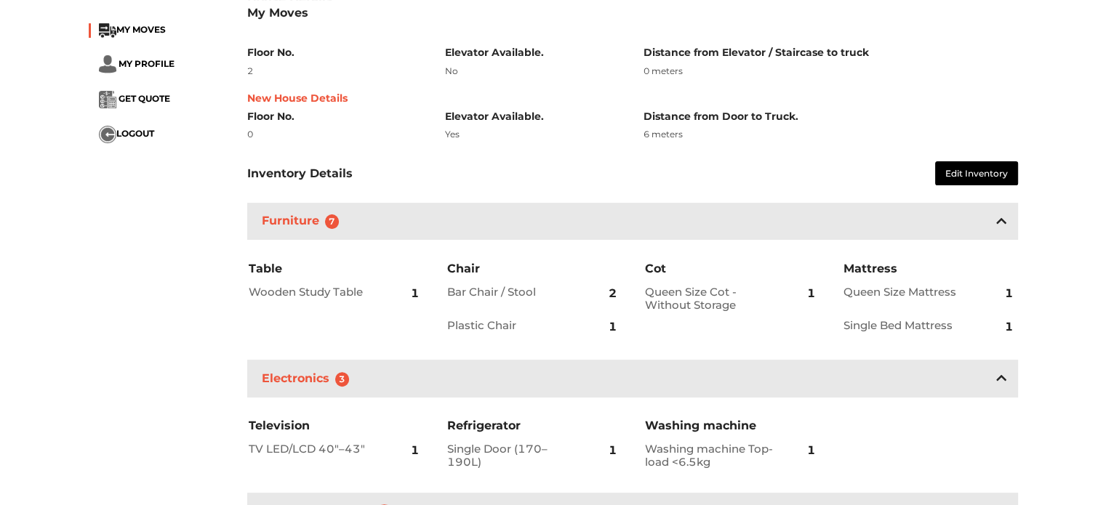
scroll to position [742, 0]
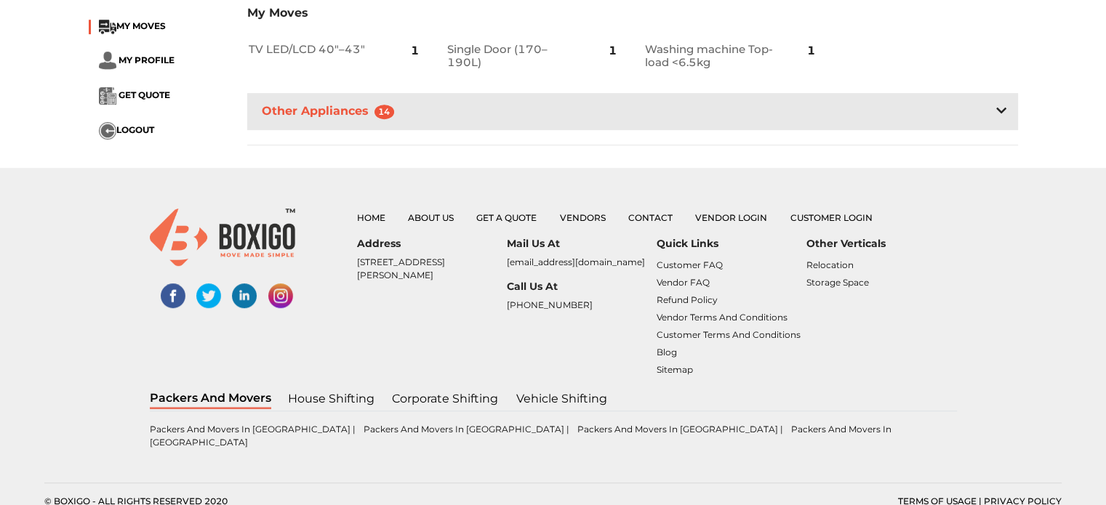
click at [960, 119] on div "Other Appliances 14" at bounding box center [632, 111] width 771 height 37
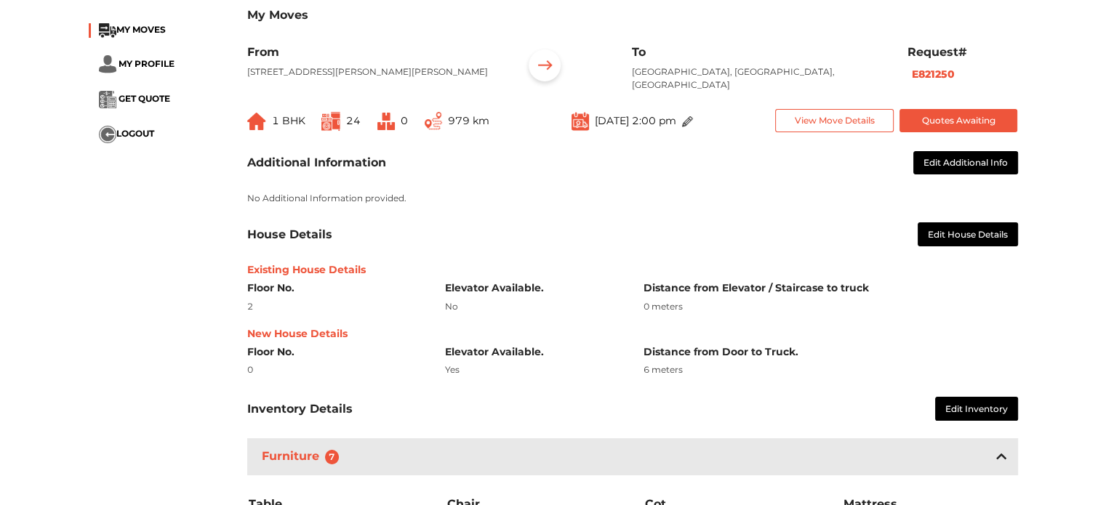
scroll to position [0, 0]
